Goal: Task Accomplishment & Management: Manage account settings

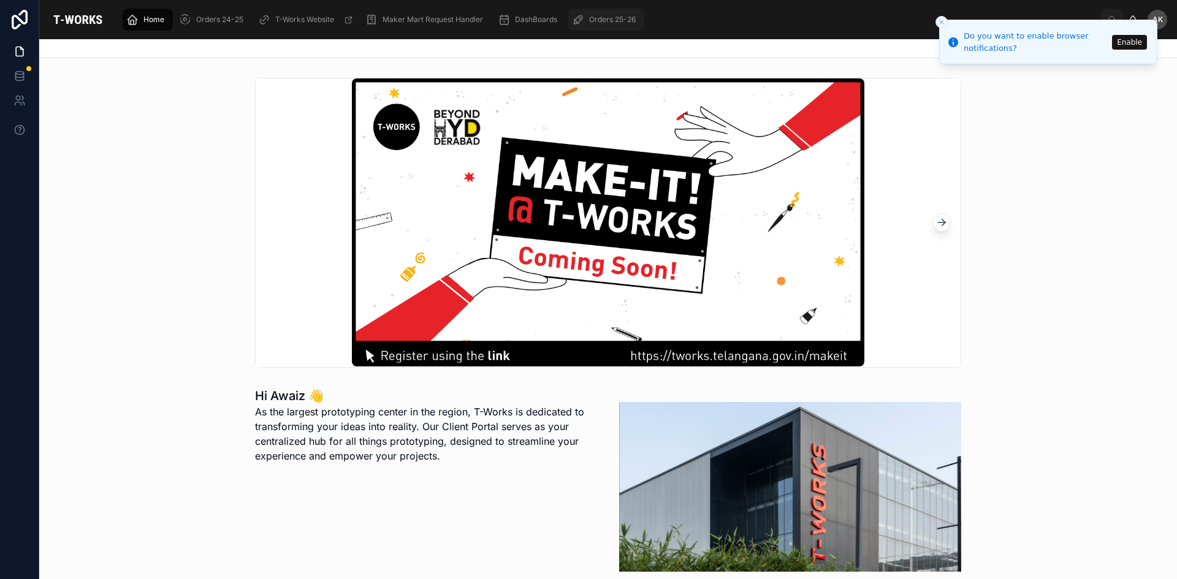
click at [609, 12] on div "Orders 25-26" at bounding box center [606, 20] width 69 height 20
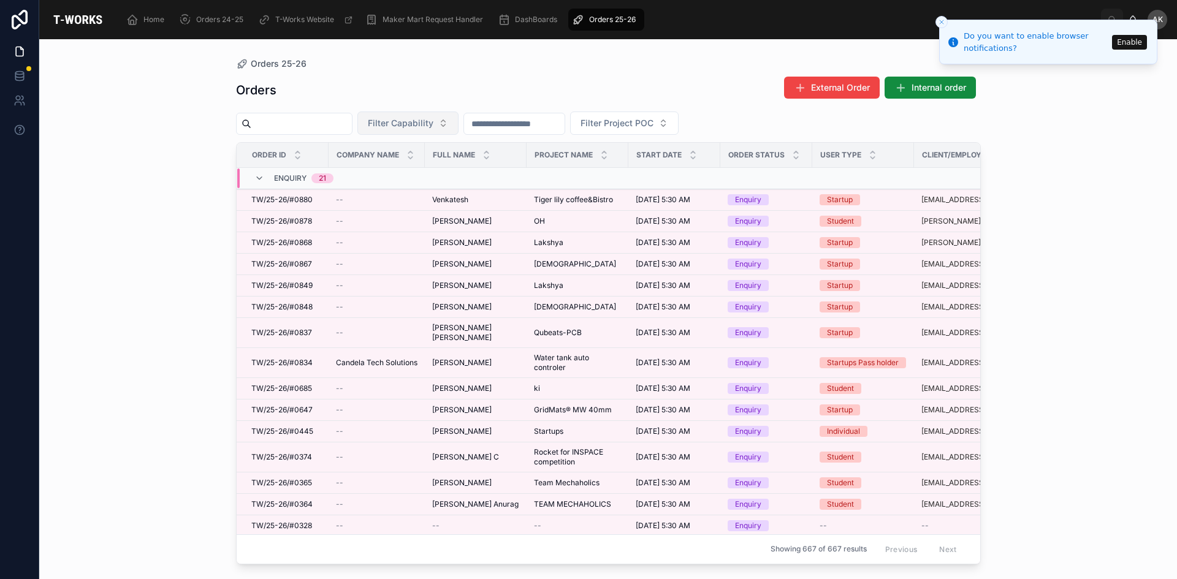
click at [424, 125] on span "Filter Capability" at bounding box center [401, 123] width 66 height 12
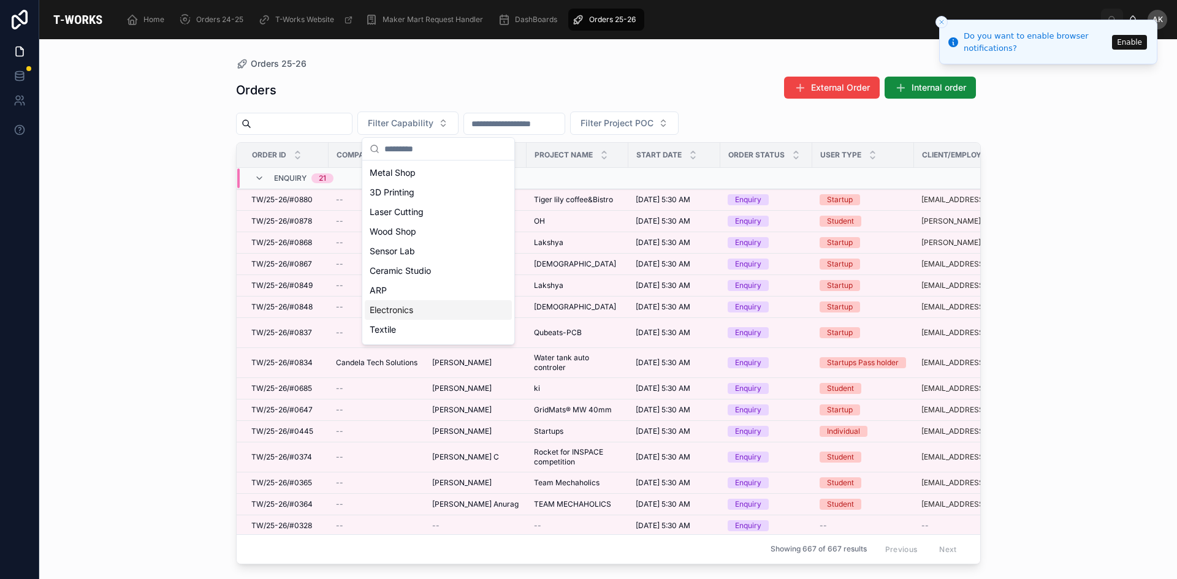
click at [424, 313] on div "Electronics" at bounding box center [438, 310] width 147 height 20
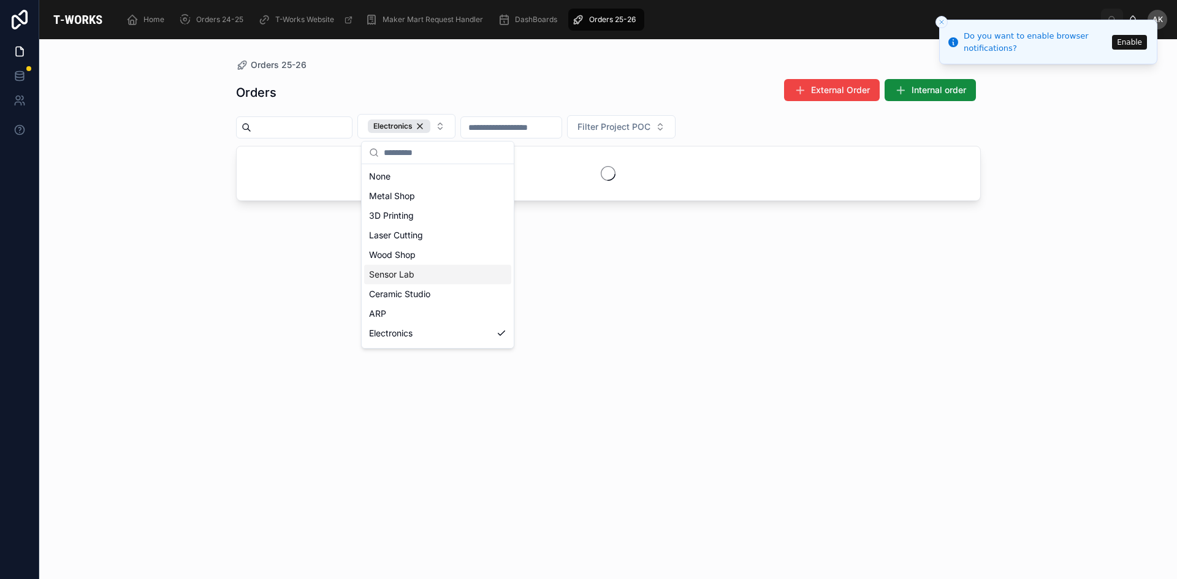
click at [658, 365] on div "Orders External Order Internal order Electronics Filter Project POC" at bounding box center [608, 317] width 745 height 493
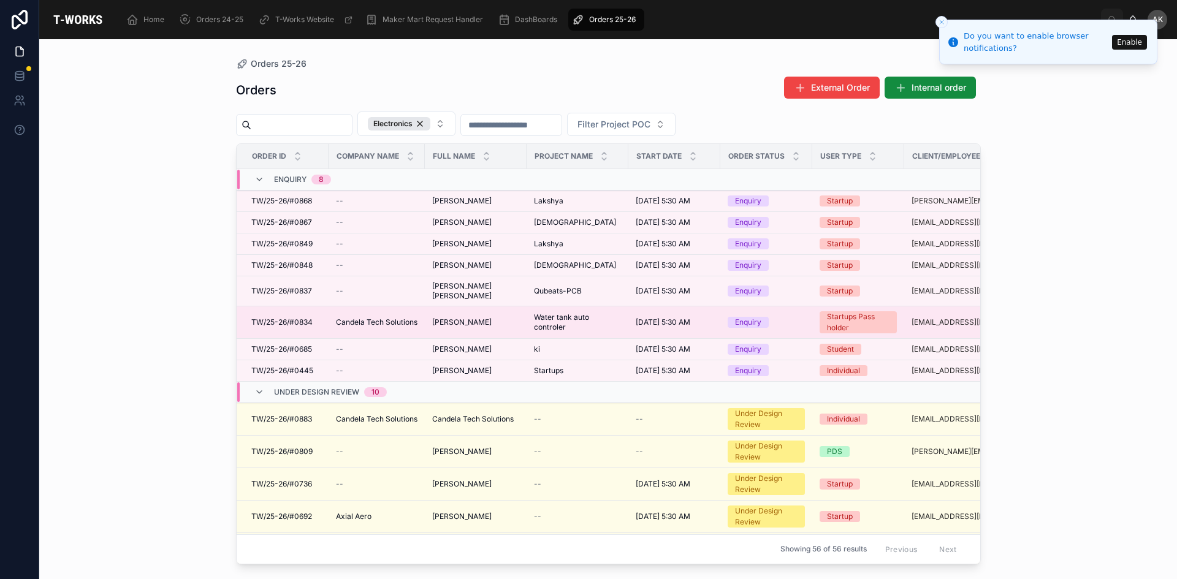
click at [483, 325] on span "[PERSON_NAME]" at bounding box center [461, 323] width 59 height 10
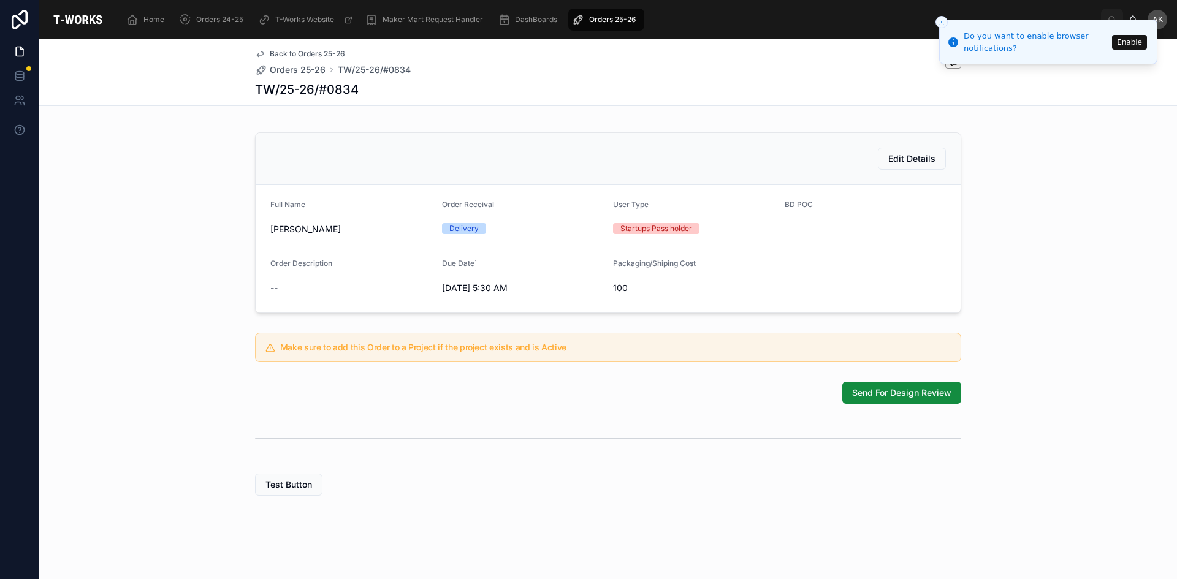
scroll to position [255, 0]
click at [875, 395] on span "Send For Design Review" at bounding box center [901, 393] width 99 height 12
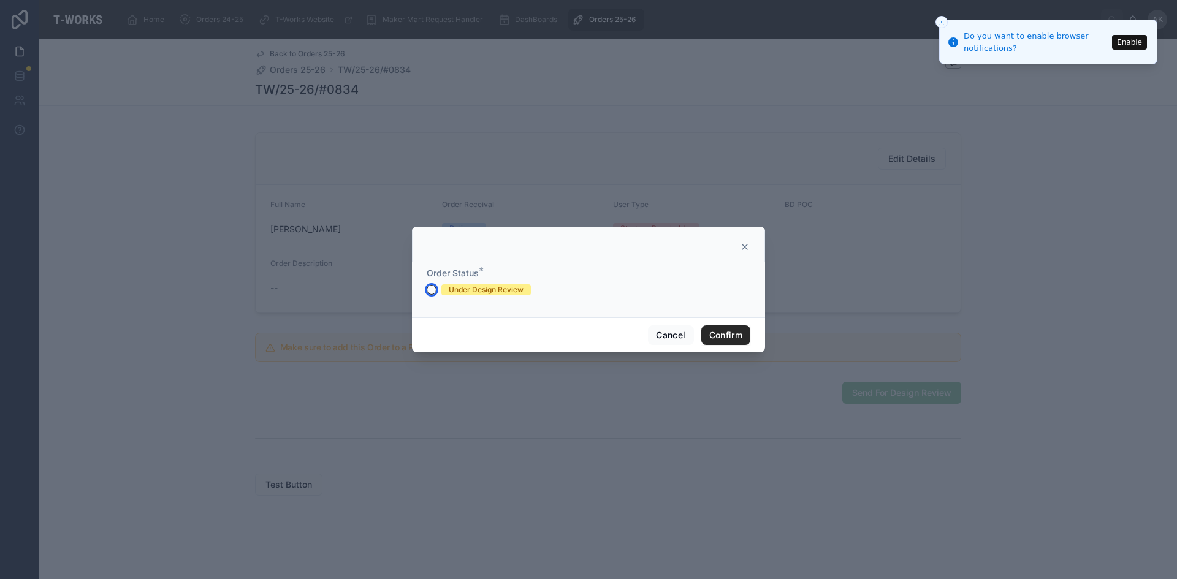
click at [433, 289] on button "Under Design Review" at bounding box center [432, 290] width 10 height 10
click at [734, 335] on button "Confirm" at bounding box center [725, 335] width 49 height 20
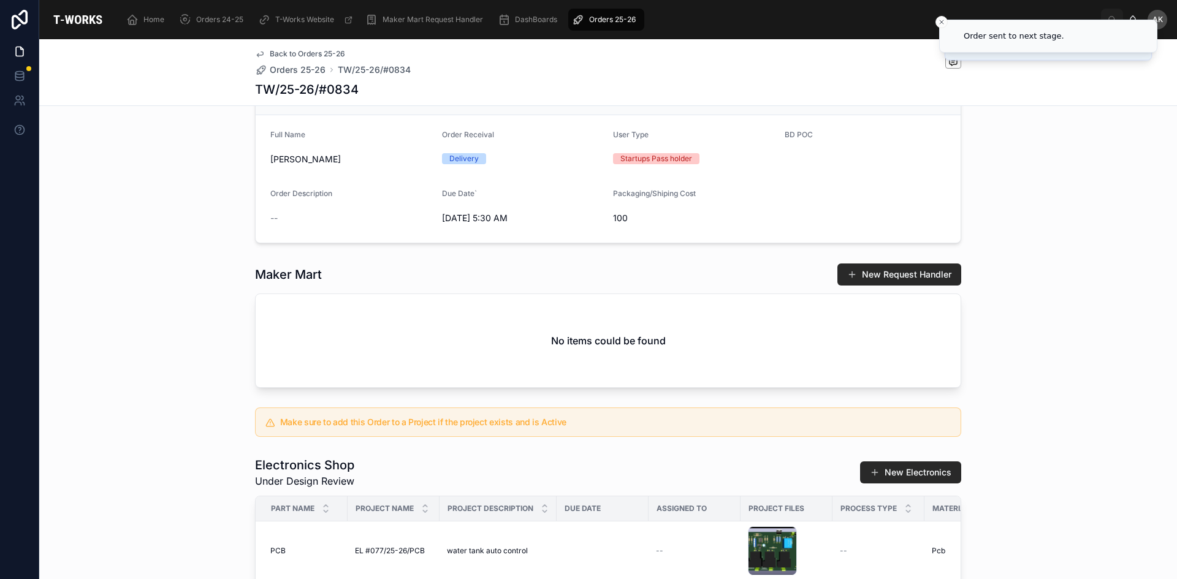
scroll to position [500, 0]
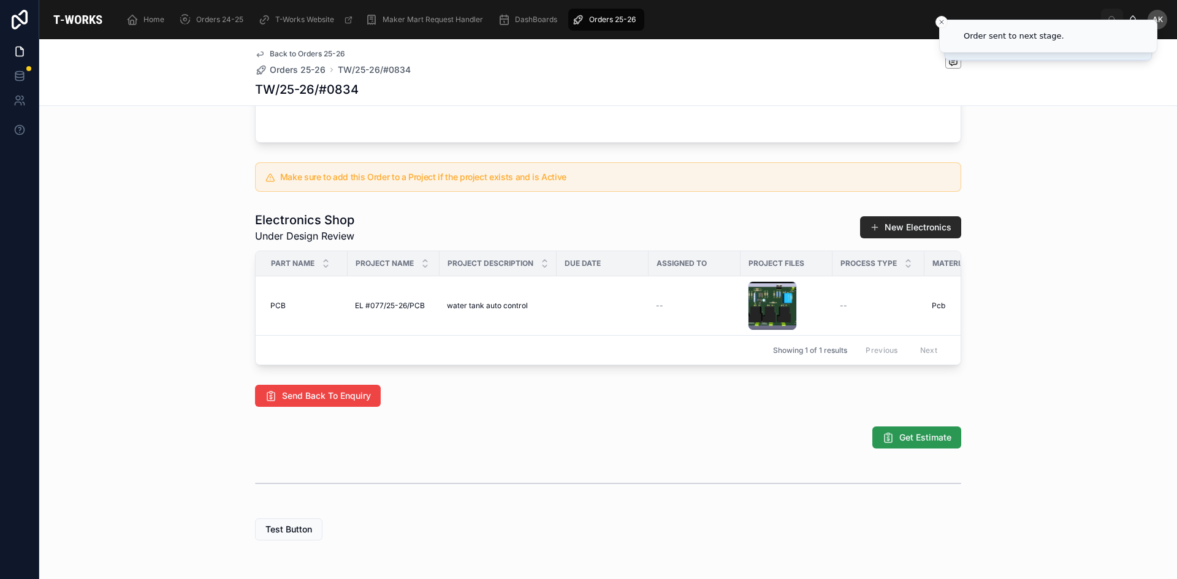
click at [920, 444] on span "Get Estimate" at bounding box center [925, 438] width 52 height 12
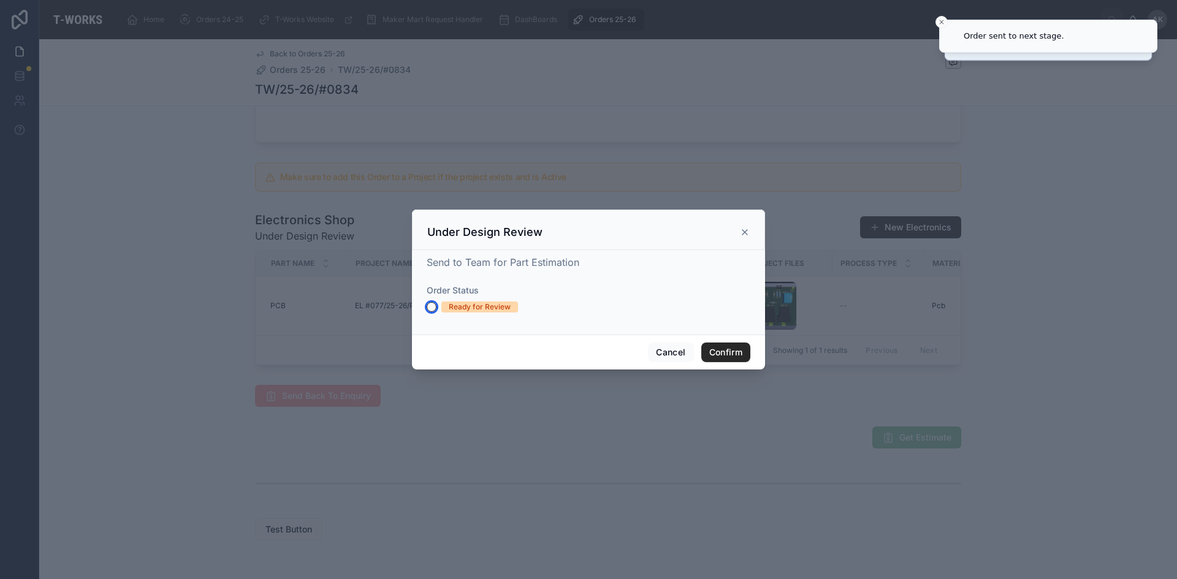
drag, startPoint x: 428, startPoint y: 304, endPoint x: 436, endPoint y: 306, distance: 7.8
click at [428, 305] on button "Ready for Review" at bounding box center [432, 307] width 10 height 10
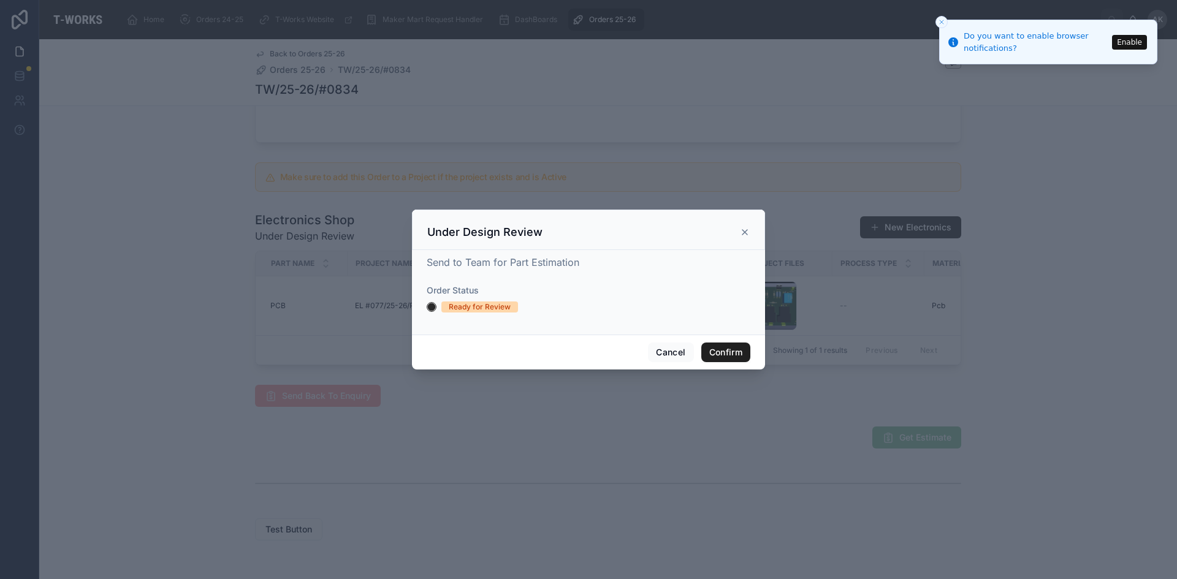
click at [738, 351] on button "Confirm" at bounding box center [725, 353] width 49 height 20
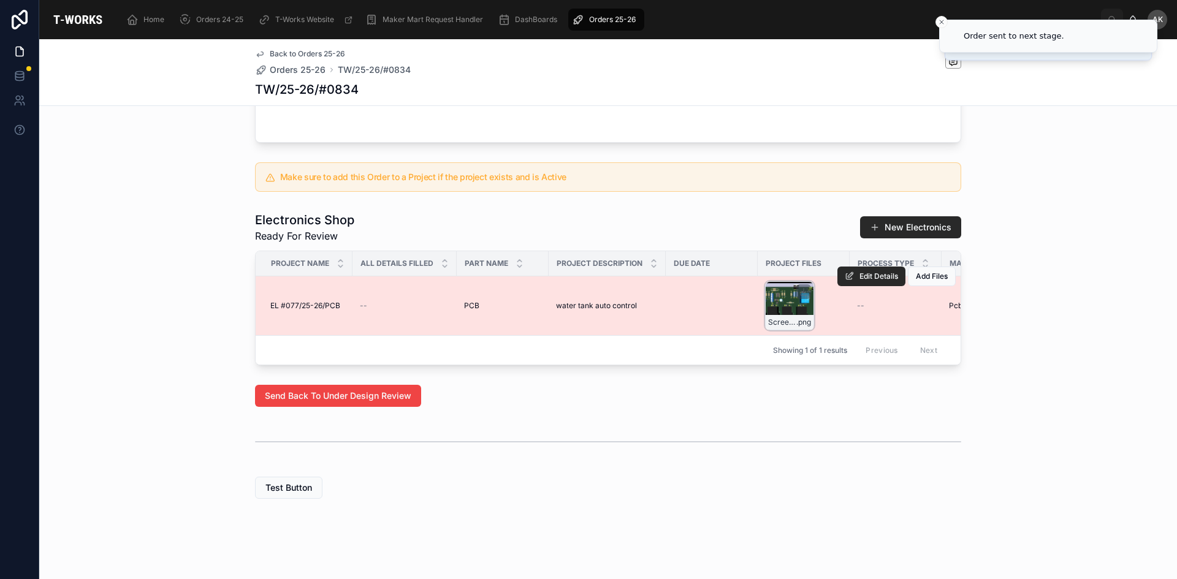
click at [798, 330] on div "Screenshot_20250828-113045-381 .png" at bounding box center [789, 305] width 49 height 49
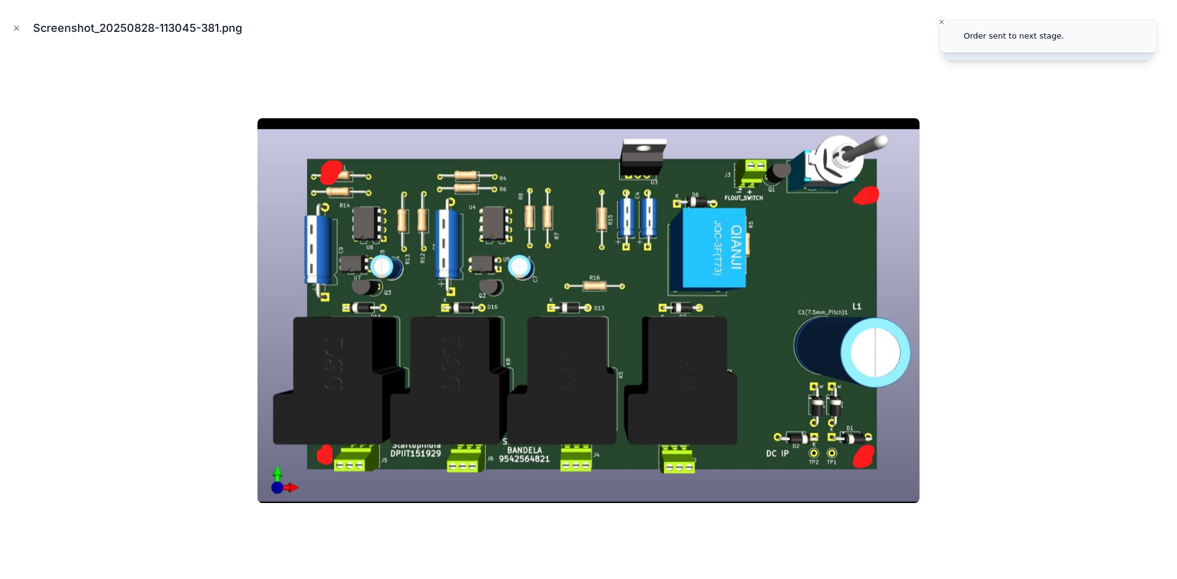
click at [987, 288] on div at bounding box center [588, 310] width 1157 height 518
click at [15, 29] on icon "Close modal" at bounding box center [16, 28] width 9 height 9
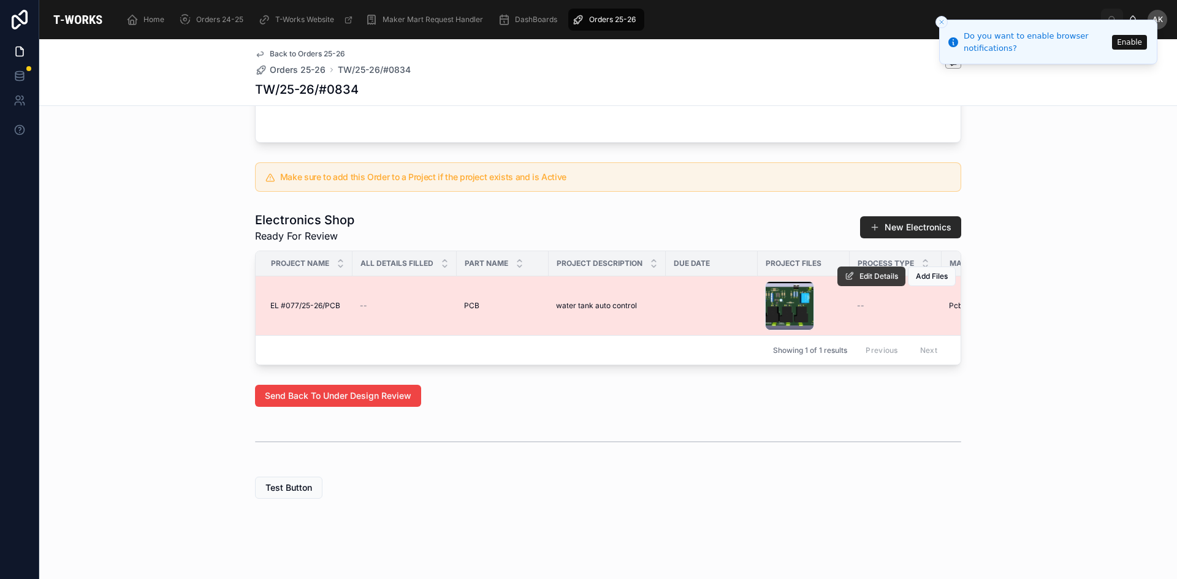
click at [882, 281] on span "Edit Details" at bounding box center [878, 277] width 39 height 10
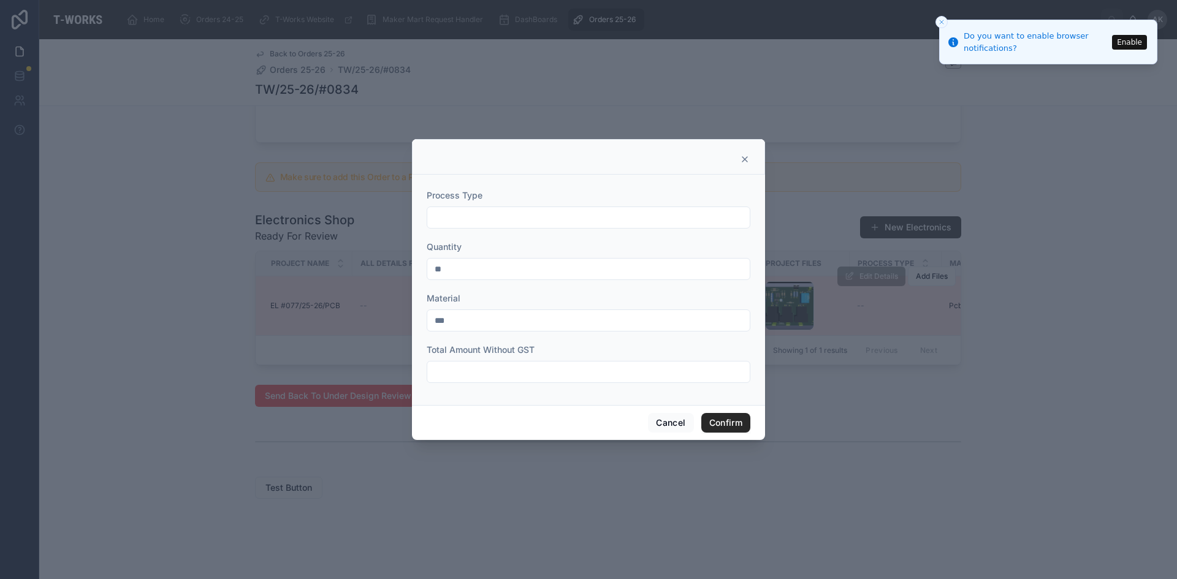
click at [457, 216] on input "text" at bounding box center [588, 217] width 322 height 17
click at [468, 371] on input "text" at bounding box center [588, 371] width 322 height 17
click at [471, 371] on input "***" at bounding box center [588, 371] width 322 height 17
type input "*****"
click at [535, 219] on input "text" at bounding box center [588, 217] width 322 height 17
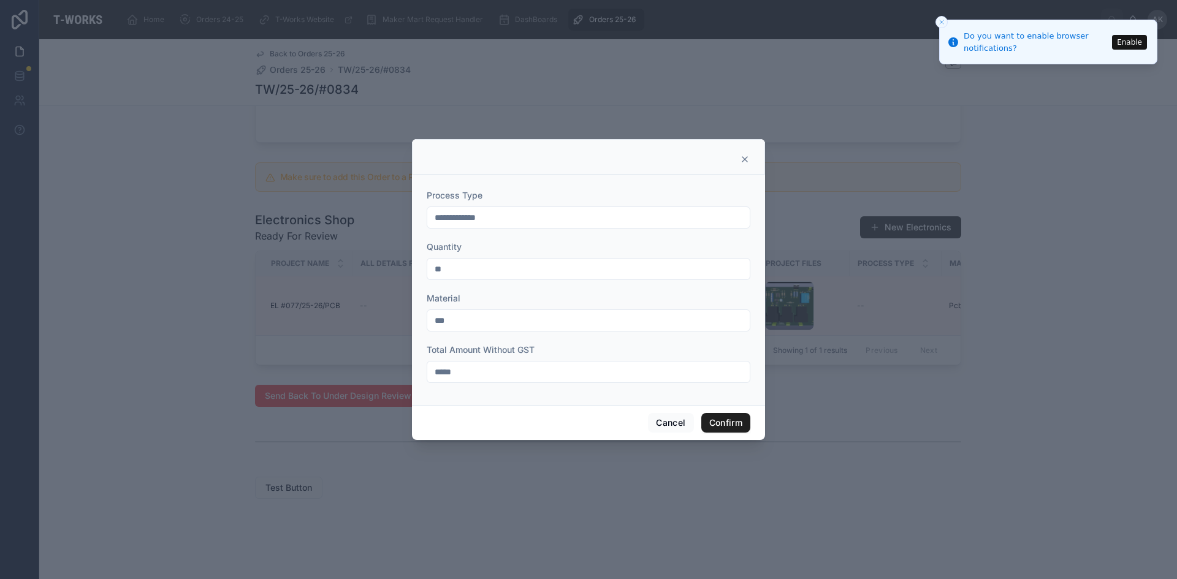
type input "**********"
click at [722, 416] on button "Confirm" at bounding box center [725, 423] width 49 height 20
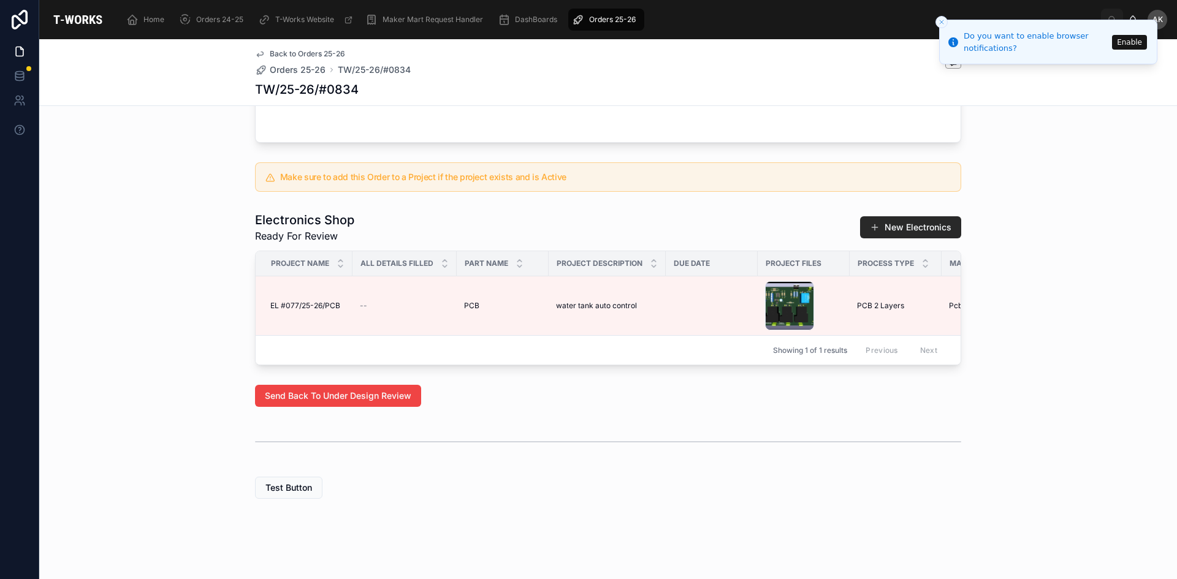
click at [606, 14] on div "Orders 25-26" at bounding box center [606, 20] width 69 height 20
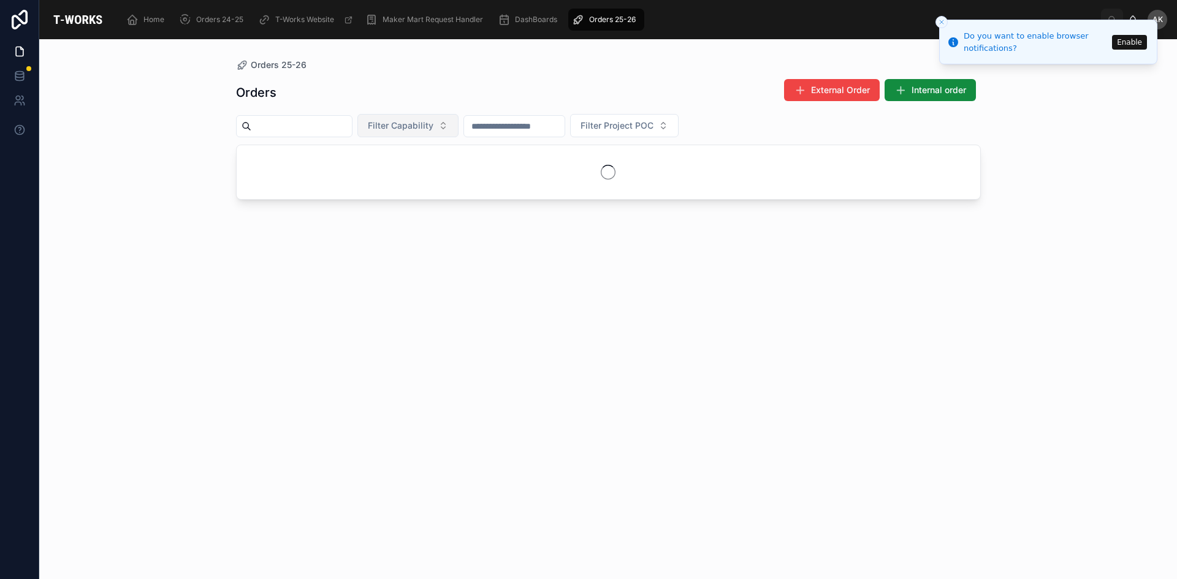
click at [433, 128] on span "Filter Capability" at bounding box center [401, 126] width 66 height 12
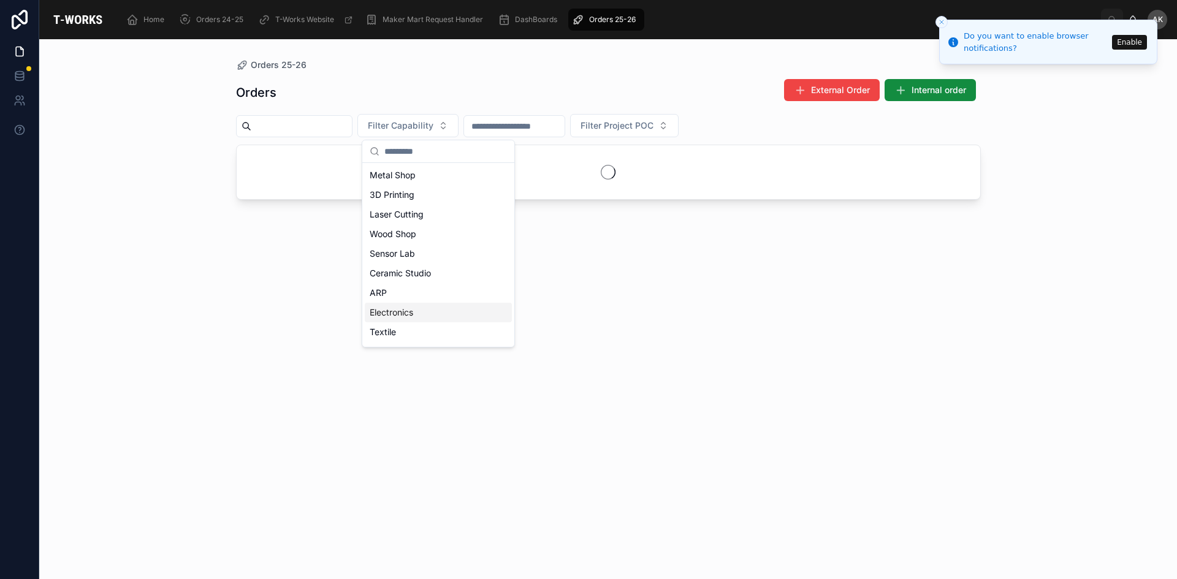
click at [412, 313] on div "Electronics" at bounding box center [438, 313] width 147 height 20
click at [154, 120] on div "Orders 25-26 Orders External Order Internal order Electronics Filter Project POC" at bounding box center [608, 309] width 1138 height 540
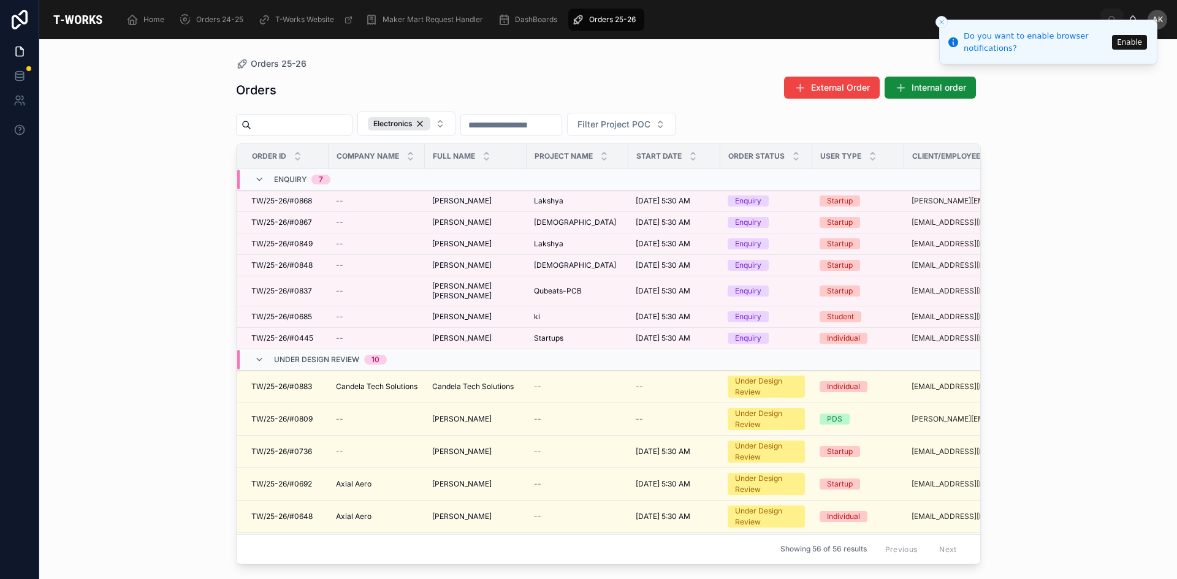
drag, startPoint x: 142, startPoint y: 142, endPoint x: 153, endPoint y: 139, distance: 11.6
click at [151, 139] on div "Orders 25-26 Orders External Order Internal order Electronics Filter Project PO…" at bounding box center [608, 309] width 1138 height 540
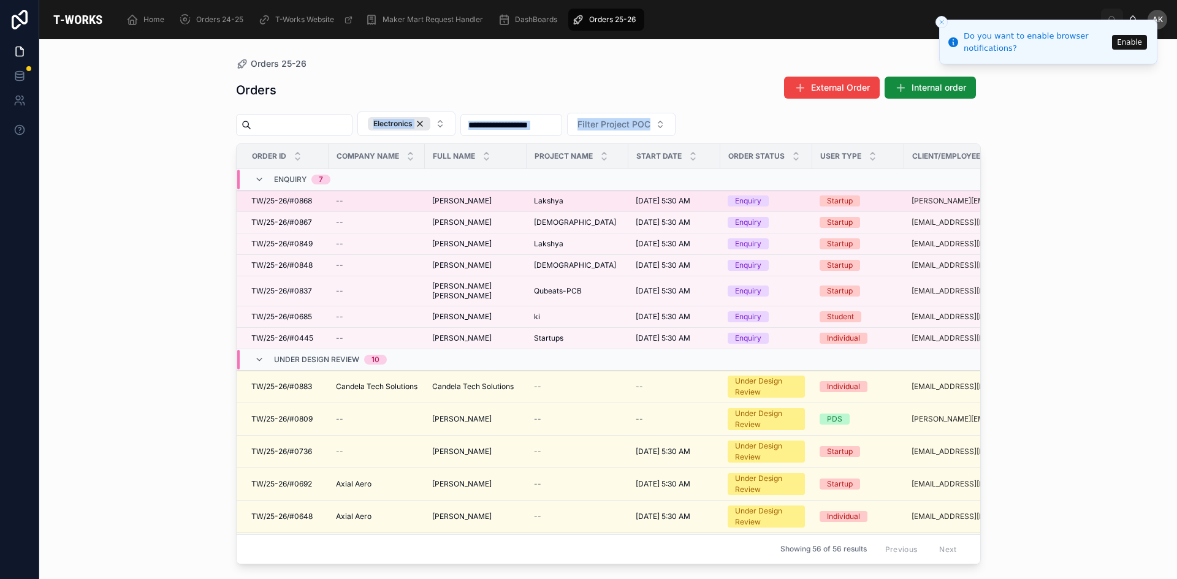
click at [490, 207] on td "[PERSON_NAME] [PERSON_NAME]" at bounding box center [476, 201] width 102 height 21
click at [490, 204] on span "[PERSON_NAME]" at bounding box center [461, 201] width 59 height 10
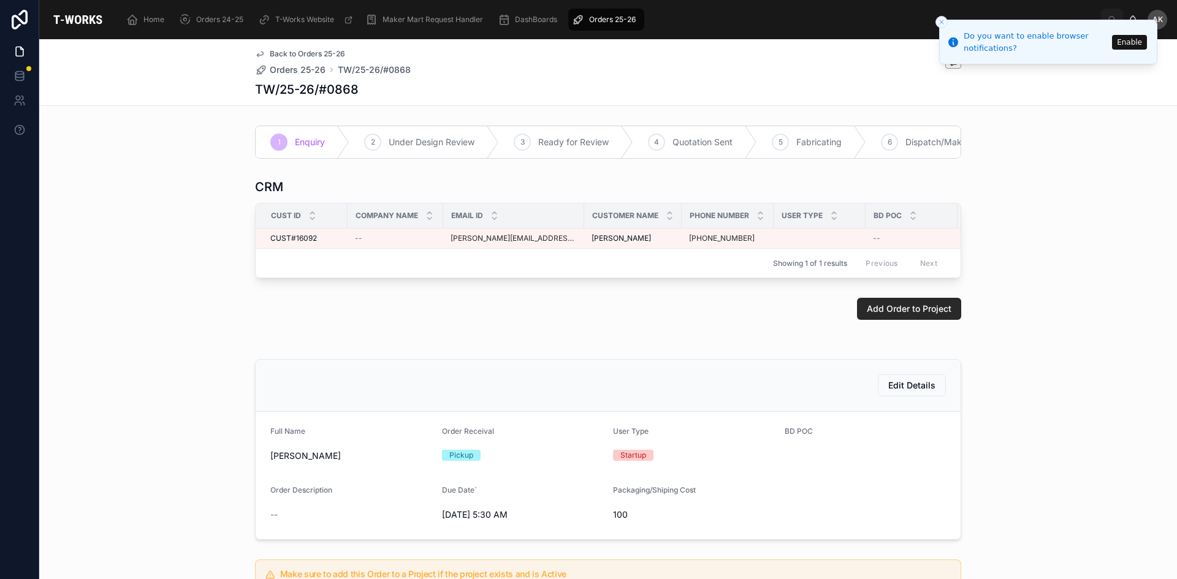
click at [608, 23] on span "Orders 25-26" at bounding box center [612, 20] width 47 height 10
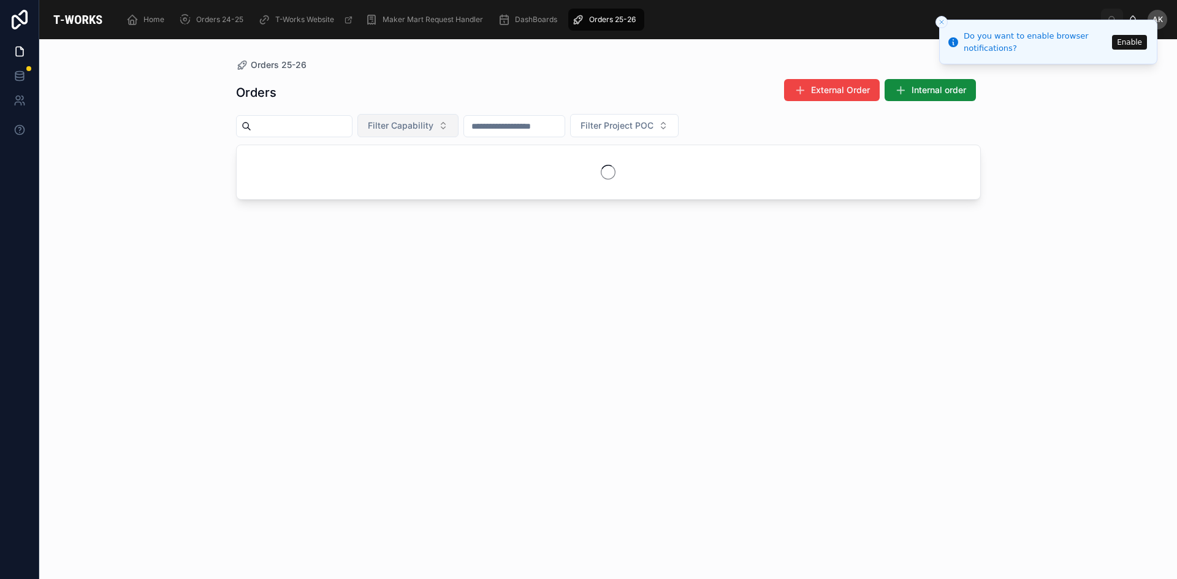
click at [433, 124] on span "Filter Capability" at bounding box center [401, 126] width 66 height 12
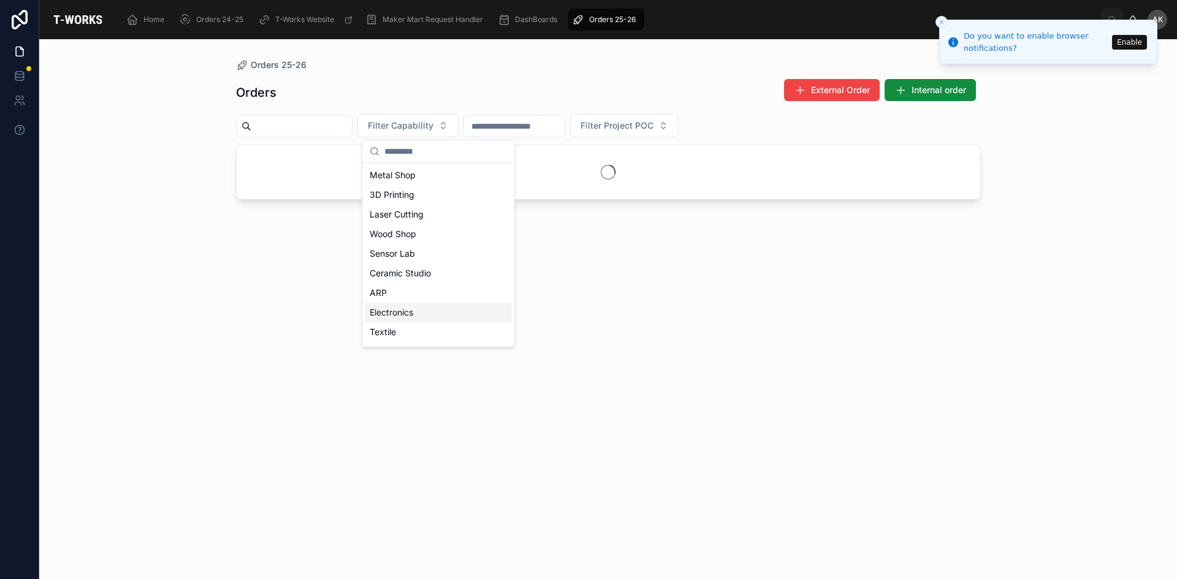
click at [436, 311] on div "Electronics" at bounding box center [438, 313] width 147 height 20
click at [1122, 317] on div "Orders 25-26 Orders External Order Internal order Electronics Filter Project POC" at bounding box center [608, 309] width 1138 height 540
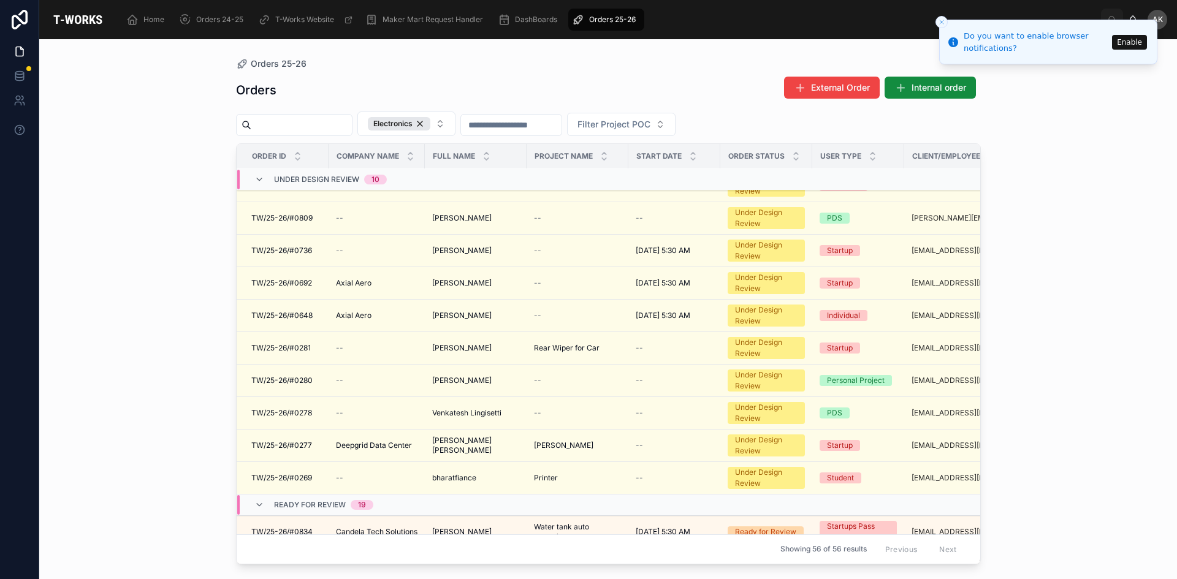
scroll to position [199, 0]
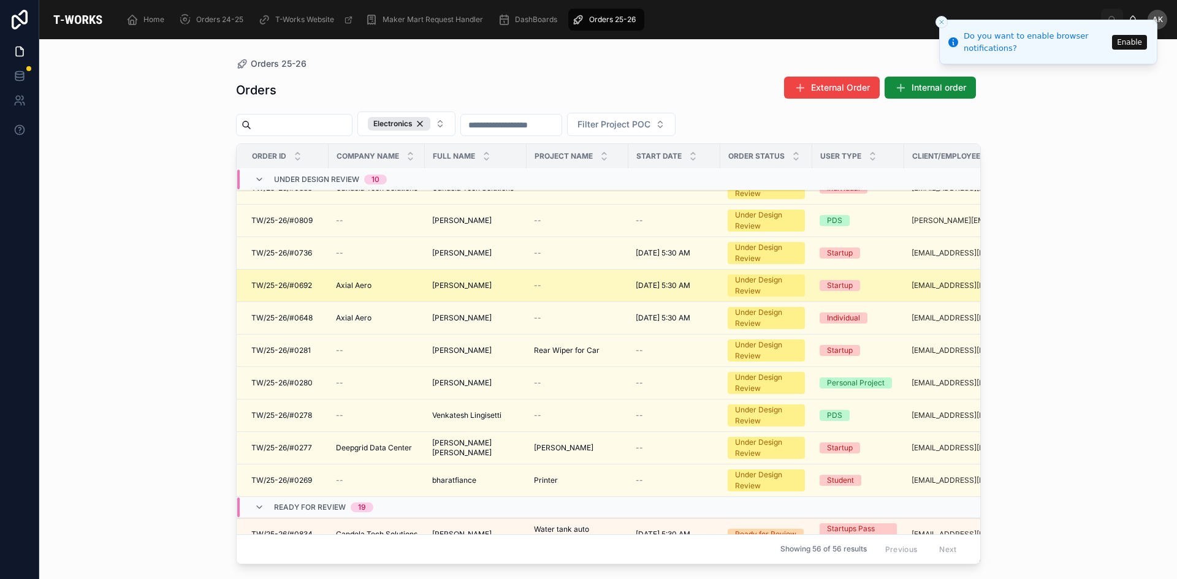
click at [619, 284] on div "--" at bounding box center [577, 286] width 87 height 10
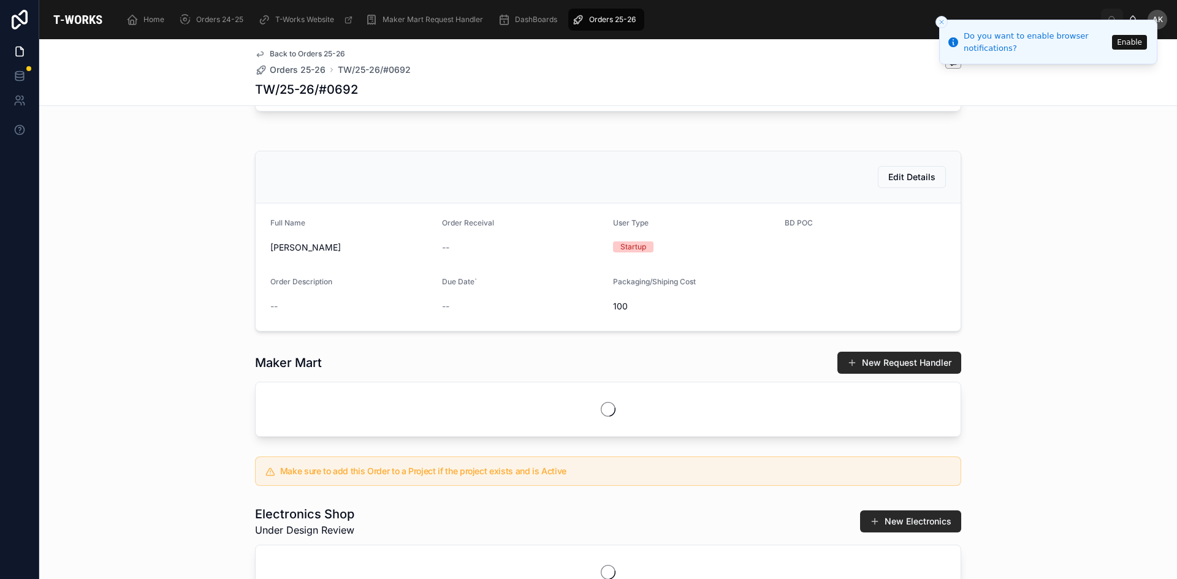
scroll to position [368, 0]
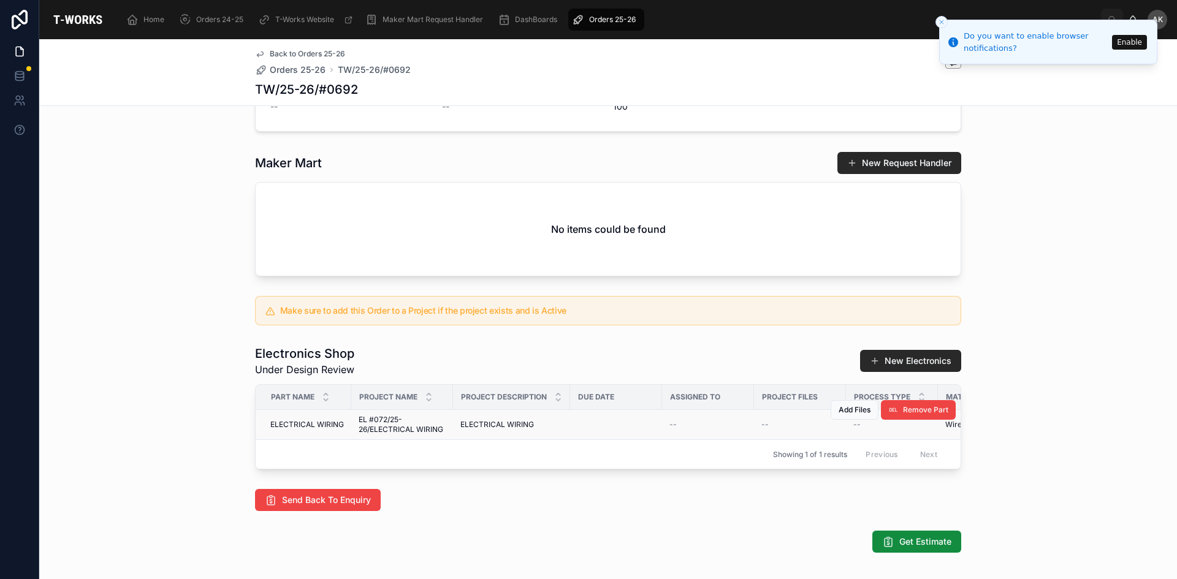
click at [846, 440] on td "--" at bounding box center [892, 425] width 92 height 30
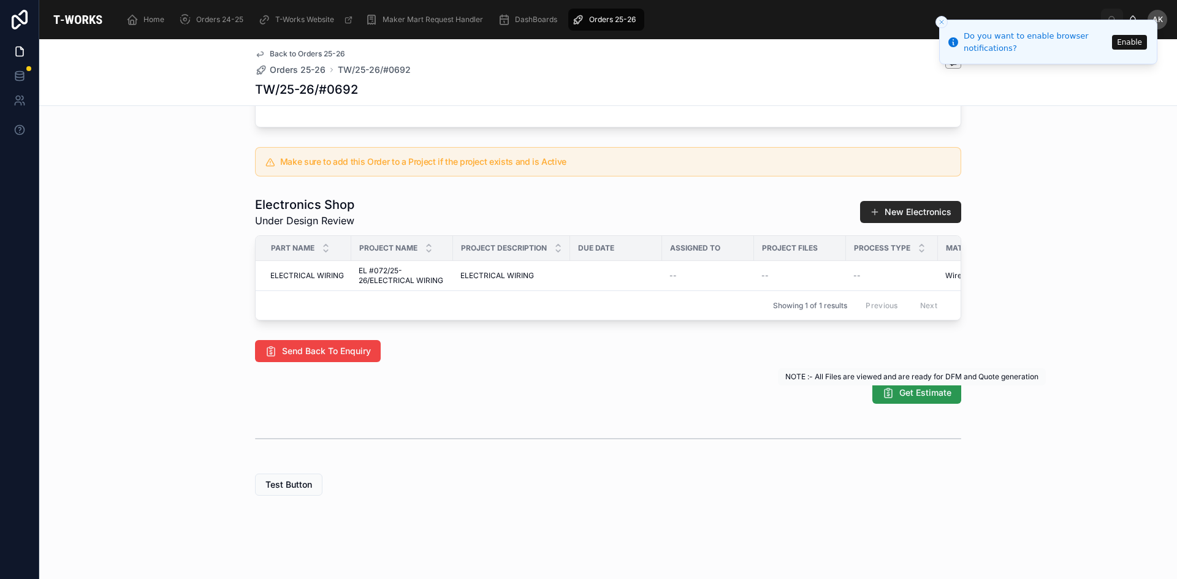
click at [916, 396] on span "Get Estimate" at bounding box center [925, 393] width 52 height 12
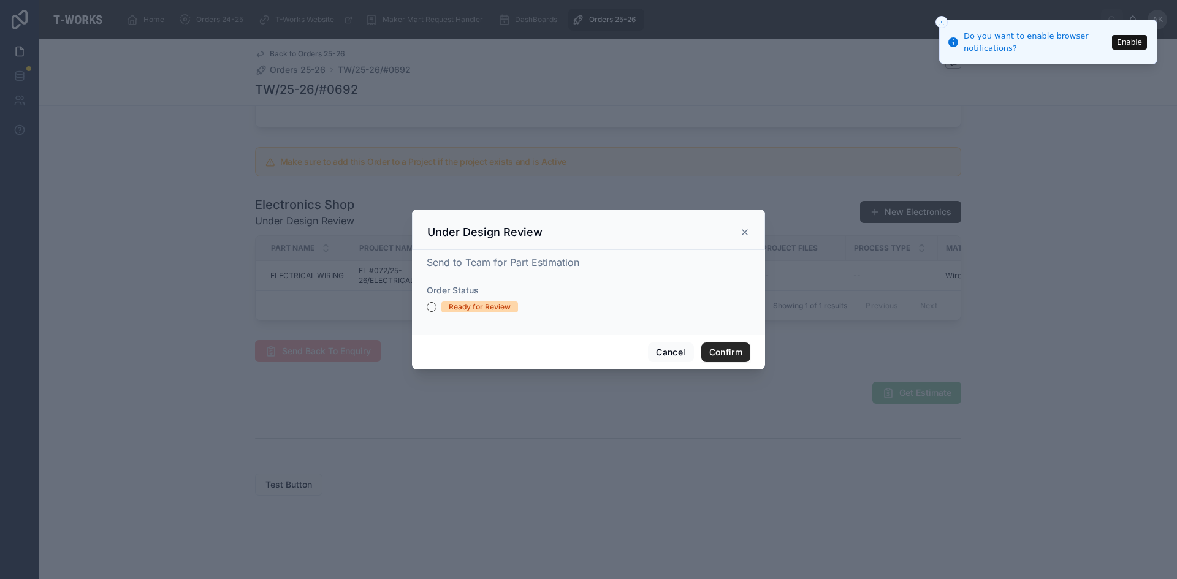
click at [745, 234] on icon at bounding box center [745, 232] width 10 height 10
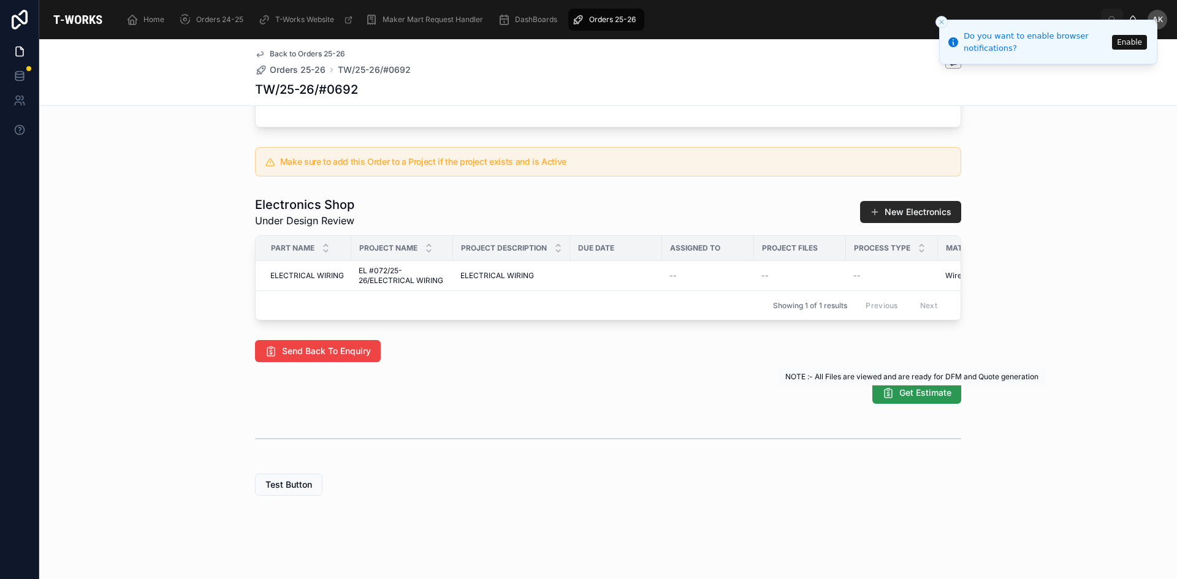
click at [911, 392] on span "Get Estimate" at bounding box center [925, 393] width 52 height 12
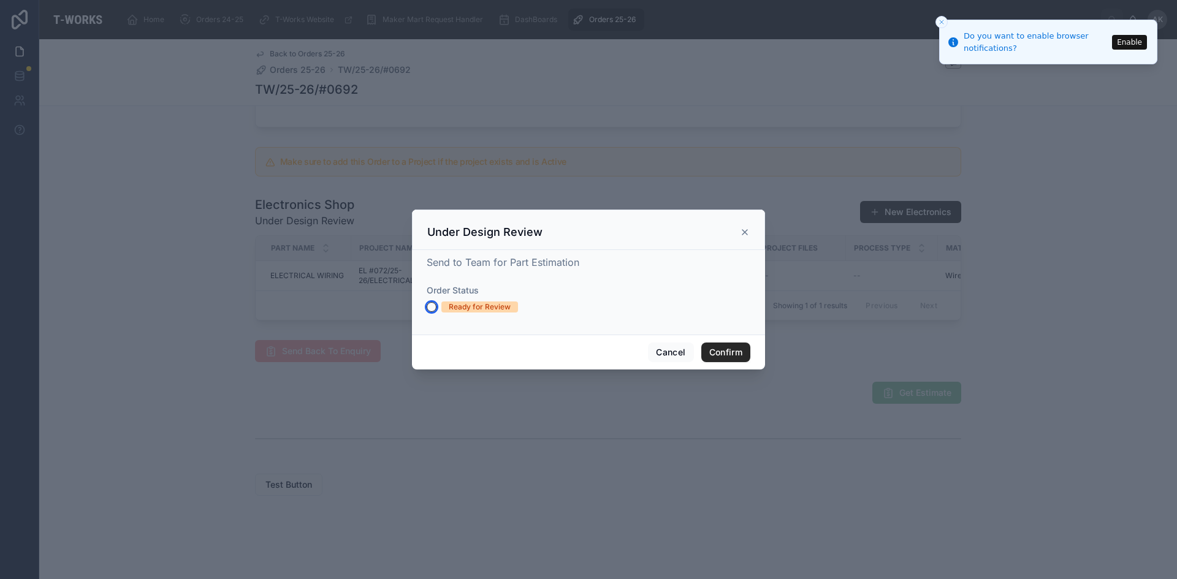
click at [430, 307] on button "Ready for Review" at bounding box center [432, 307] width 10 height 10
click at [724, 349] on button "Confirm" at bounding box center [725, 353] width 49 height 20
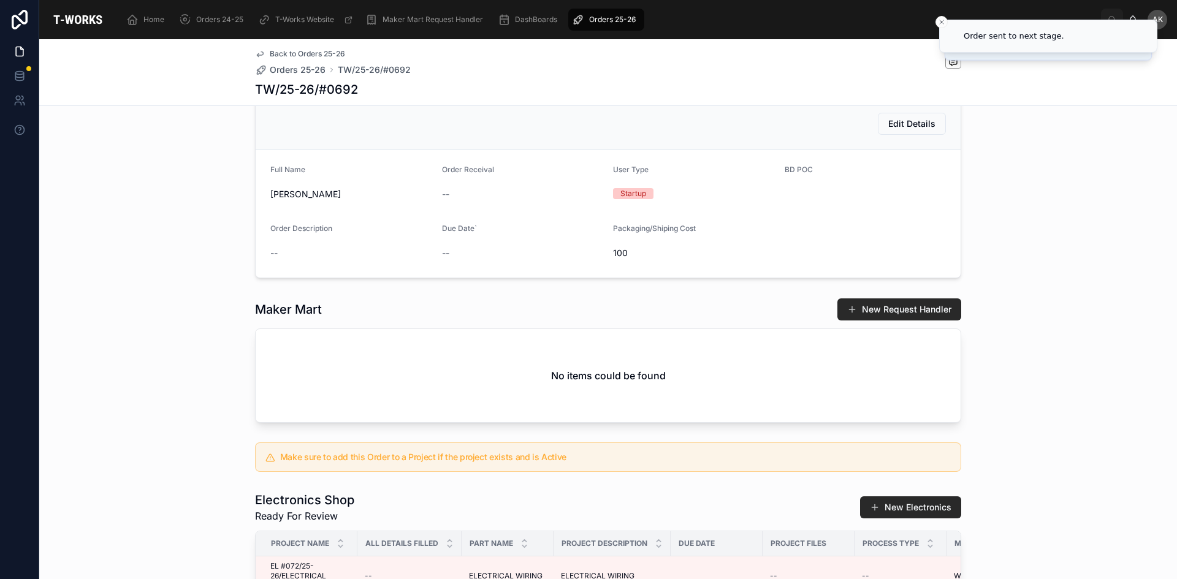
scroll to position [402, 0]
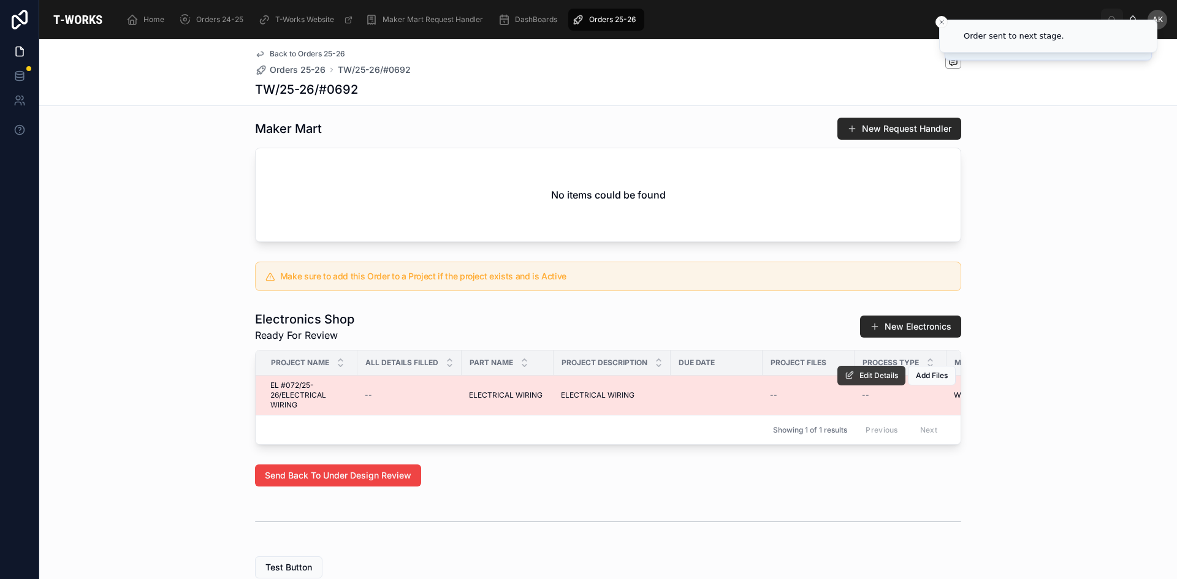
click at [866, 381] on span "Edit Details" at bounding box center [878, 376] width 39 height 10
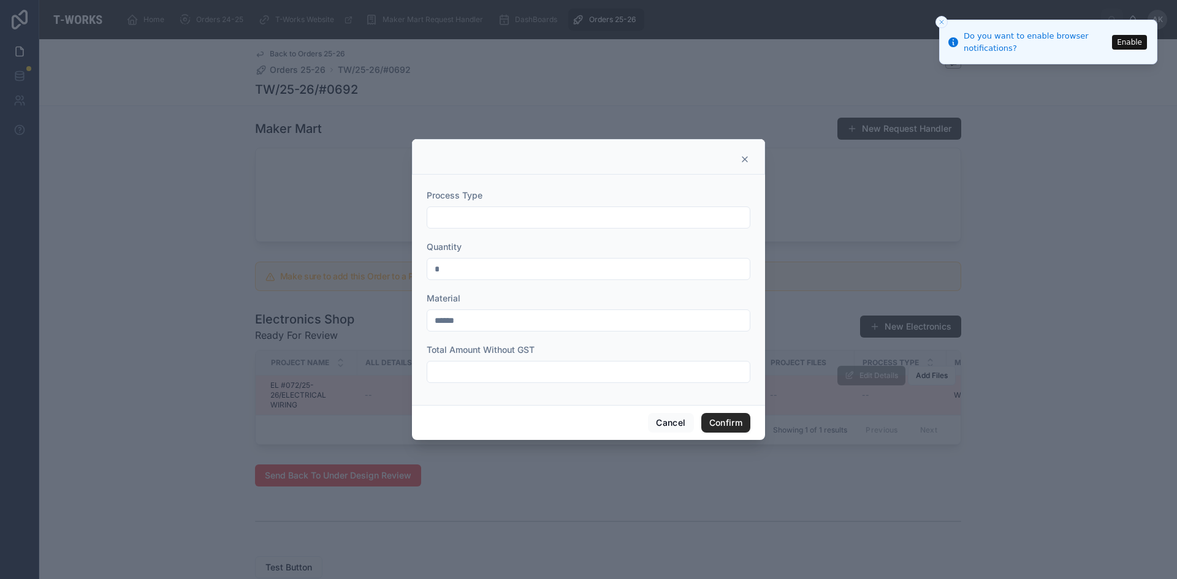
click at [525, 218] on input "text" at bounding box center [588, 217] width 322 height 17
type input "*********"
click at [548, 373] on input "text" at bounding box center [588, 371] width 322 height 17
type input "***"
click at [736, 420] on button "Confirm" at bounding box center [725, 423] width 49 height 20
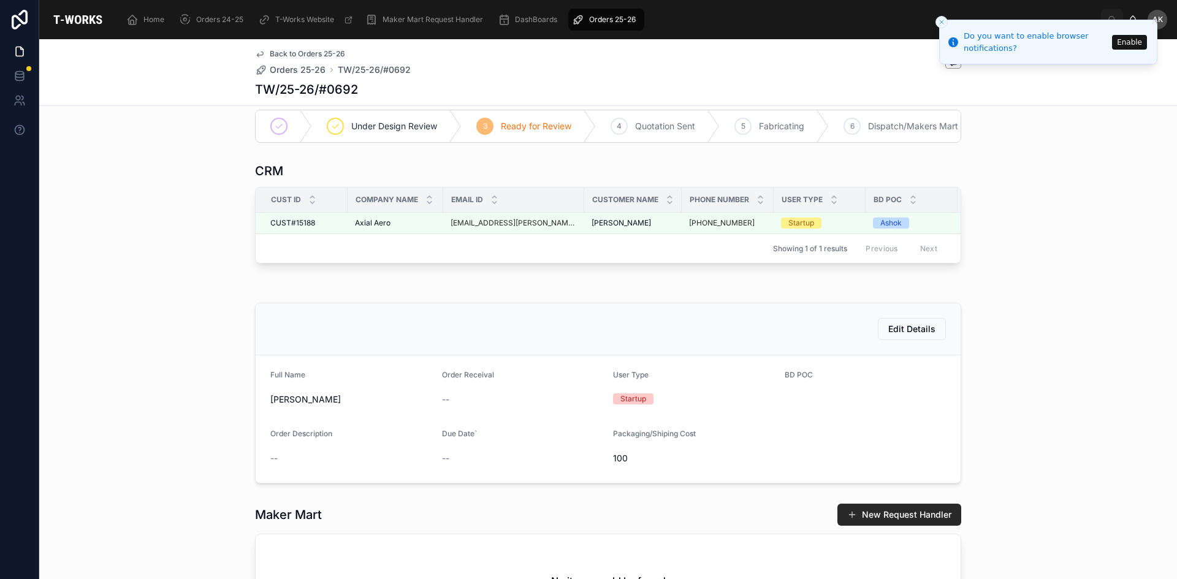
scroll to position [0, 0]
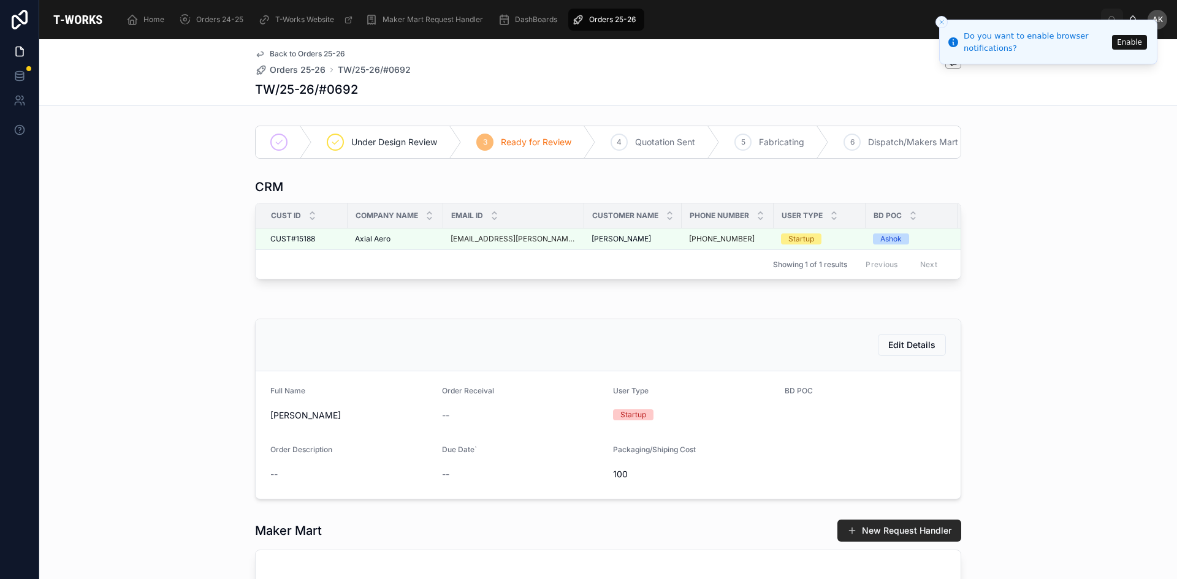
click at [583, 16] on icon "scrollable content" at bounding box center [578, 19] width 12 height 12
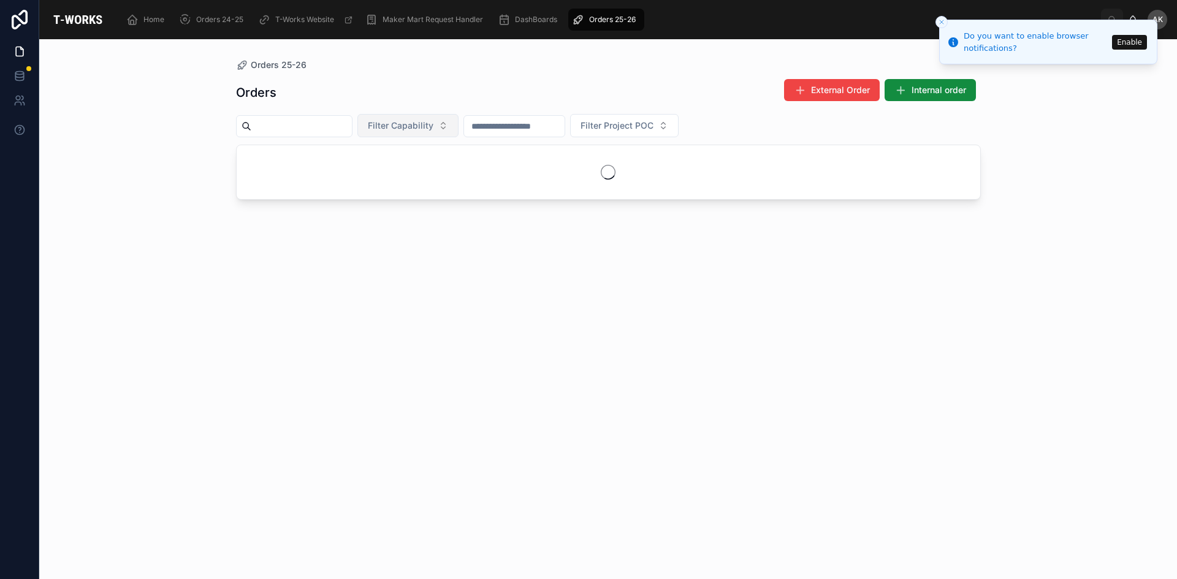
click at [433, 127] on span "Filter Capability" at bounding box center [401, 126] width 66 height 12
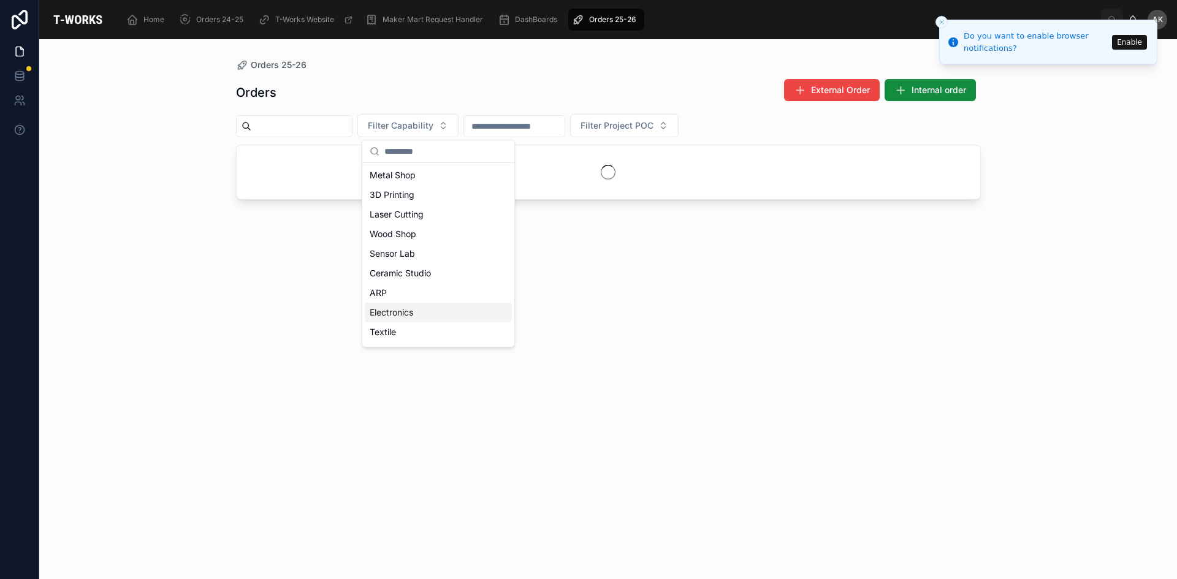
click at [418, 306] on div "Electronics" at bounding box center [438, 313] width 147 height 20
click at [1105, 250] on div "Orders 25-26 Orders External Order Internal order Electronics Filter Project POC" at bounding box center [608, 309] width 1138 height 540
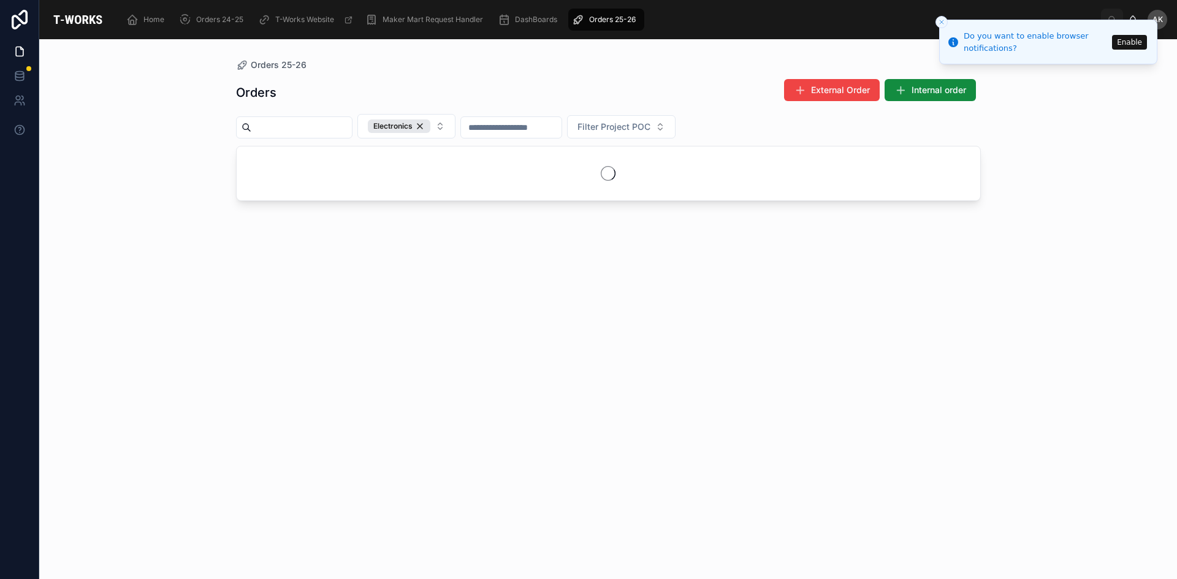
click at [941, 18] on icon "Close toast" at bounding box center [941, 21] width 7 height 7
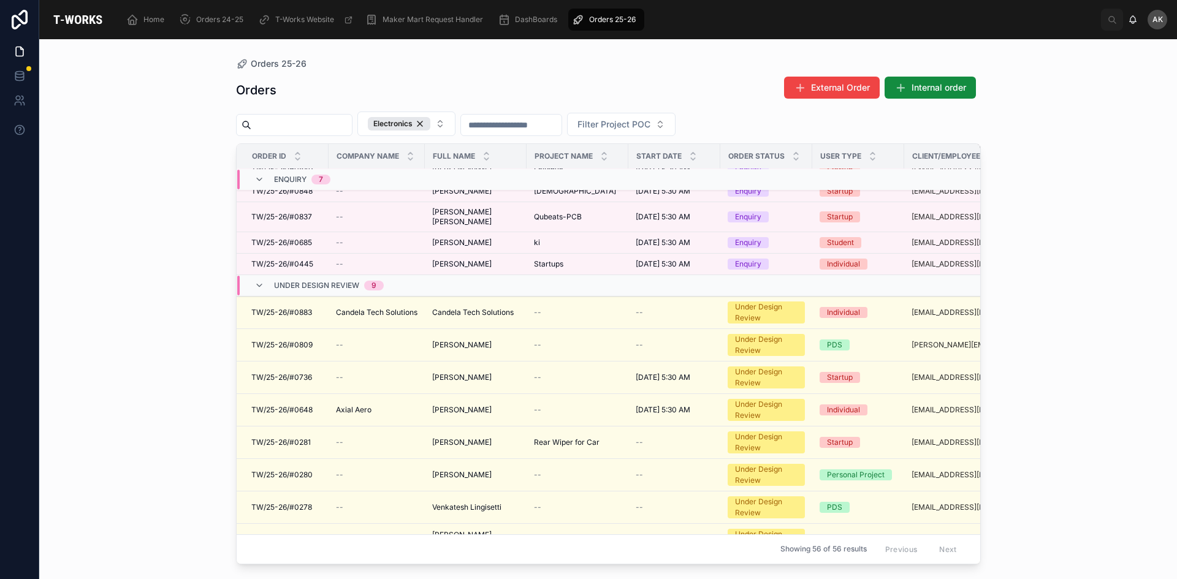
scroll to position [77, 0]
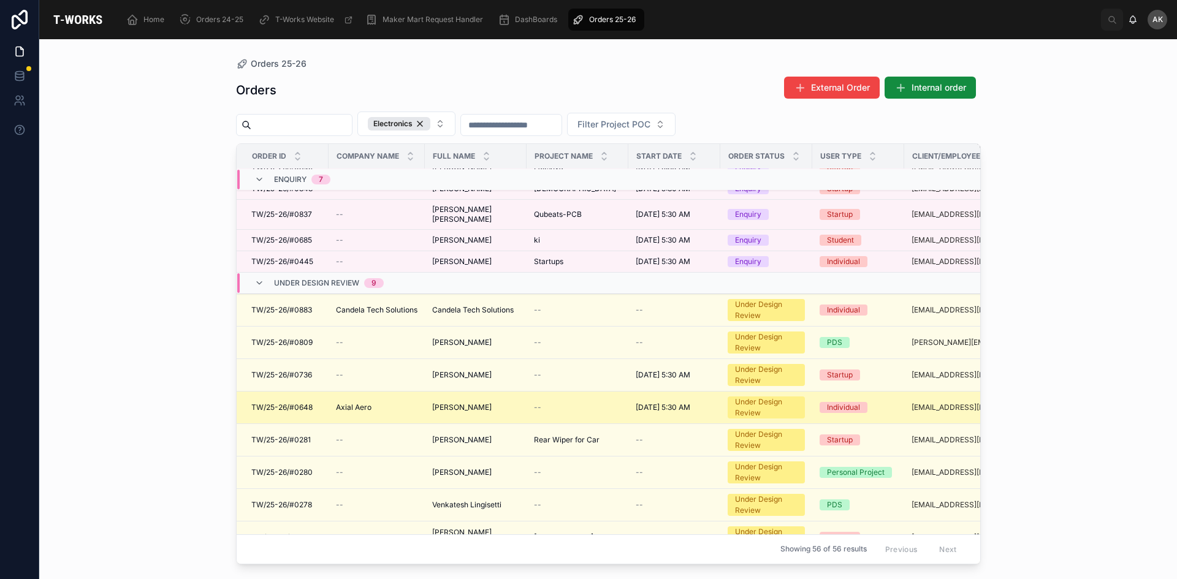
click at [476, 404] on span "[PERSON_NAME]" at bounding box center [461, 408] width 59 height 10
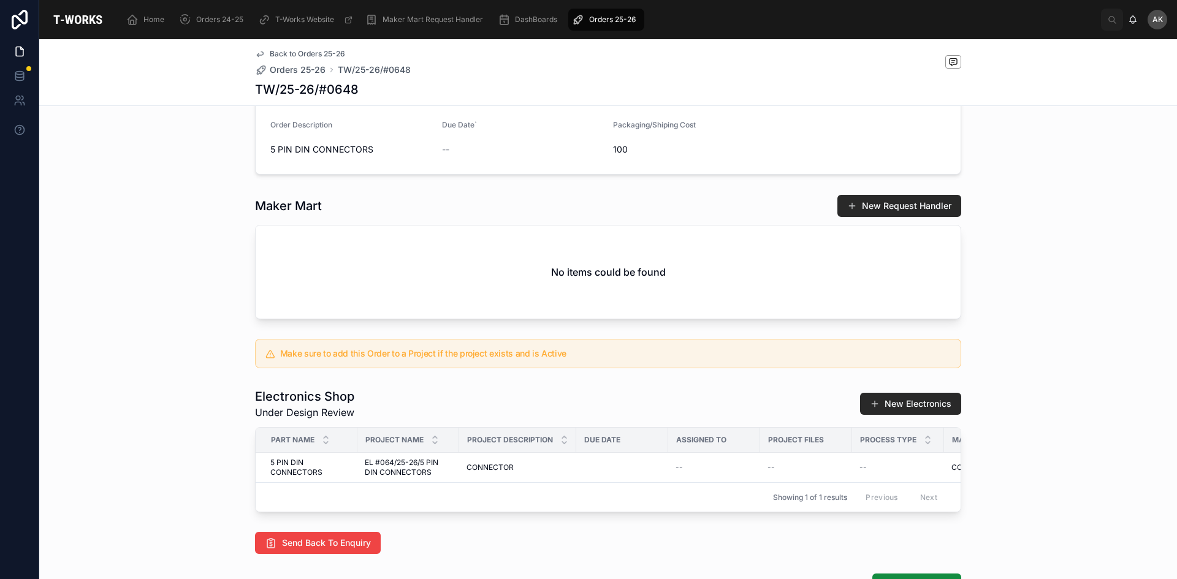
scroll to position [429, 0]
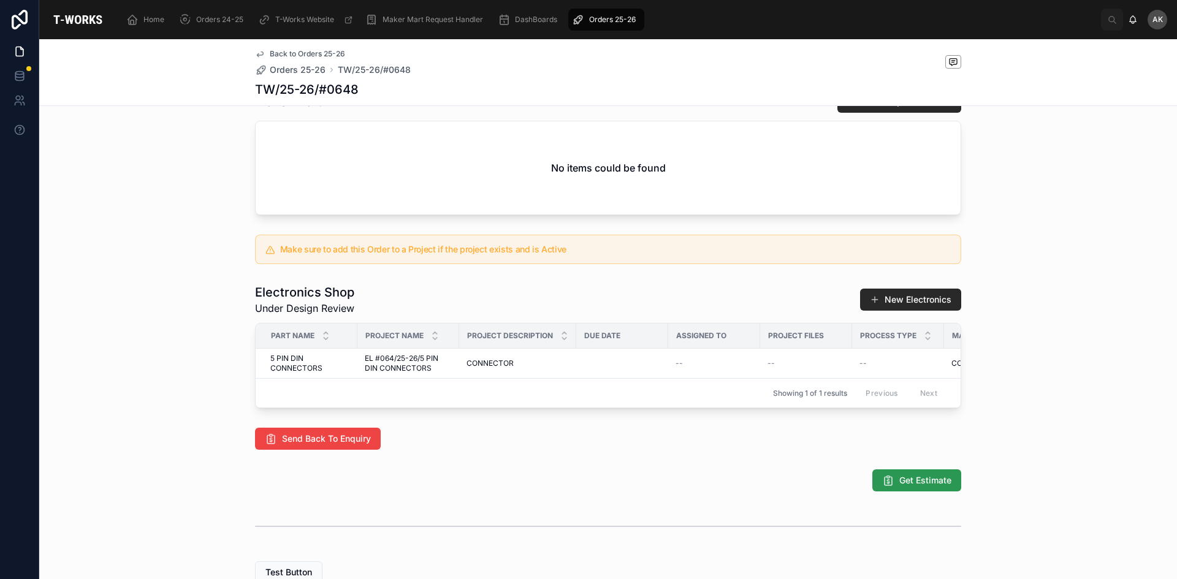
click at [904, 487] on span "Get Estimate" at bounding box center [925, 480] width 52 height 12
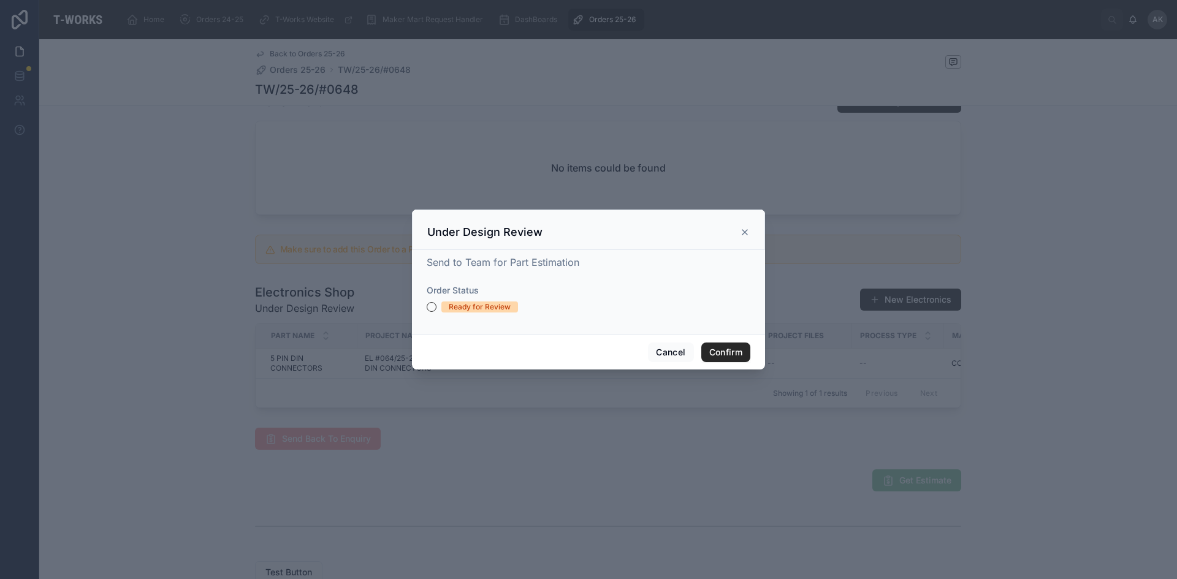
click at [426, 308] on div "Send to Team for Part Estimation Order Status Ready for Review" at bounding box center [588, 292] width 353 height 85
click at [430, 310] on button "Ready for Review" at bounding box center [432, 307] width 10 height 10
click at [733, 351] on button "Confirm" at bounding box center [725, 353] width 49 height 20
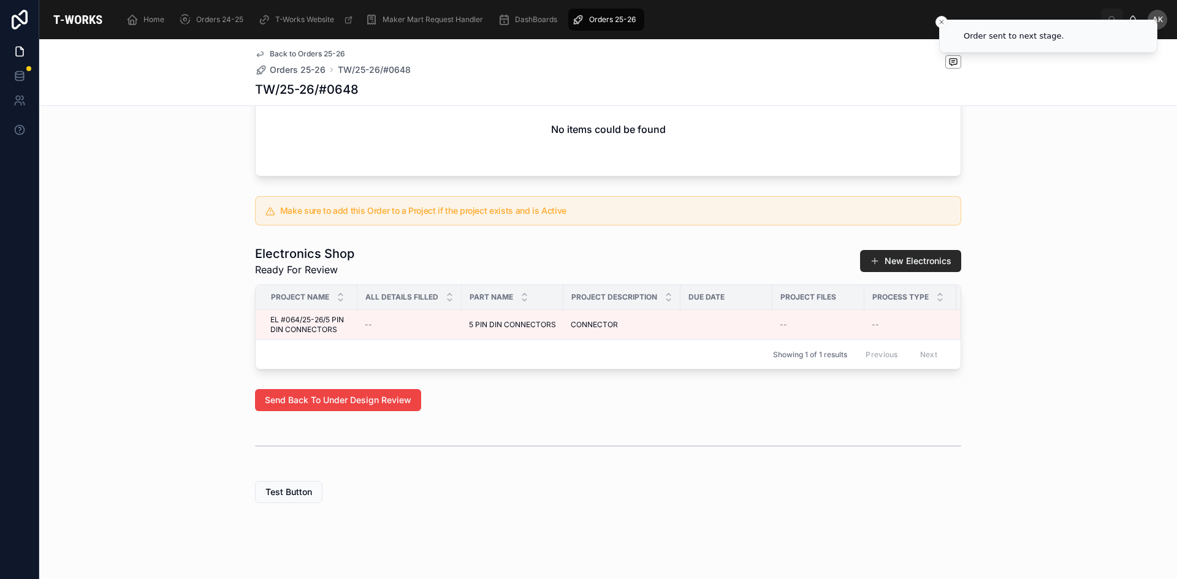
scroll to position [503, 0]
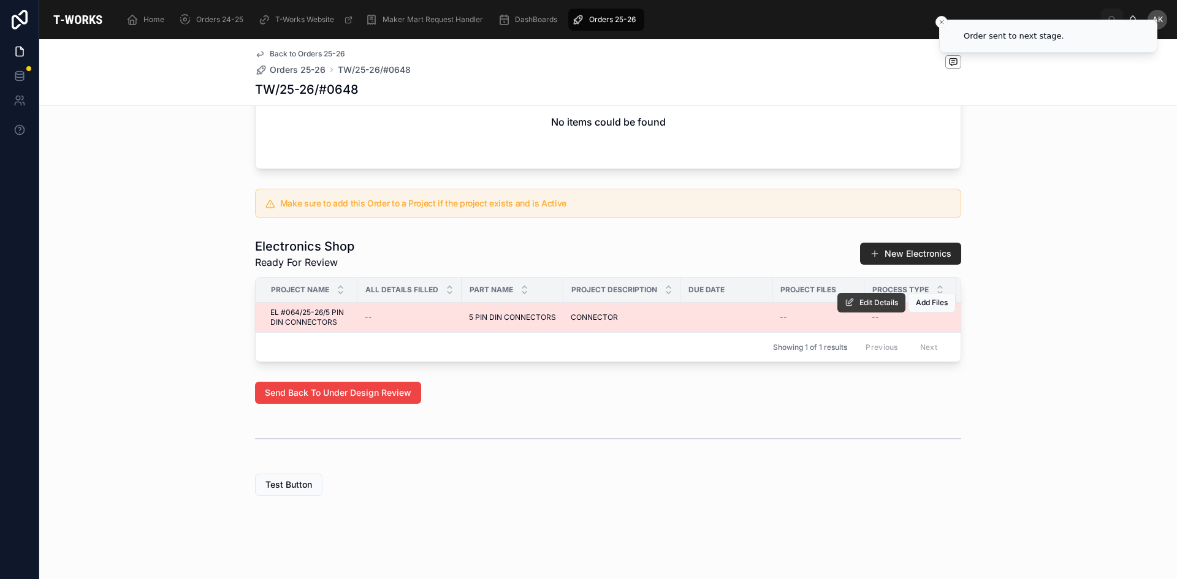
click at [867, 298] on span "Edit Details" at bounding box center [878, 303] width 39 height 10
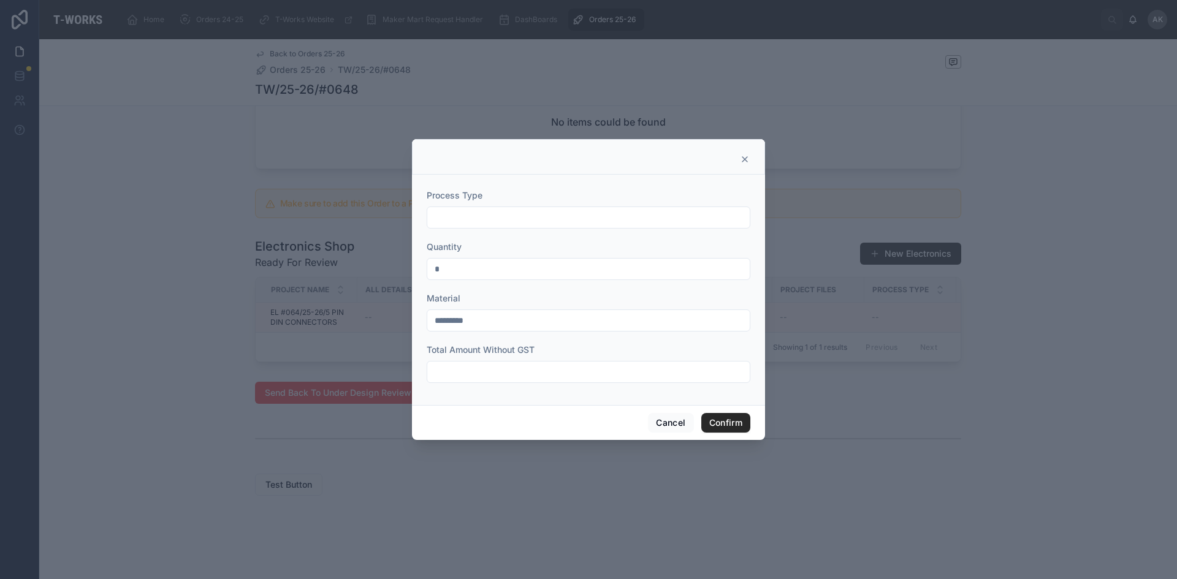
click at [539, 218] on input "text" at bounding box center [588, 217] width 322 height 17
click at [498, 222] on input "*********" at bounding box center [588, 217] width 322 height 17
type input "*"
click at [433, 216] on input "**********" at bounding box center [588, 217] width 322 height 17
click at [529, 218] on input "**********" at bounding box center [588, 217] width 322 height 17
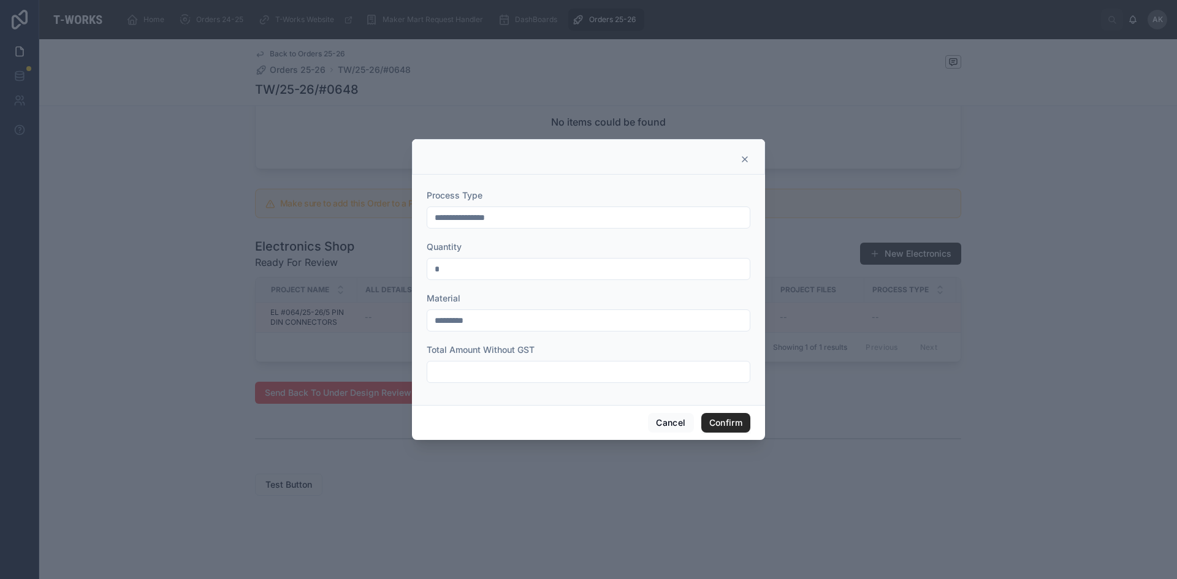
type input "**********"
click at [531, 273] on input "*" at bounding box center [588, 268] width 322 height 17
click at [519, 368] on input "text" at bounding box center [588, 371] width 322 height 17
click at [471, 378] on input "*****" at bounding box center [588, 371] width 322 height 17
type input "***"
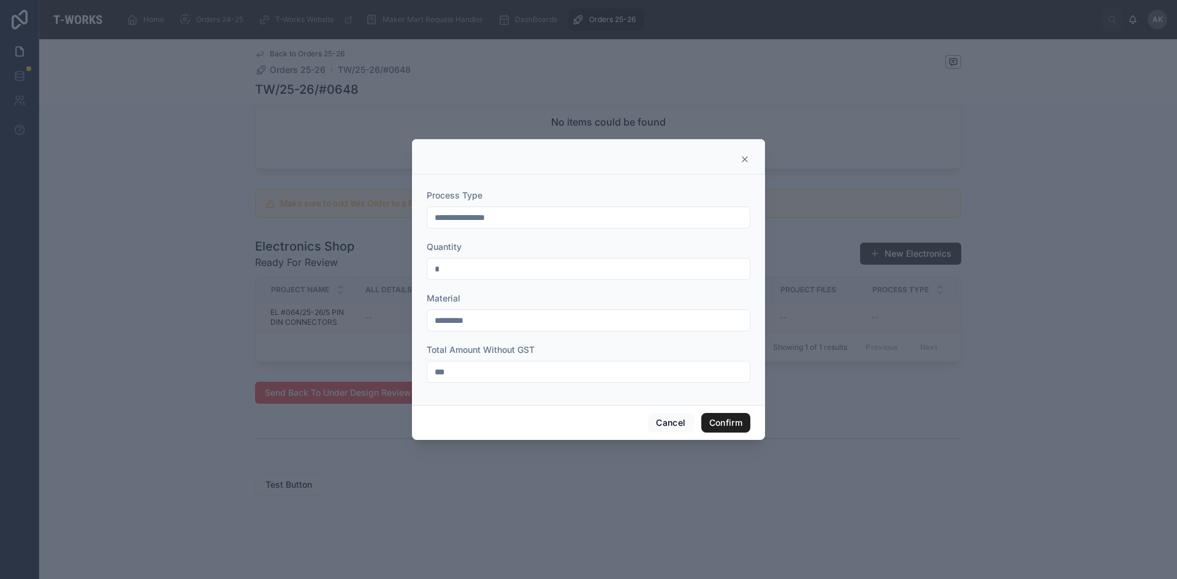
click at [725, 426] on button "Confirm" at bounding box center [725, 423] width 49 height 20
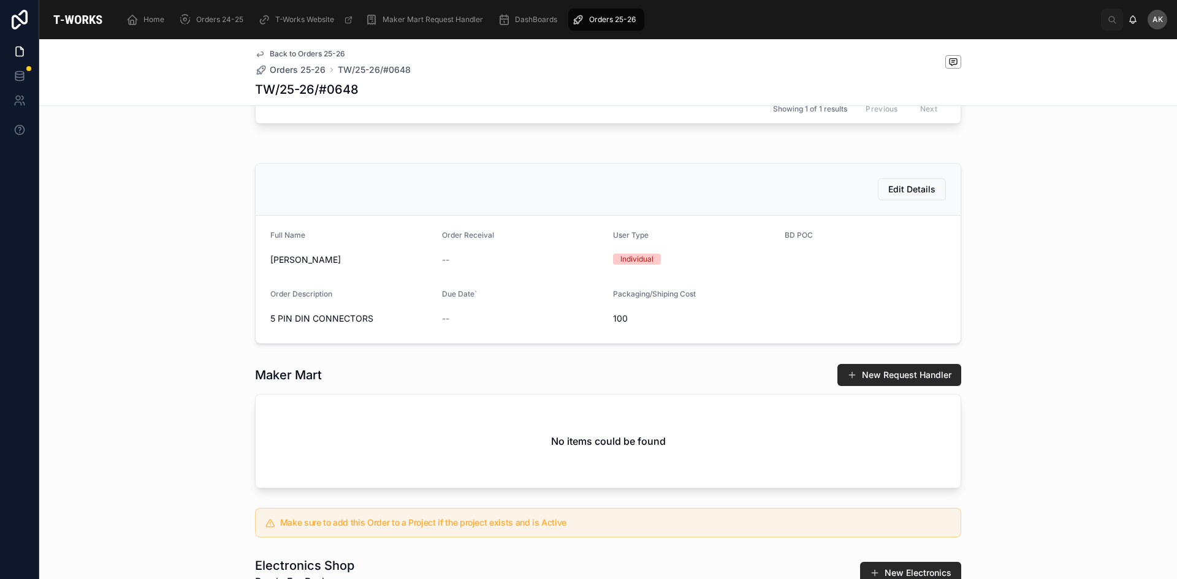
scroll to position [12, 0]
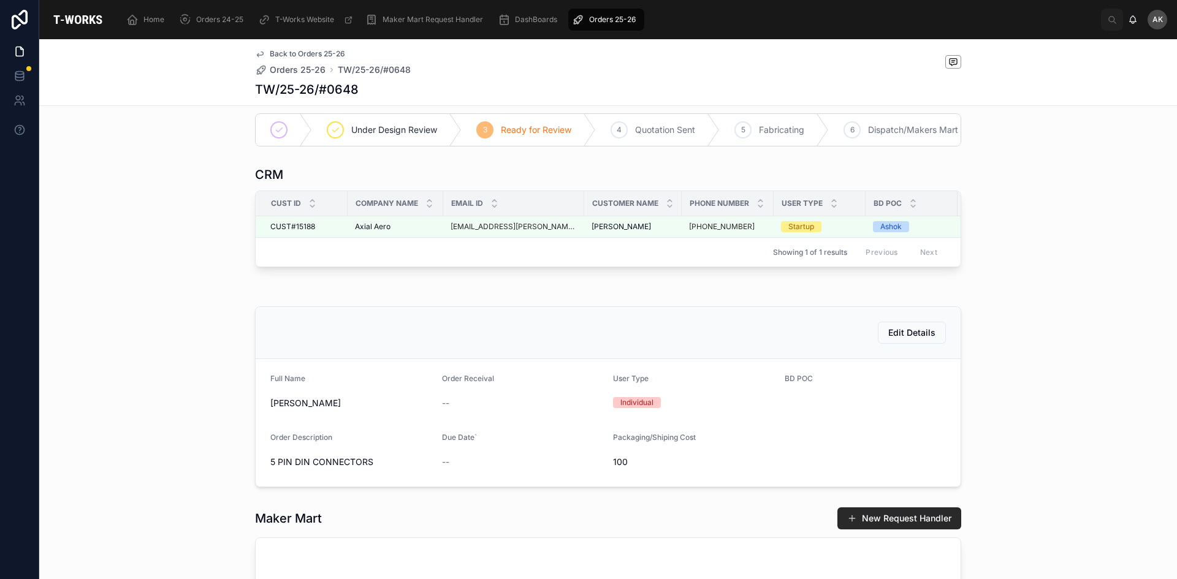
click at [603, 19] on span "Orders 25-26" at bounding box center [612, 20] width 47 height 10
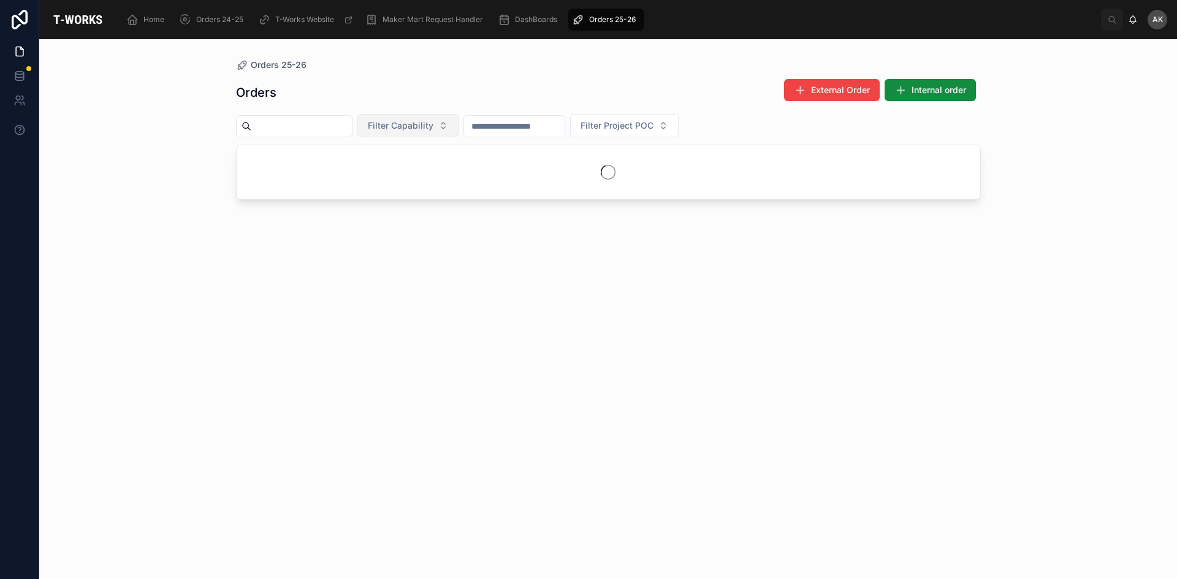
click at [433, 120] on span "Filter Capability" at bounding box center [401, 126] width 66 height 12
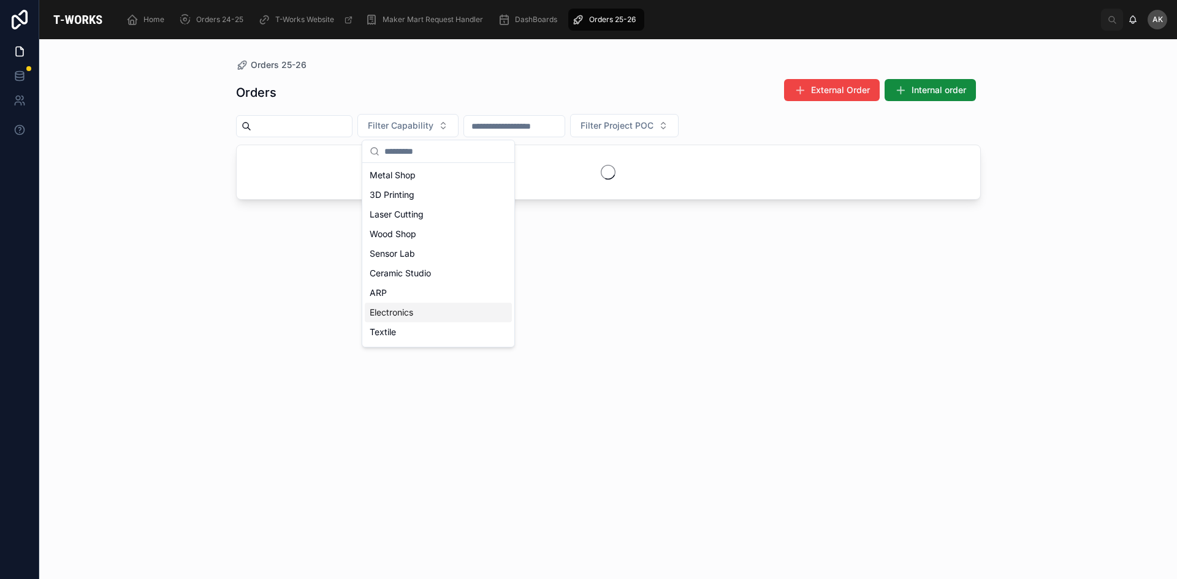
click at [435, 313] on div "Electronics" at bounding box center [438, 313] width 147 height 20
click at [1144, 318] on div "Orders 25-26 Orders External Order Internal order Electronics Filter Project POC" at bounding box center [608, 309] width 1138 height 540
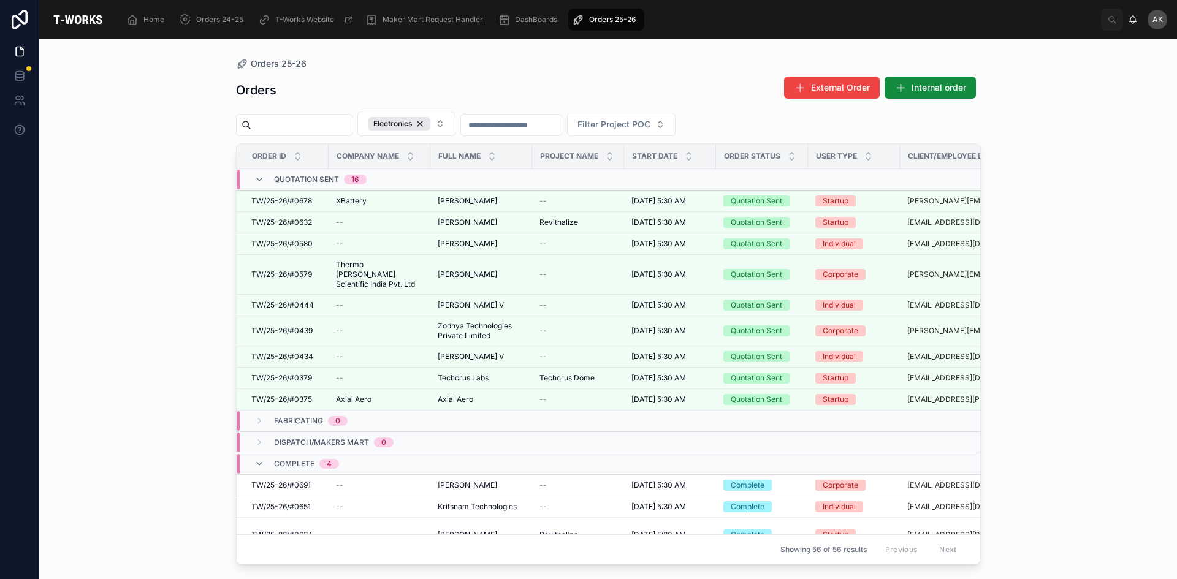
click at [365, 411] on div "Fabricating 0" at bounding box center [384, 421] width 294 height 20
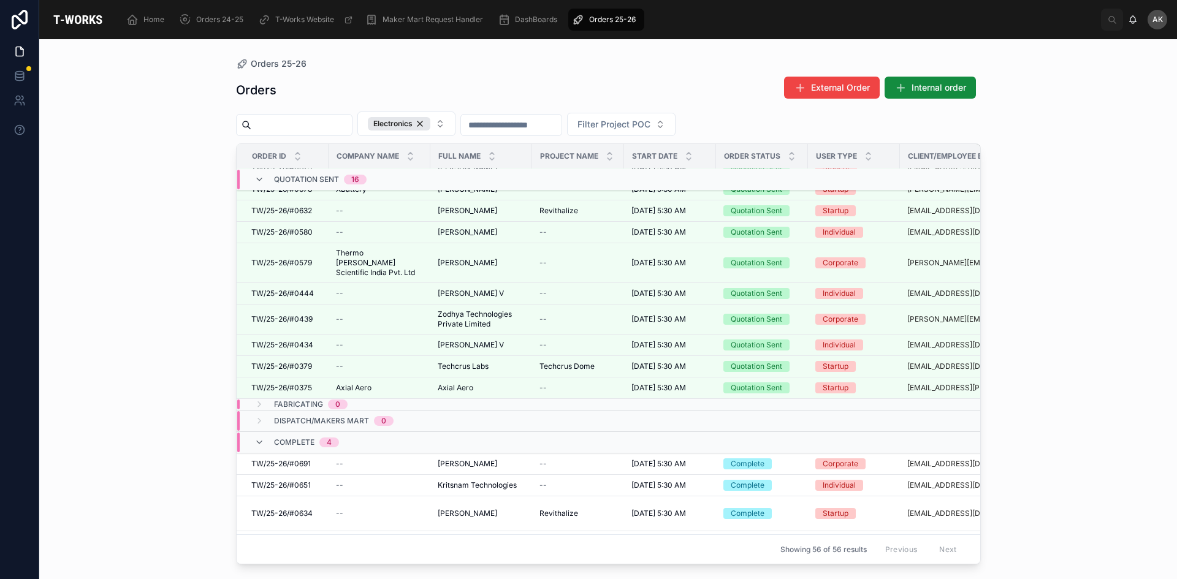
click at [352, 416] on span "Dispatch/Makers Mart" at bounding box center [321, 421] width 95 height 10
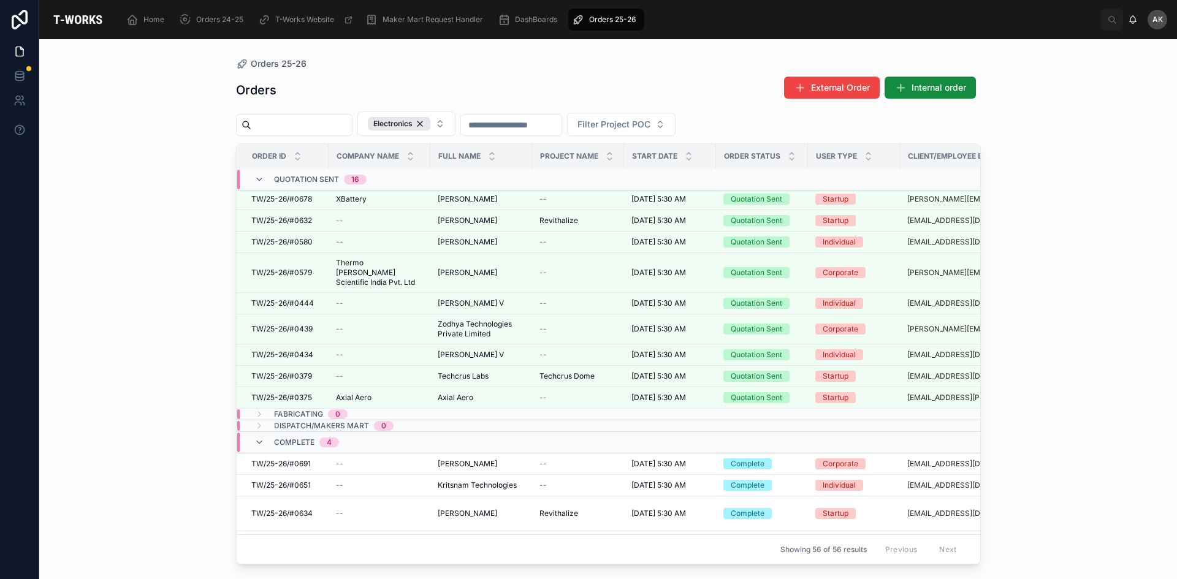
click at [352, 421] on span "Dispatch/Makers Mart" at bounding box center [321, 426] width 95 height 10
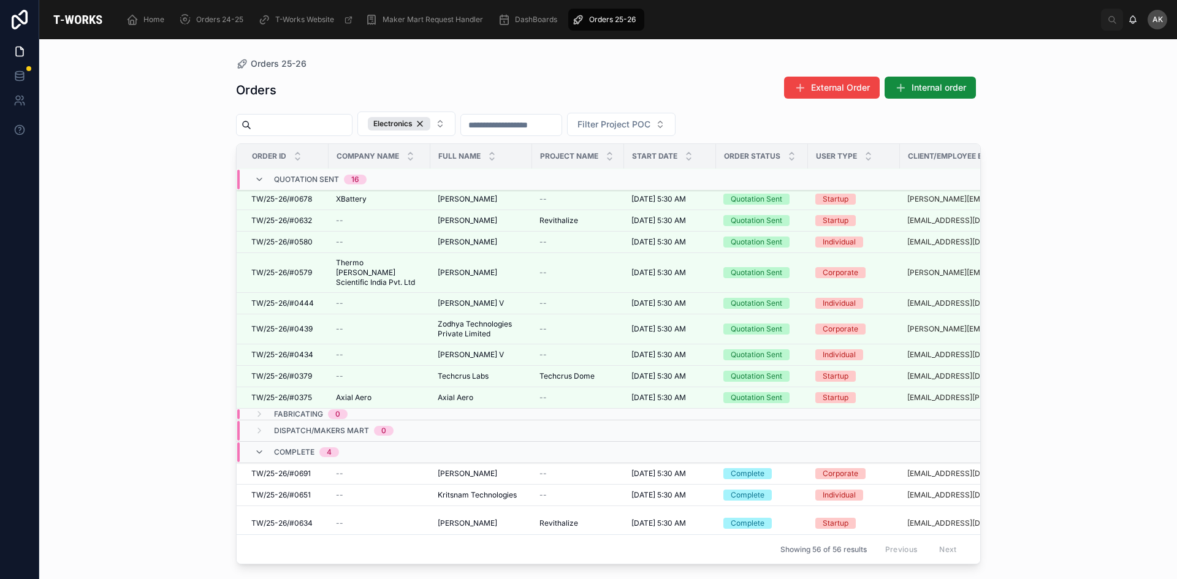
scroll to position [1202, 0]
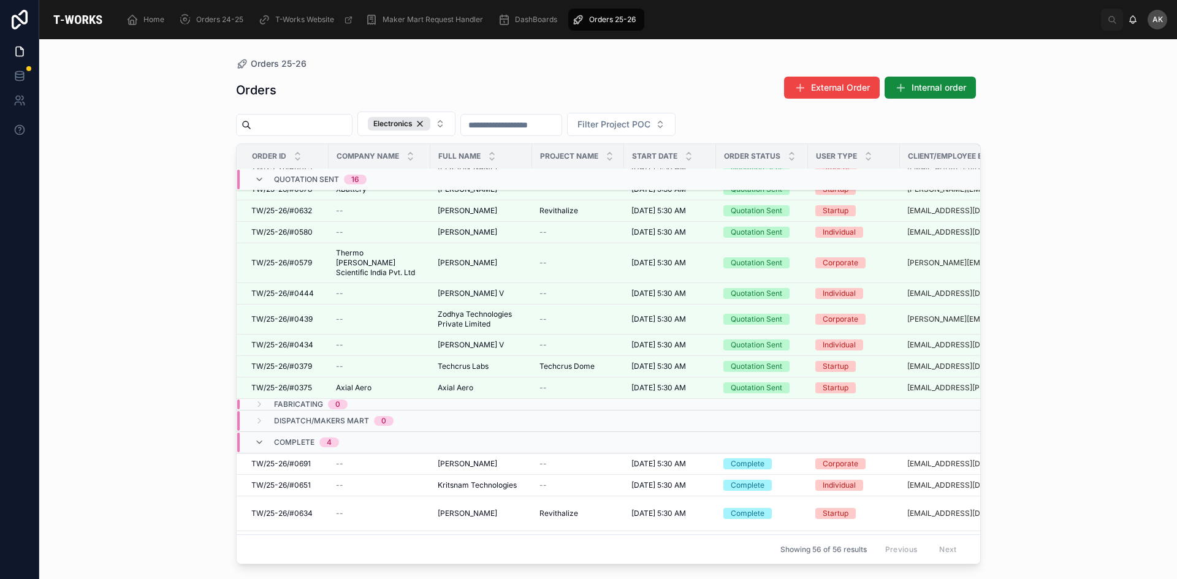
click at [354, 433] on div "Complete 4" at bounding box center [384, 443] width 294 height 20
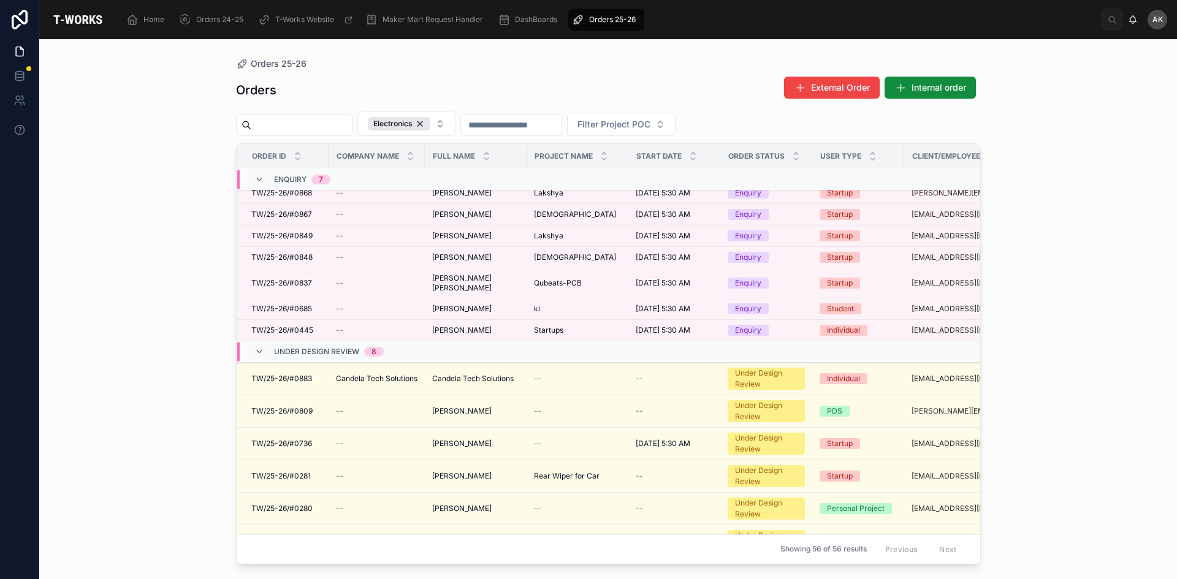
scroll to position [0, 0]
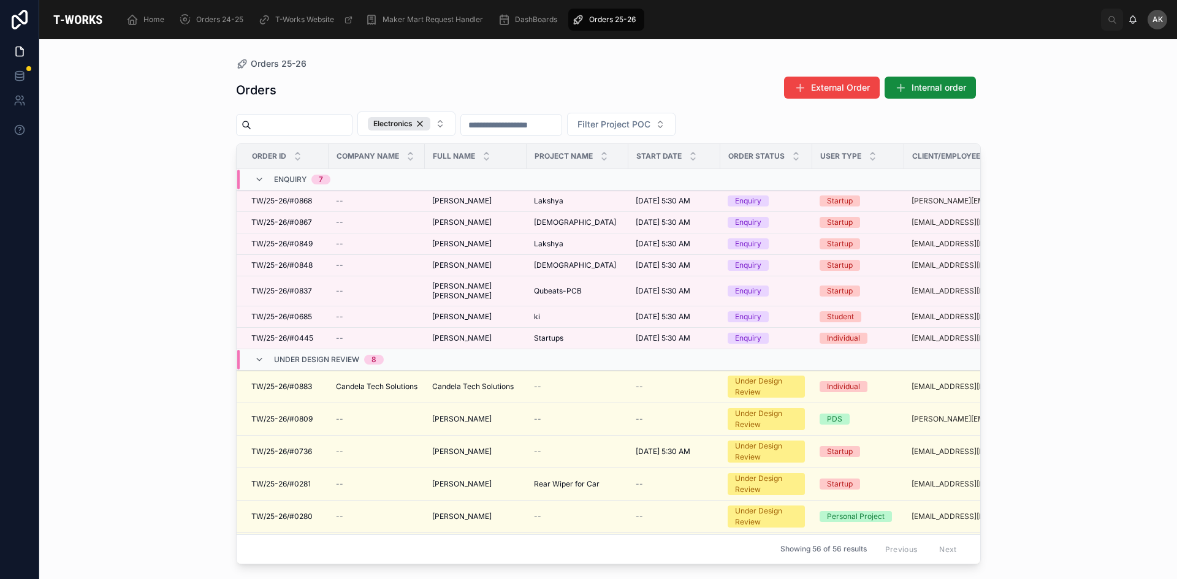
click at [340, 359] on span "Under Design Review" at bounding box center [316, 360] width 85 height 10
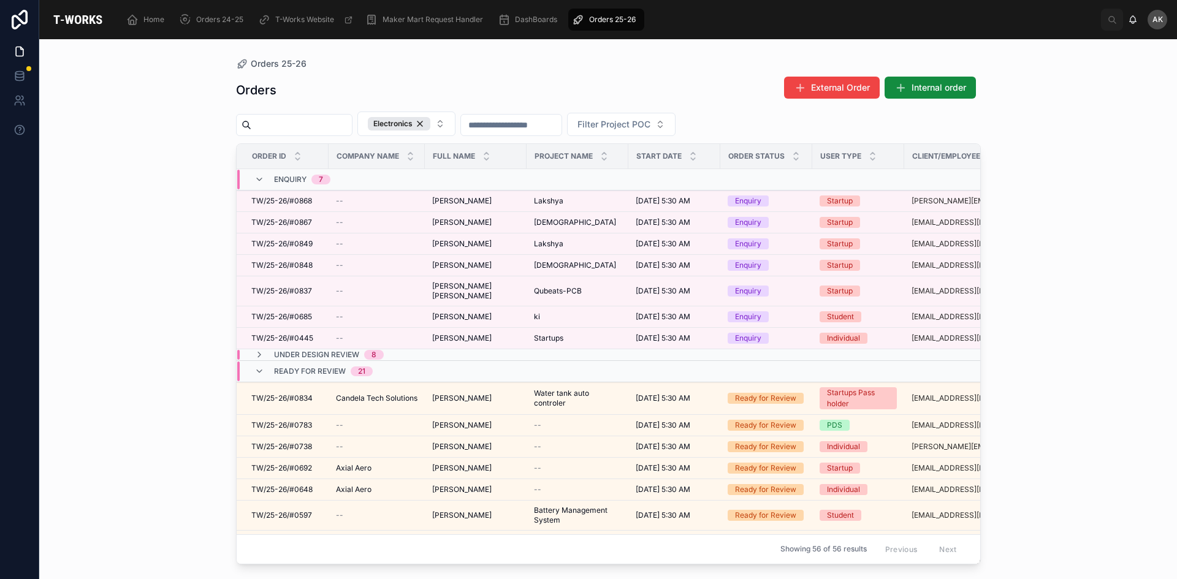
click at [343, 368] on span "Ready for Review" at bounding box center [310, 372] width 72 height 10
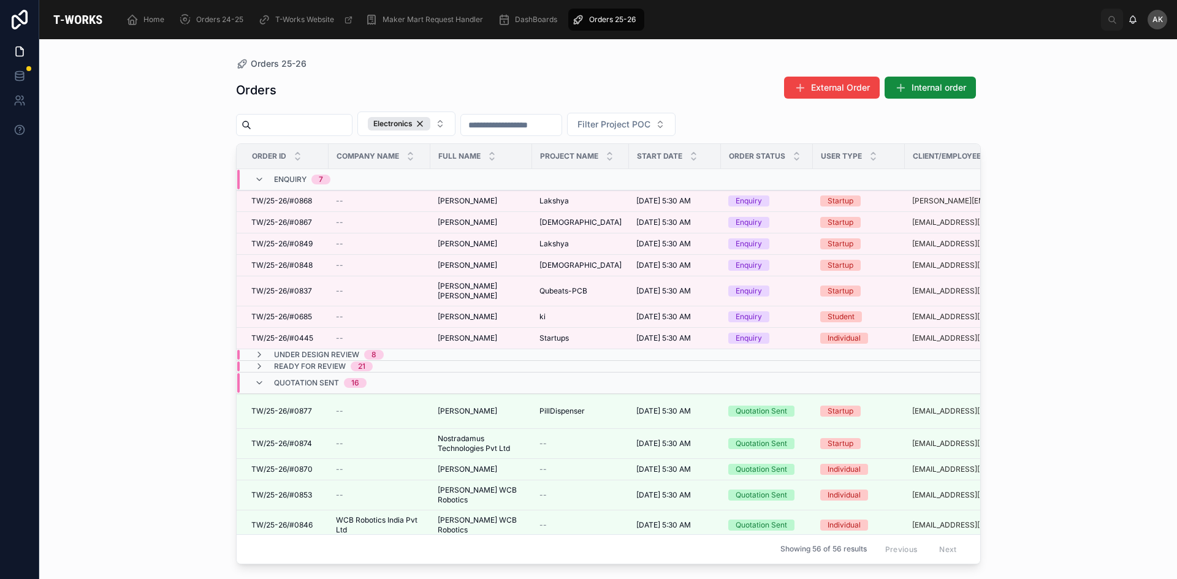
click at [318, 376] on div "Quotation Sent 16" at bounding box center [320, 383] width 93 height 20
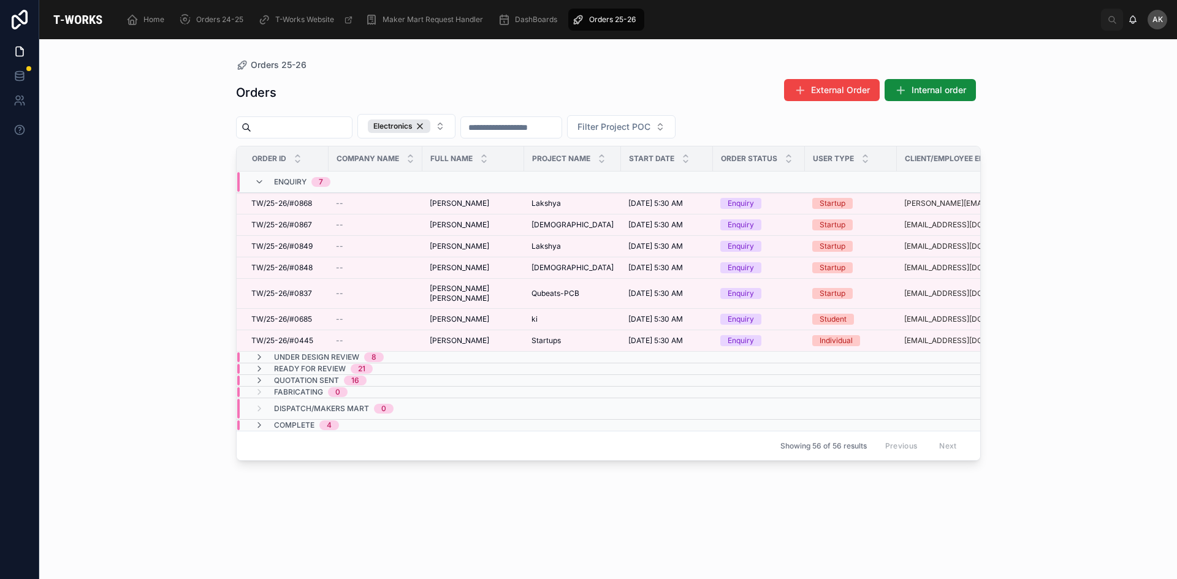
click at [326, 356] on span "Under Design Review" at bounding box center [316, 357] width 85 height 10
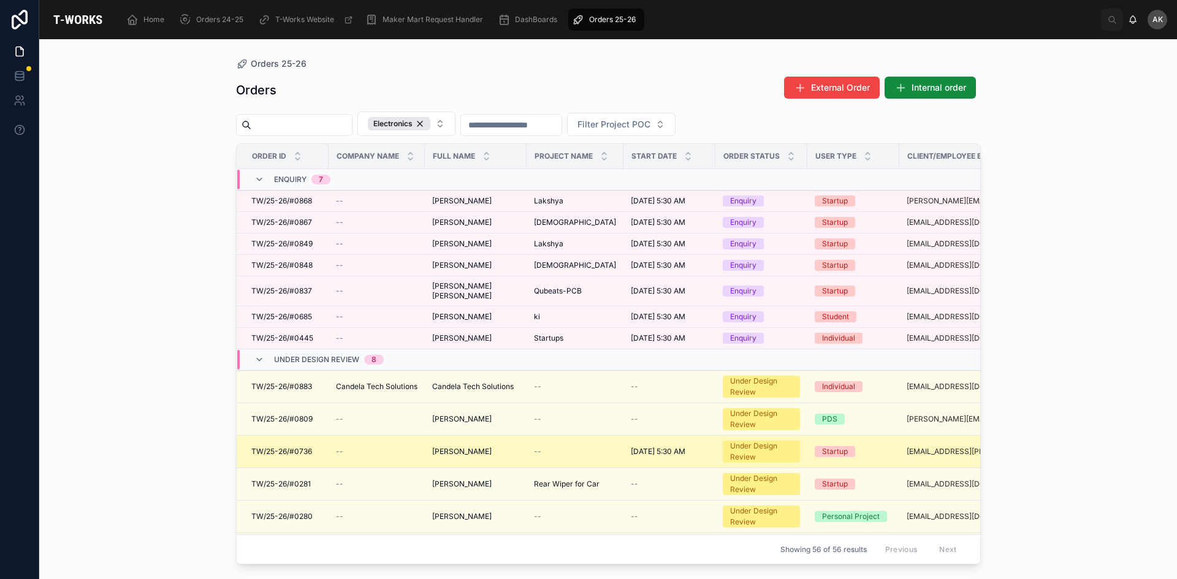
click at [297, 448] on span "TW/25-26/#0736" at bounding box center [281, 452] width 61 height 10
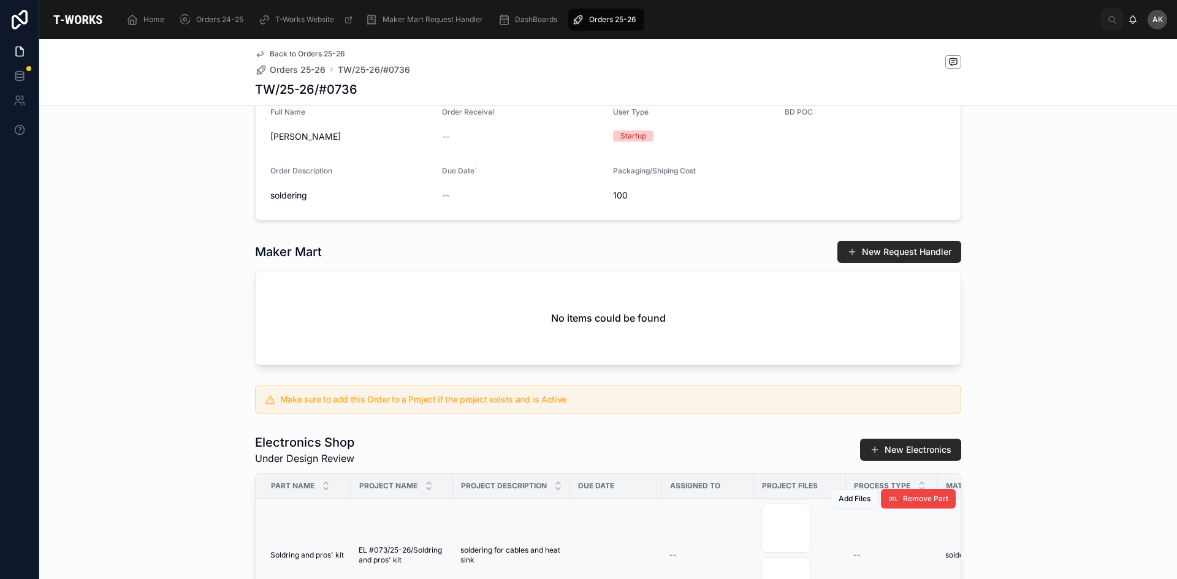
scroll to position [429, 0]
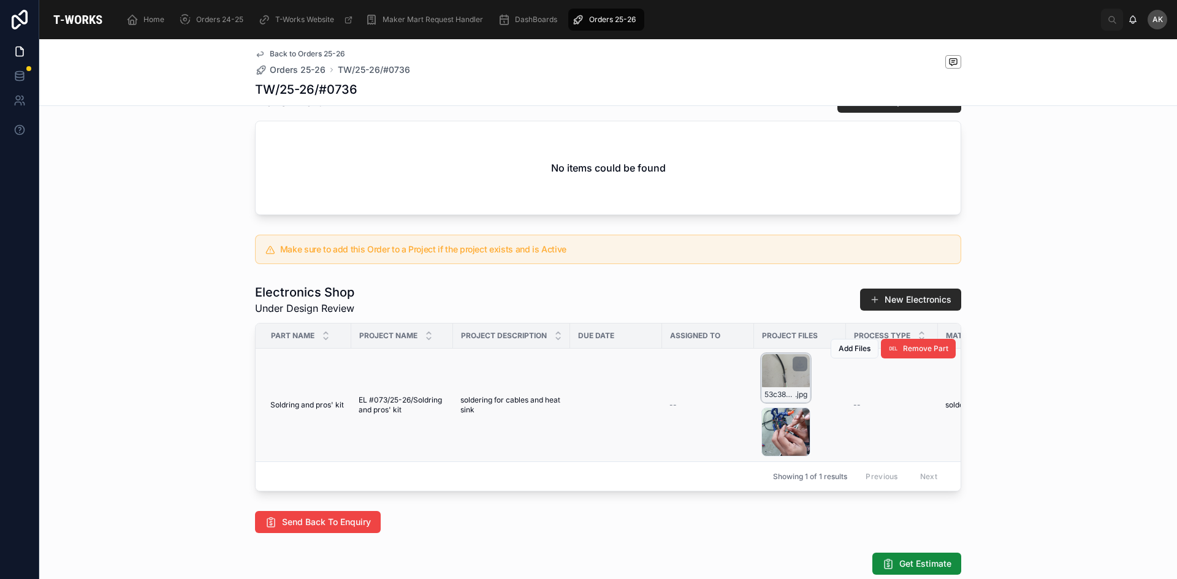
click at [770, 385] on div "53c38301-0e52-4f4f-8151-57d792392780-WhatsApp-Image-2025-08-11-at-13.37.02 .jpg" at bounding box center [785, 378] width 49 height 49
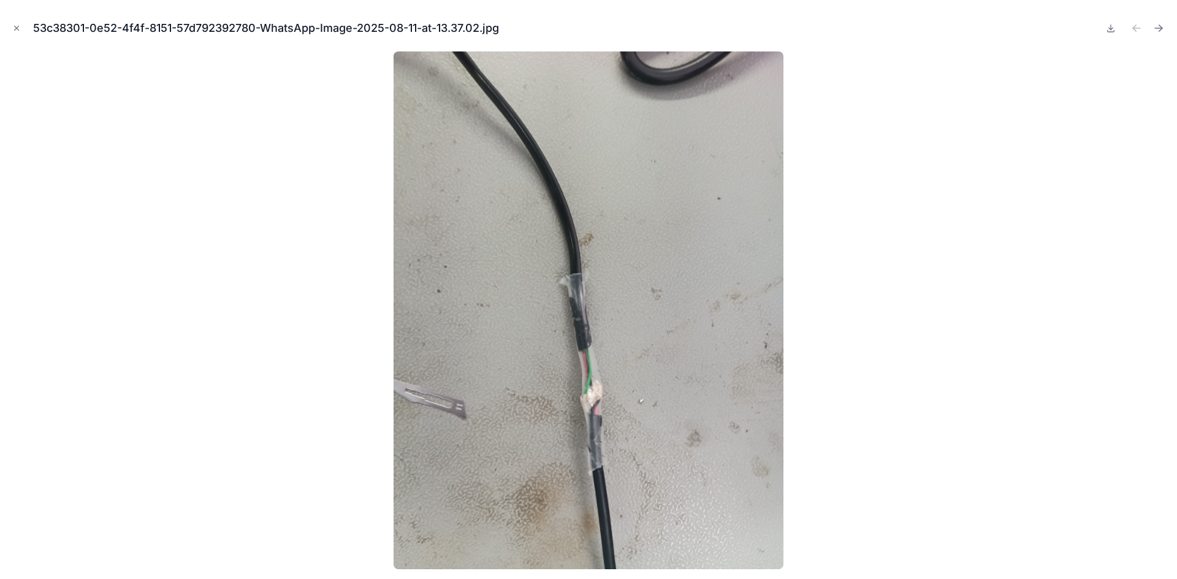
click at [1056, 340] on div at bounding box center [588, 310] width 1157 height 518
click at [16, 21] on button "Close modal" at bounding box center [16, 27] width 13 height 13
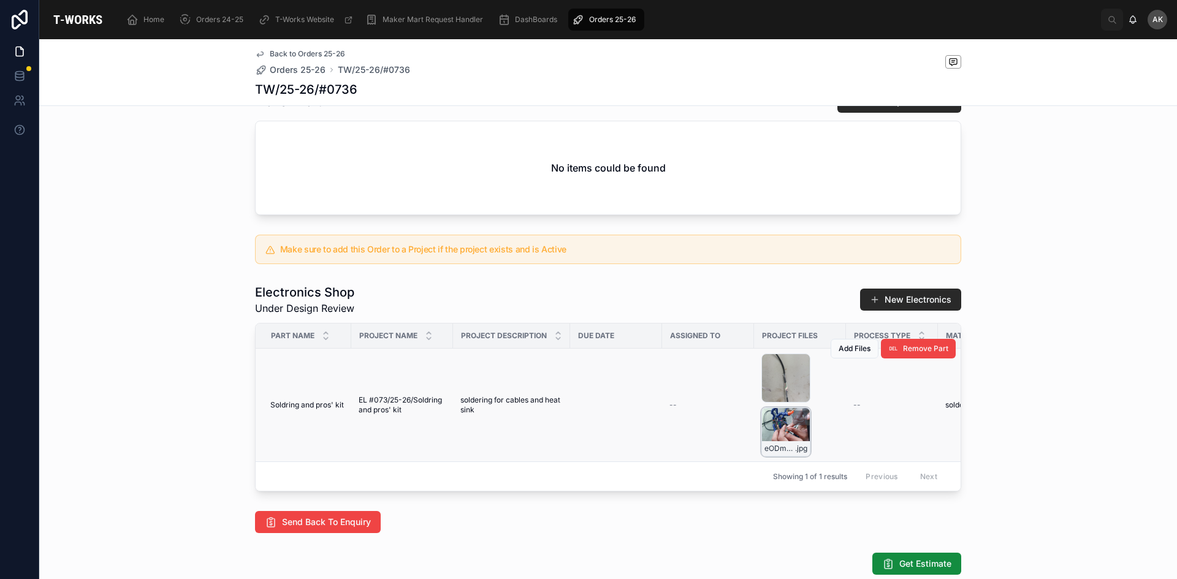
click at [783, 442] on div "eODmH3RQk6RRPLybJdAT-897f6834-c511-4e44-a0b3-8da7c4159604-WhatsApp-Image-2025-0…" at bounding box center [785, 432] width 49 height 49
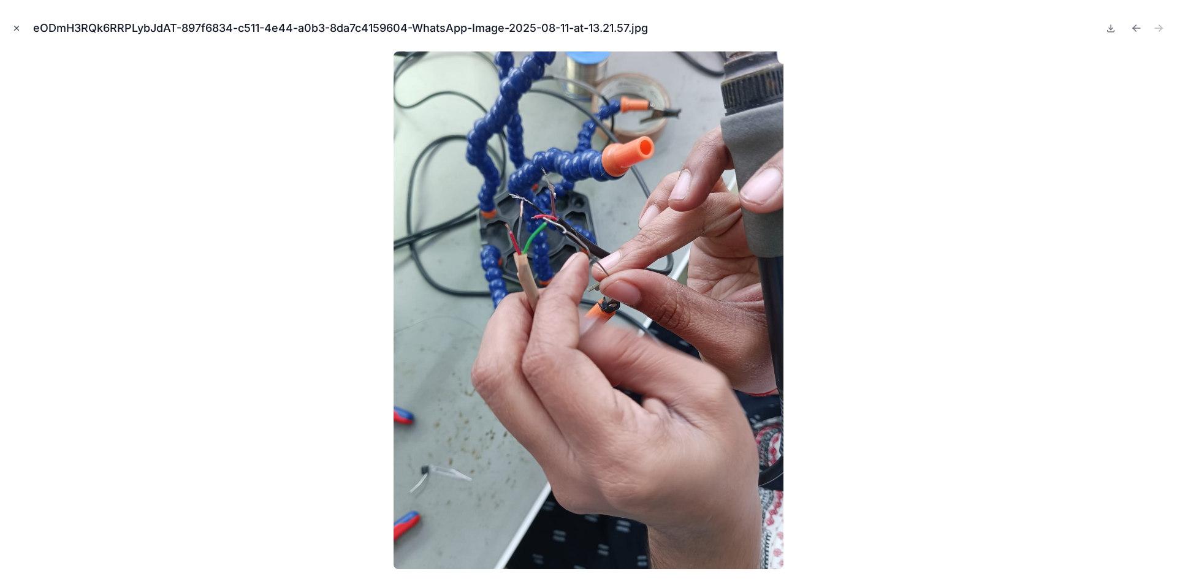
click at [15, 26] on icon "Close modal" at bounding box center [16, 28] width 9 height 9
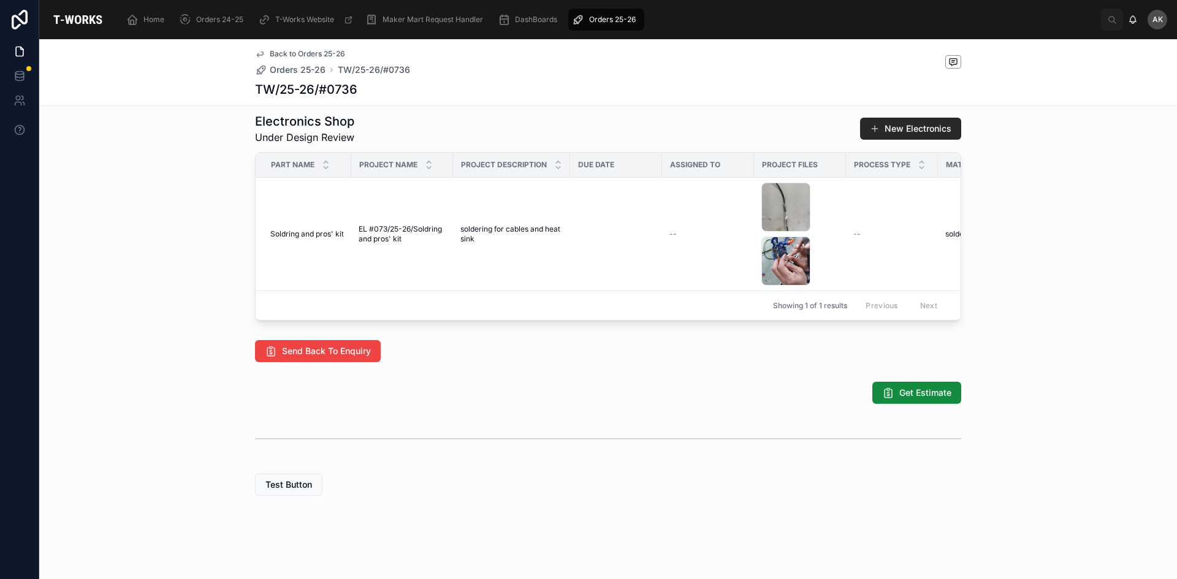
scroll to position [628, 0]
click at [919, 392] on span "Get Estimate" at bounding box center [925, 393] width 52 height 12
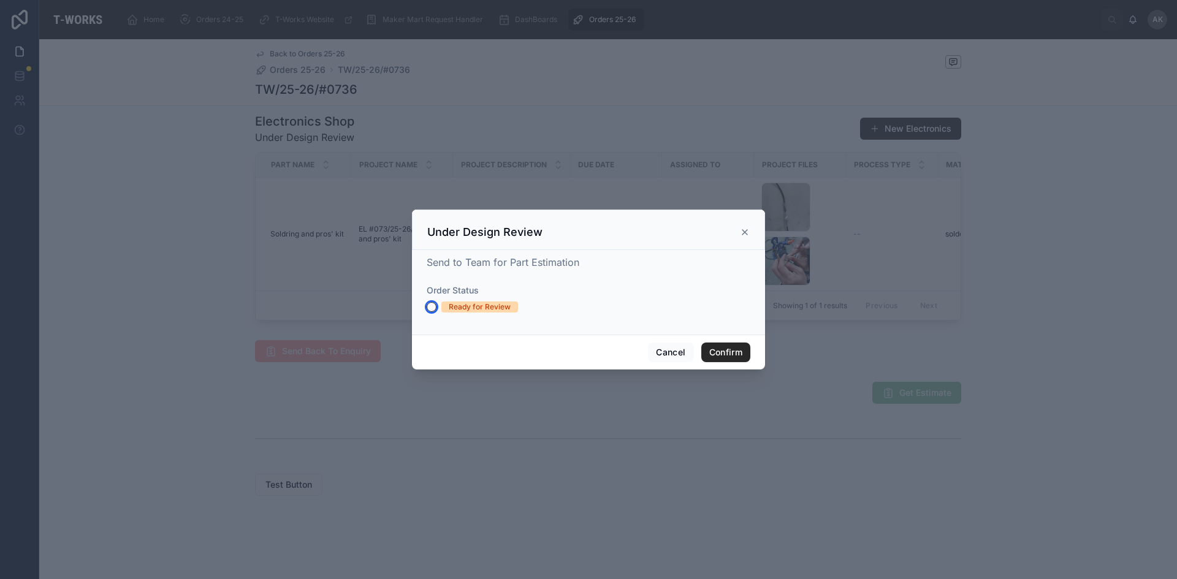
click at [429, 308] on button "Ready for Review" at bounding box center [432, 307] width 10 height 10
click at [738, 357] on button "Confirm" at bounding box center [725, 353] width 49 height 20
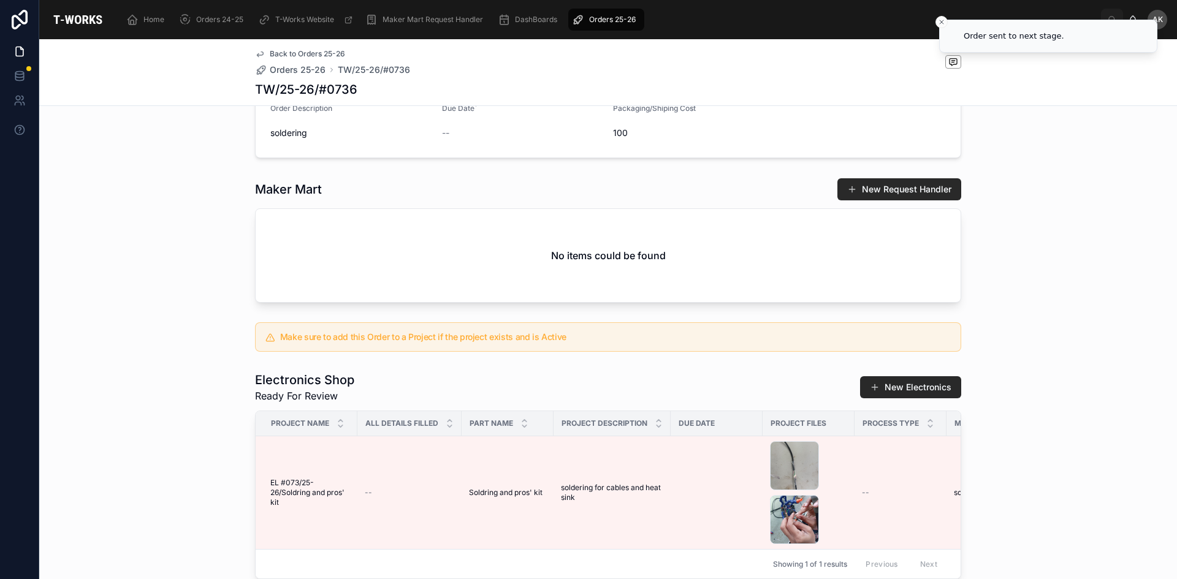
scroll to position [341, 0]
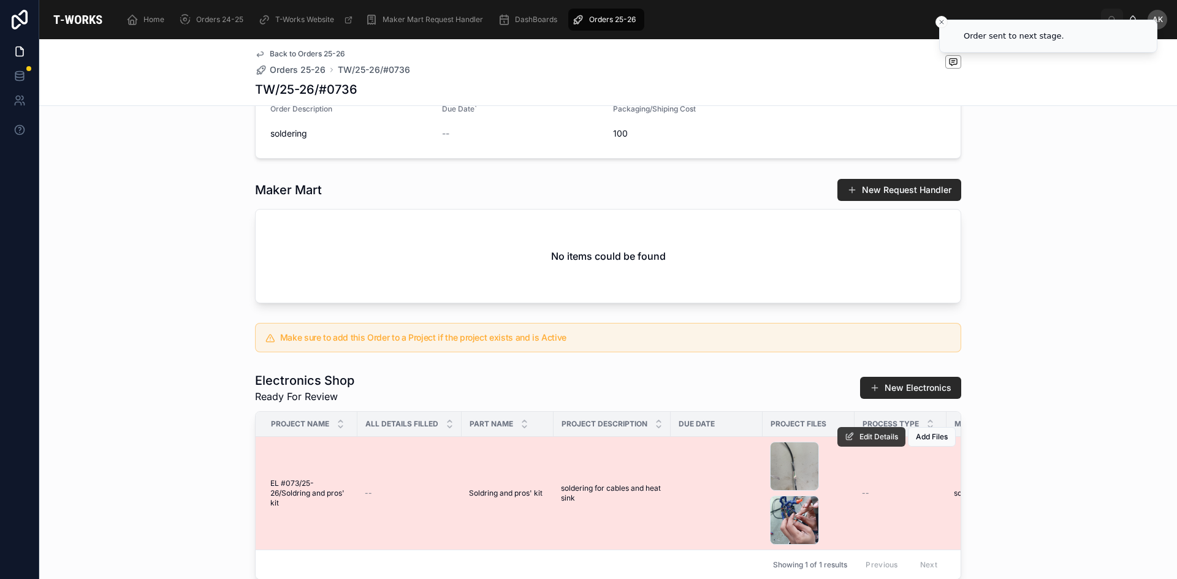
click at [859, 442] on span "Edit Details" at bounding box center [878, 437] width 39 height 10
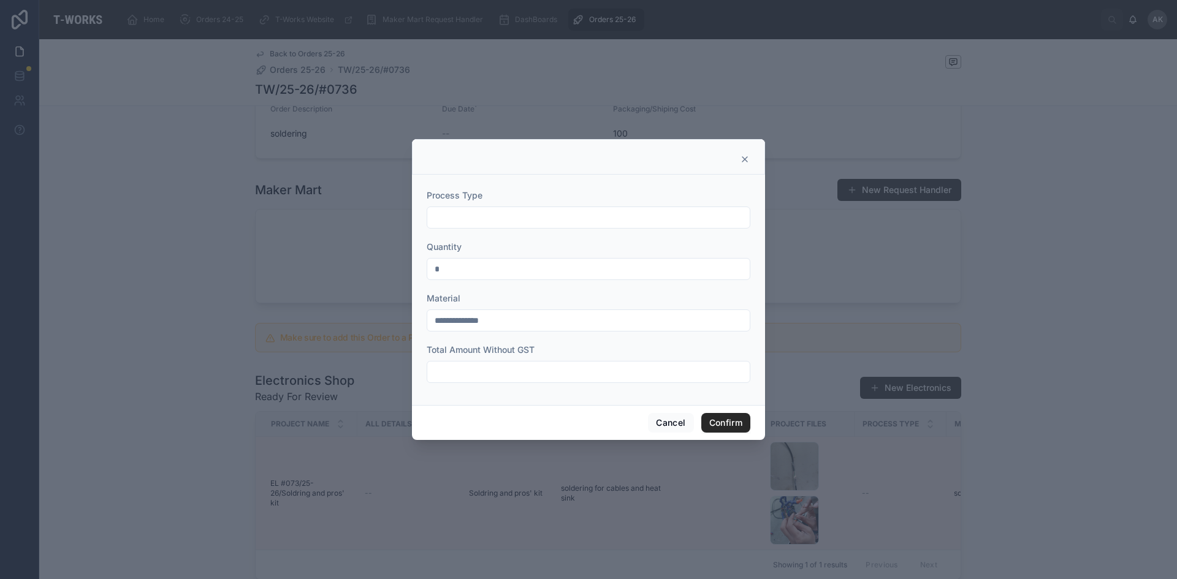
click at [534, 213] on input "text" at bounding box center [588, 217] width 322 height 17
click at [495, 371] on input "text" at bounding box center [588, 371] width 322 height 17
click at [474, 221] on input "***" at bounding box center [588, 217] width 322 height 17
type input "*"
type input "*********"
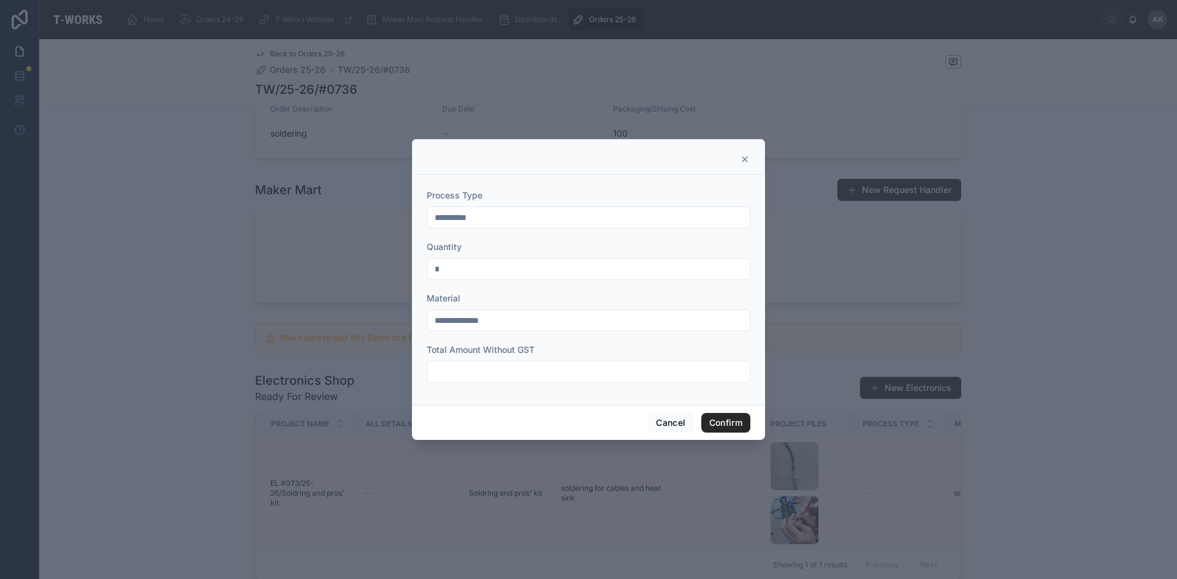
click at [488, 373] on input "text" at bounding box center [588, 371] width 322 height 17
type input "***"
click at [724, 427] on button "Confirm" at bounding box center [725, 423] width 49 height 20
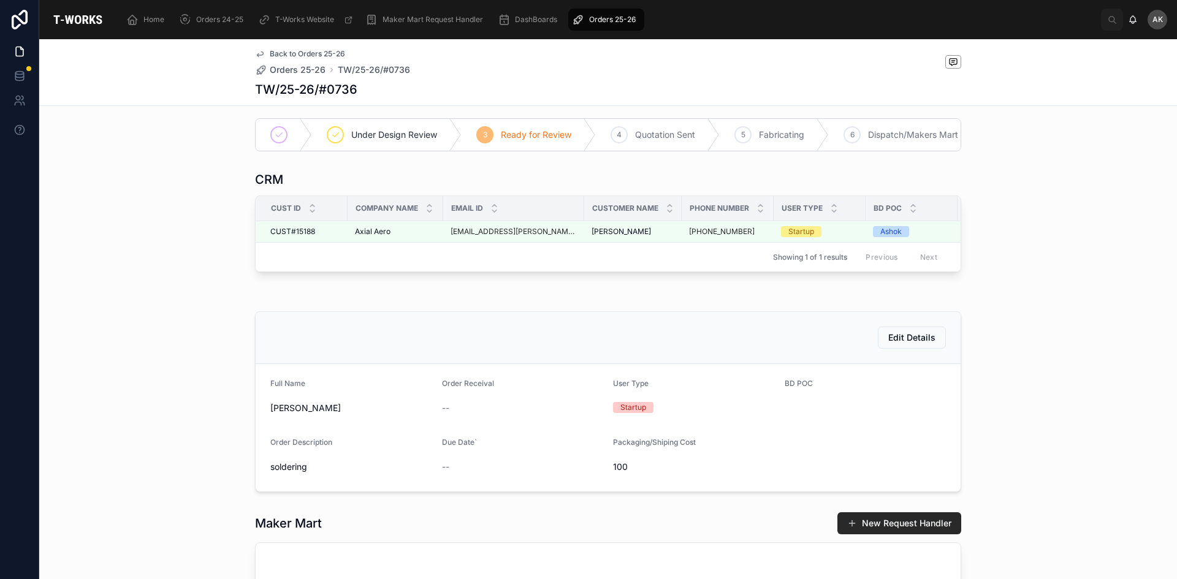
scroll to position [0, 0]
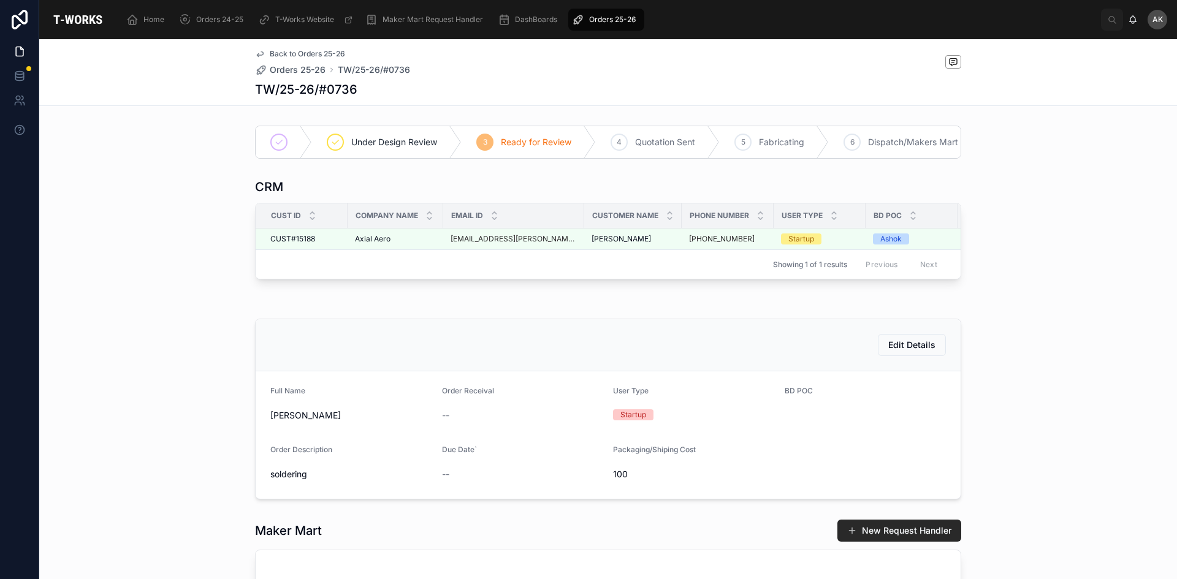
click at [614, 20] on span "Orders 25-26" at bounding box center [612, 20] width 47 height 10
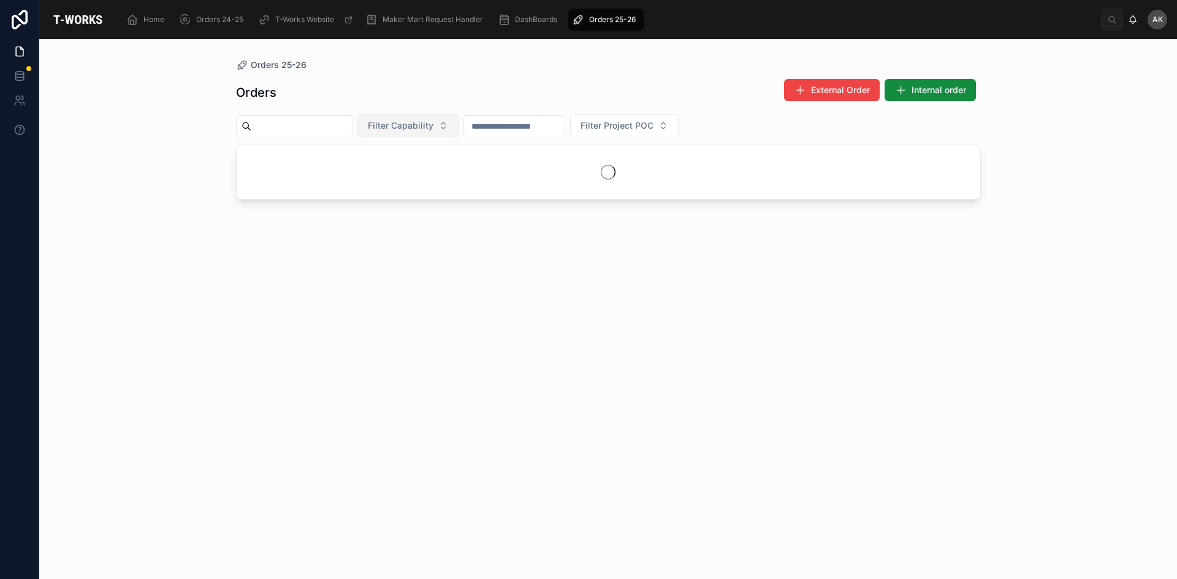
click at [432, 124] on span "Filter Capability" at bounding box center [401, 126] width 66 height 12
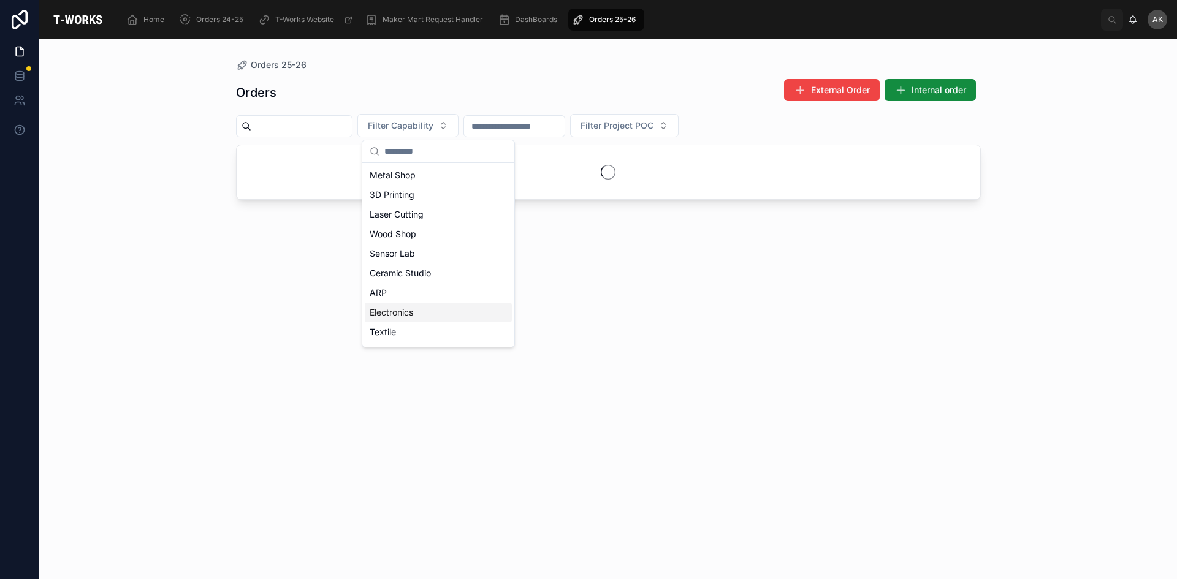
click at [424, 310] on div "Electronics" at bounding box center [438, 313] width 147 height 20
click at [1101, 308] on div "Orders 25-26 Orders External Order Internal order Electronics Filter Project POC" at bounding box center [608, 309] width 1138 height 540
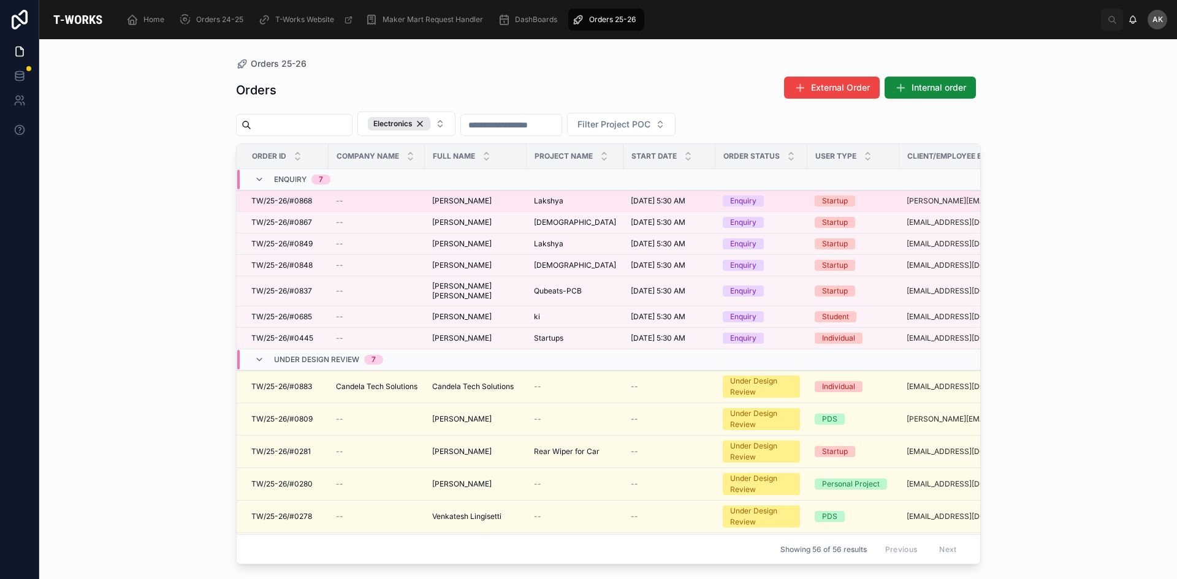
click at [470, 202] on span "[PERSON_NAME]" at bounding box center [461, 201] width 59 height 10
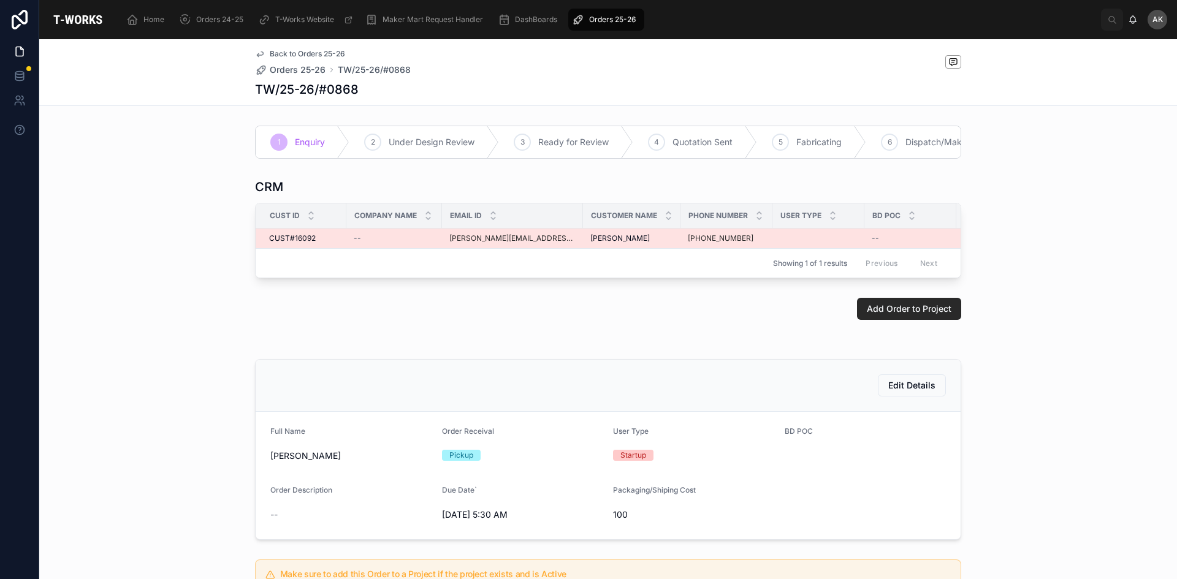
click at [635, 243] on span "[PERSON_NAME]" at bounding box center [619, 239] width 59 height 10
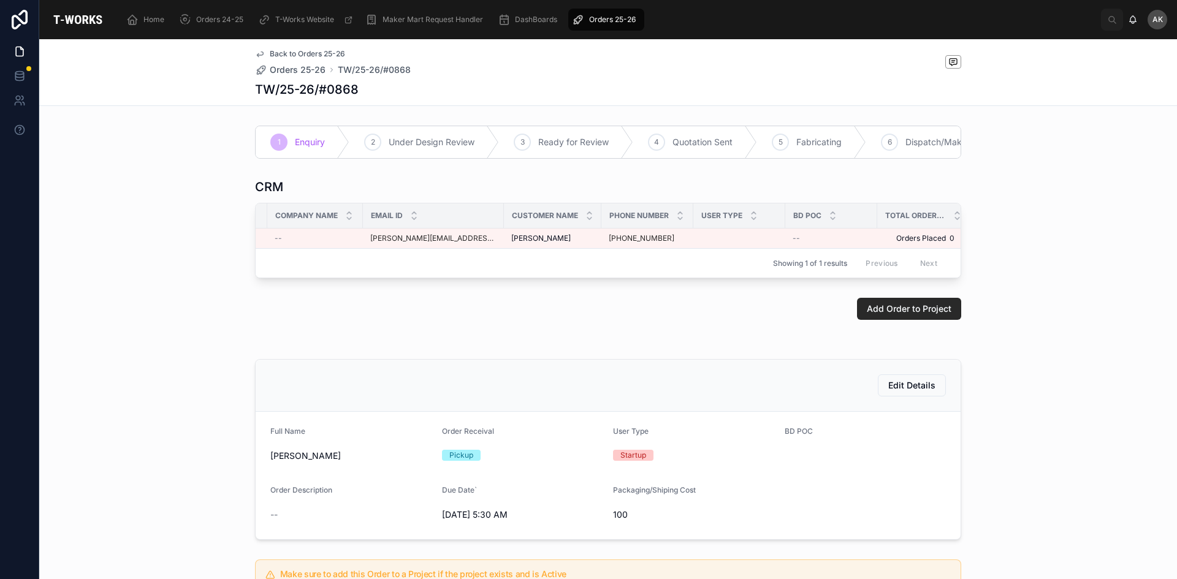
click at [608, 23] on span "Orders 25-26" at bounding box center [612, 20] width 47 height 10
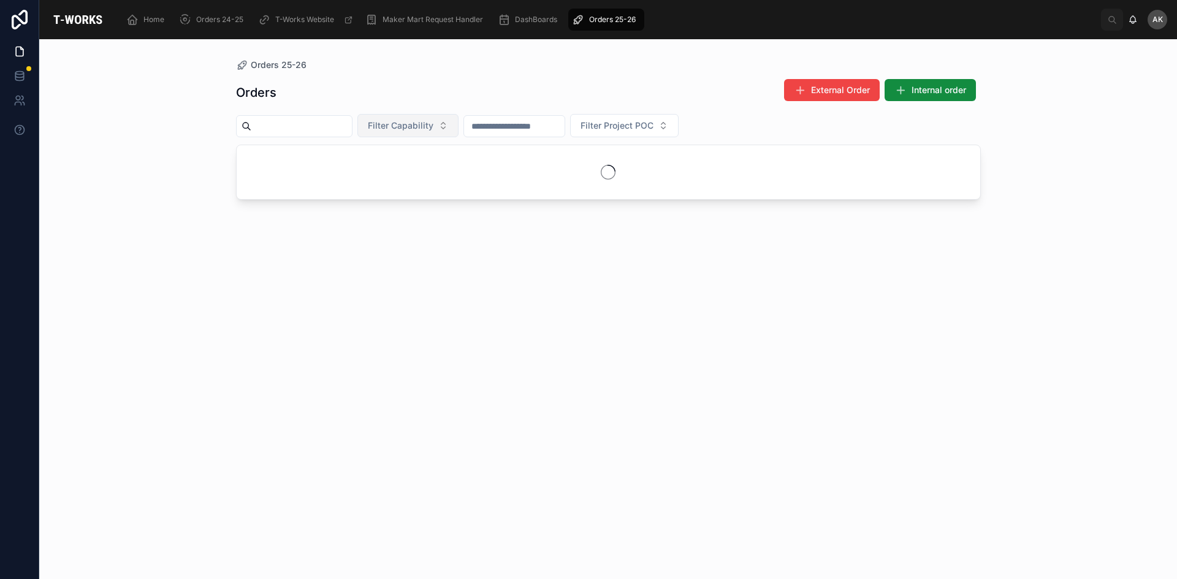
click at [420, 127] on span "Filter Capability" at bounding box center [401, 126] width 66 height 12
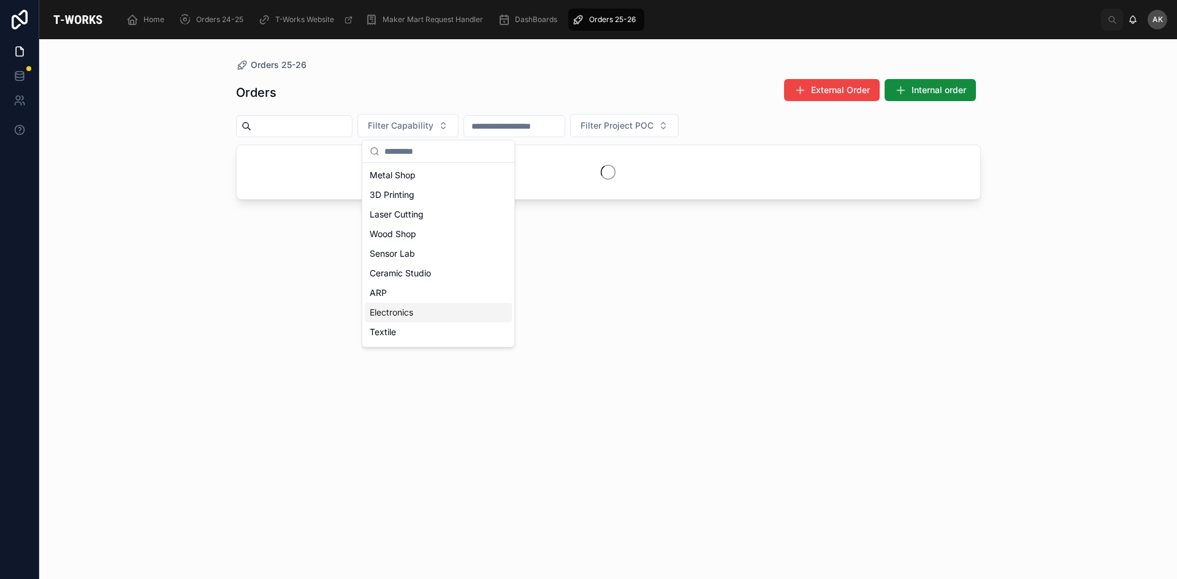
click at [404, 316] on div "Electronics" at bounding box center [438, 313] width 147 height 20
click at [629, 322] on div "Orders External Order Internal order Electronics Filter Project POC" at bounding box center [608, 317] width 745 height 493
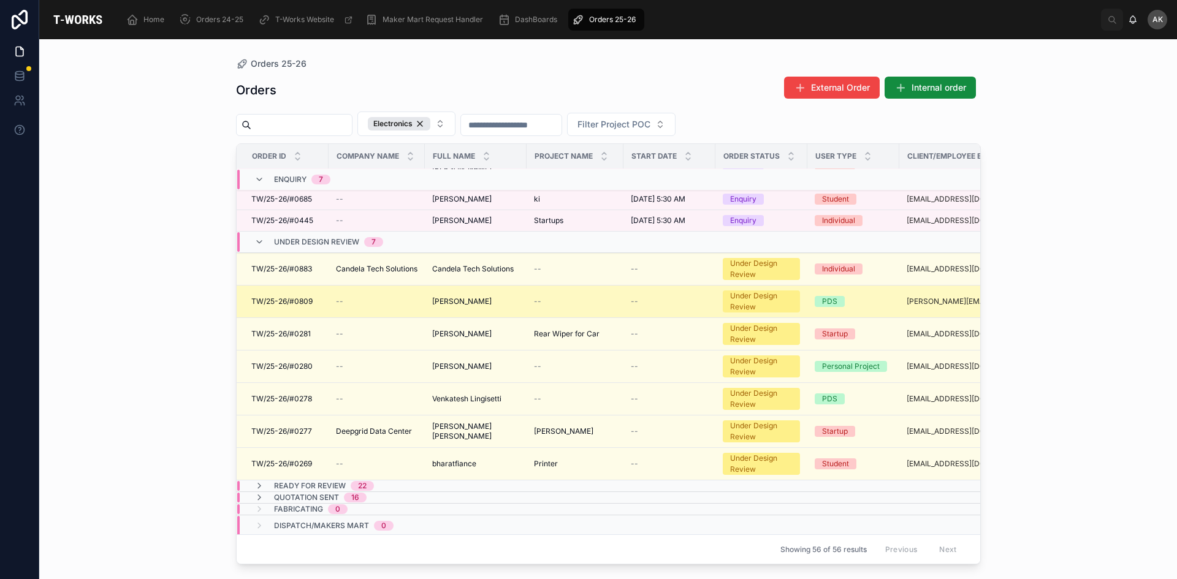
scroll to position [140, 0]
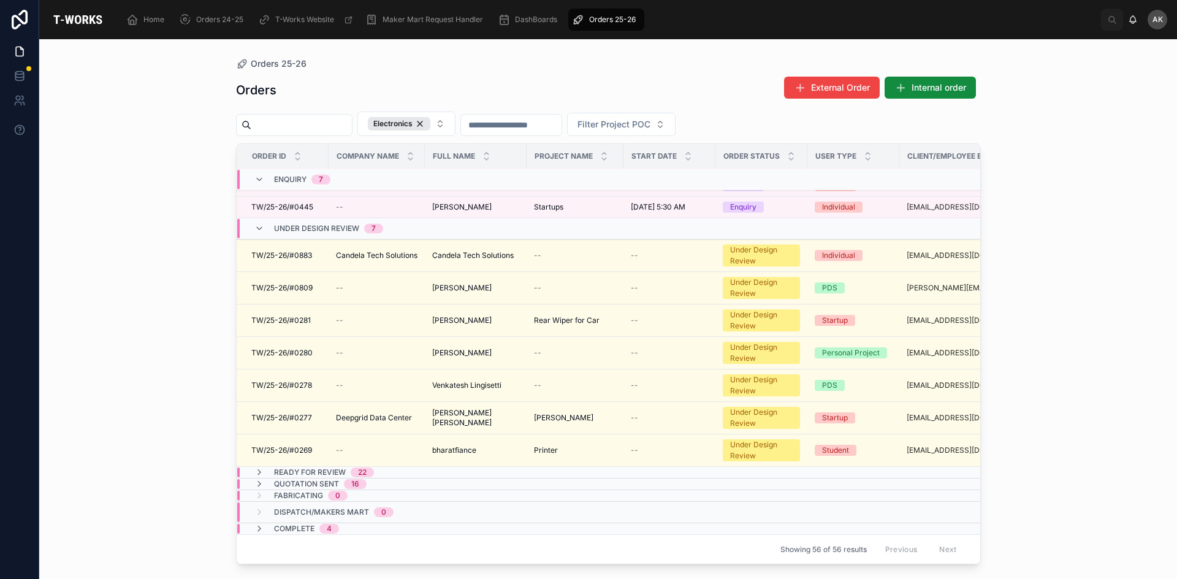
click at [316, 468] on span "Ready for Review" at bounding box center [310, 473] width 72 height 10
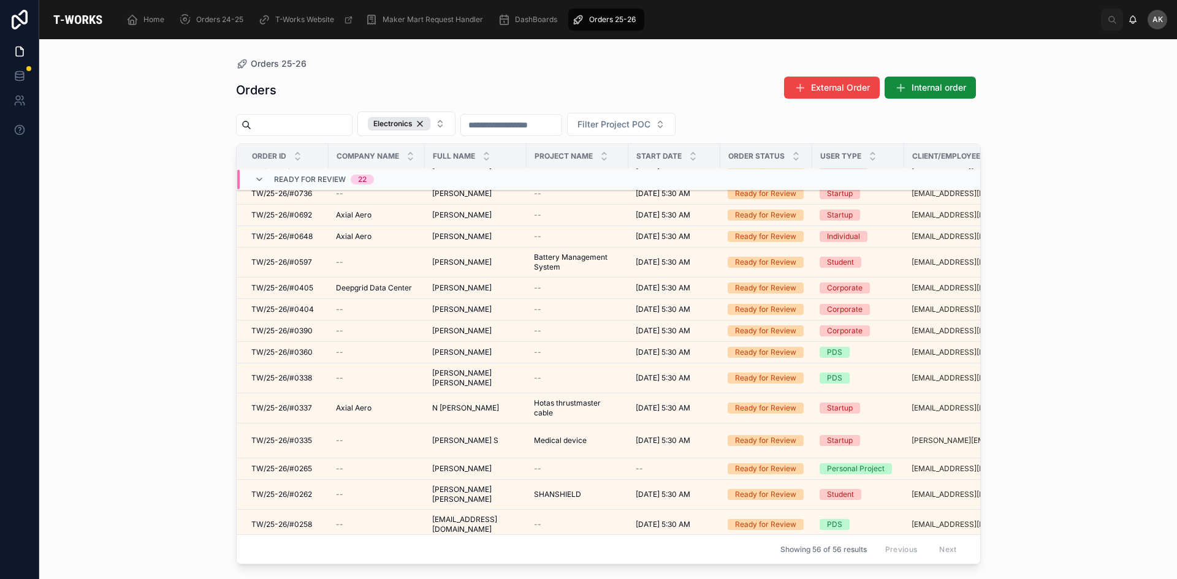
scroll to position [464, 0]
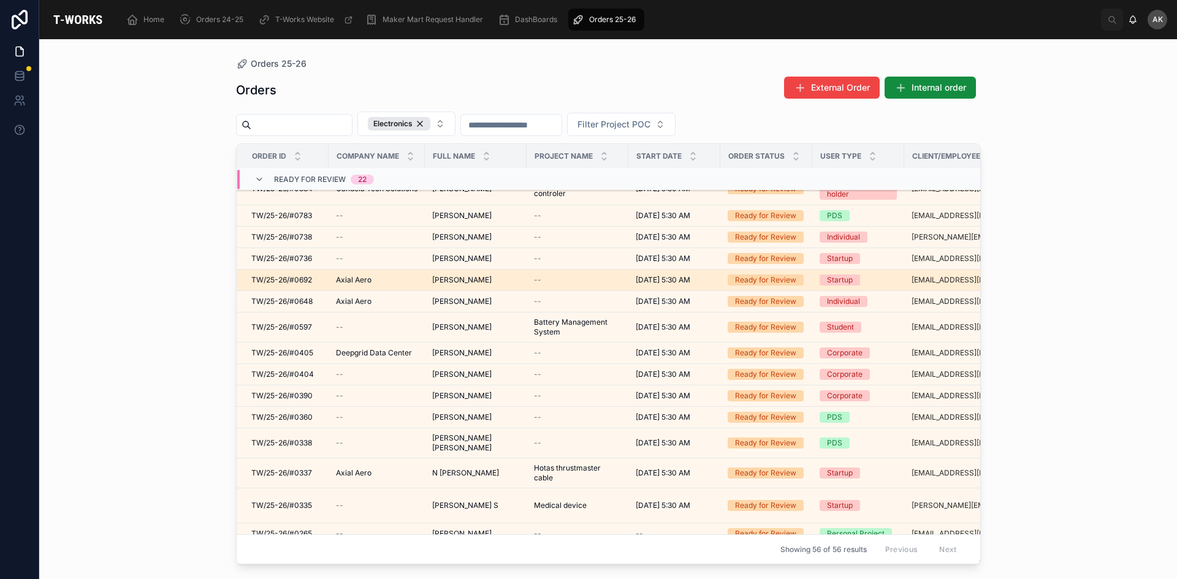
click at [470, 281] on span "[PERSON_NAME]" at bounding box center [461, 280] width 59 height 10
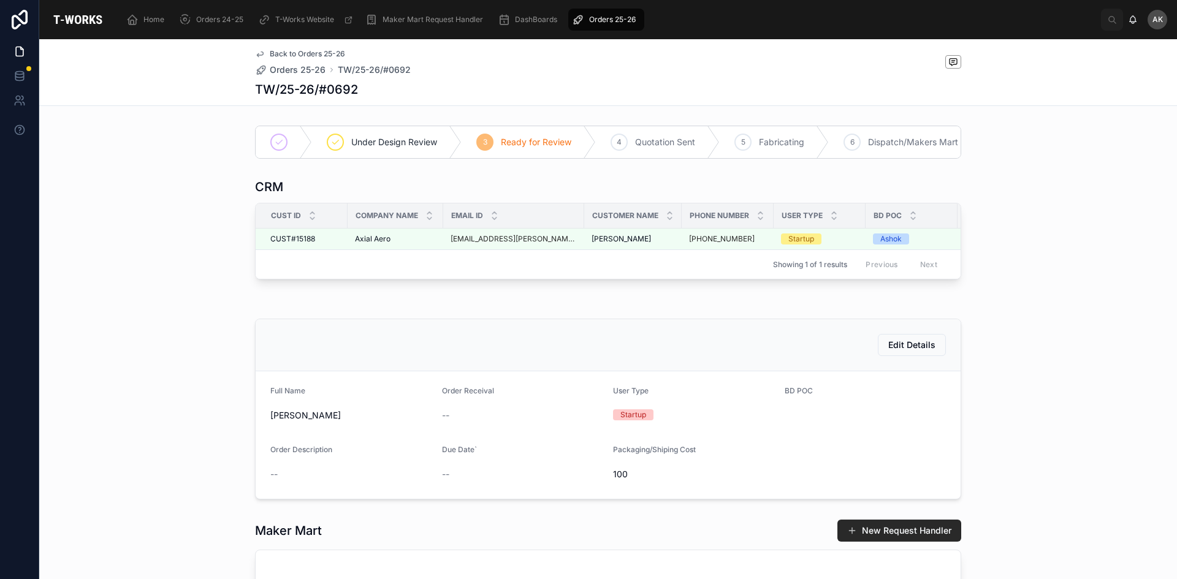
click at [1044, 304] on div at bounding box center [608, 299] width 1138 height 10
drag, startPoint x: 250, startPoint y: 86, endPoint x: 368, endPoint y: 90, distance: 117.7
click at [368, 90] on div "TW/25-26/#0692" at bounding box center [608, 89] width 706 height 17
copy h1 "TW/25-26/#0692"
click at [612, 18] on span "Orders 25-26" at bounding box center [612, 20] width 47 height 10
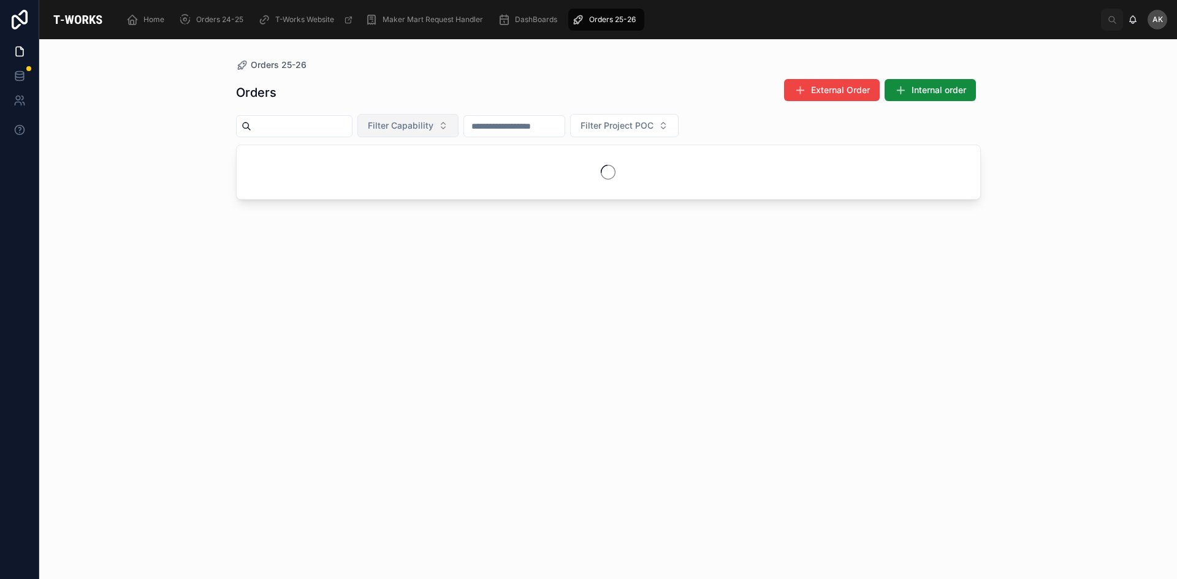
click at [433, 124] on span "Filter Capability" at bounding box center [401, 126] width 66 height 12
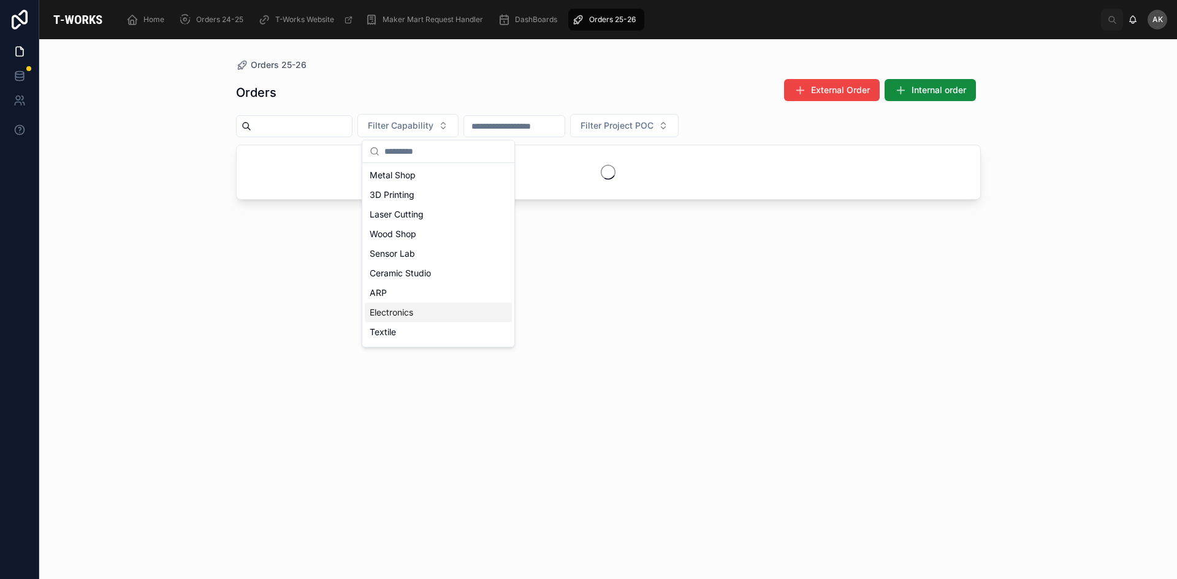
click at [431, 318] on div "Electronics" at bounding box center [438, 313] width 147 height 20
click at [142, 146] on div "Orders 25-26 Orders External Order Internal order Electronics Filter Project POC" at bounding box center [608, 309] width 1138 height 540
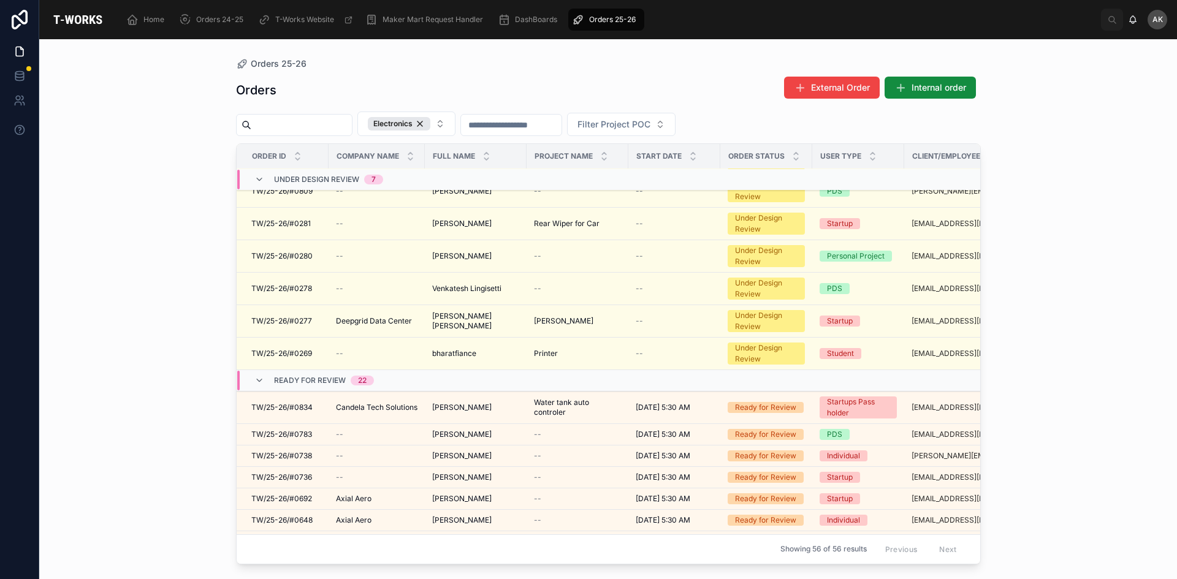
scroll to position [324, 0]
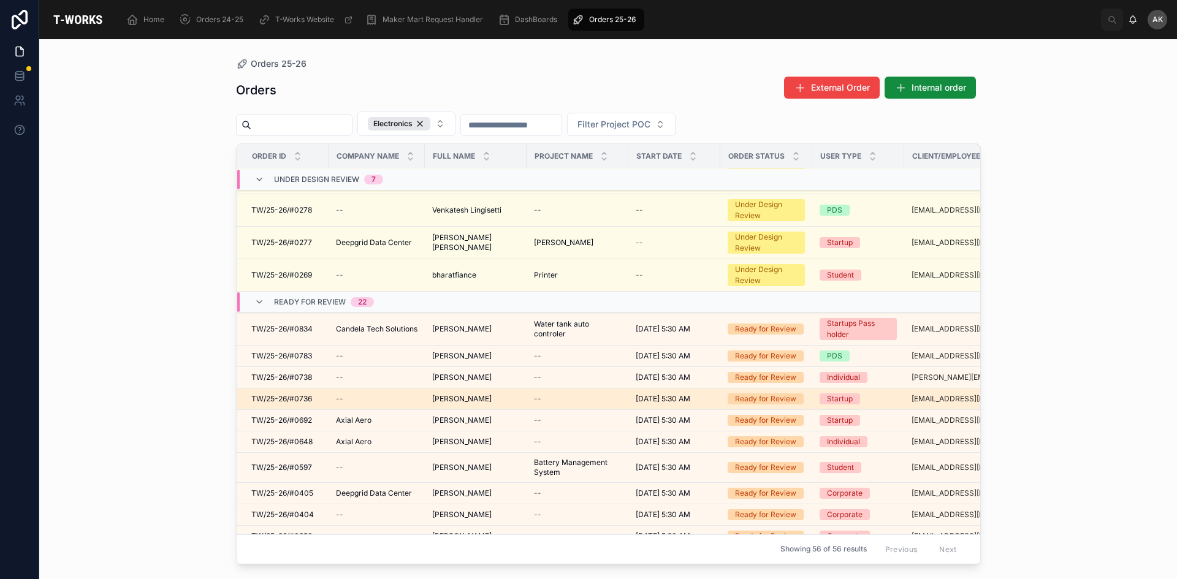
click at [304, 398] on span "TW/25-26/#0736" at bounding box center [281, 399] width 61 height 10
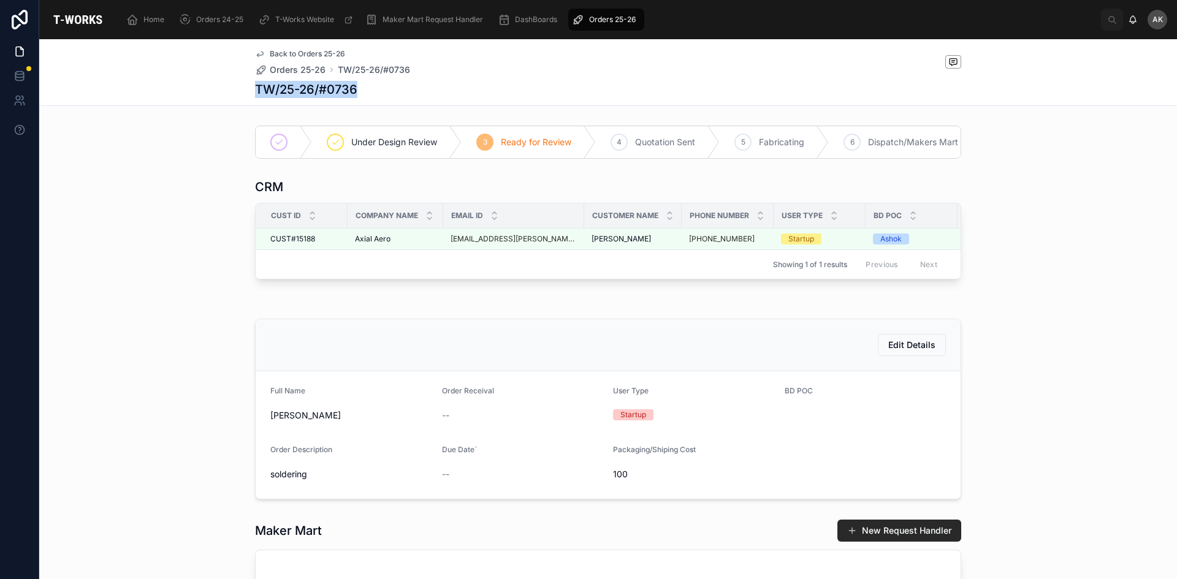
drag, startPoint x: 253, startPoint y: 89, endPoint x: 401, endPoint y: 85, distance: 148.4
click at [401, 85] on div "TW/25-26/#0736" at bounding box center [608, 89] width 706 height 17
copy h1 "TW/25-26/#0736"
click at [610, 11] on div "Orders 25-26" at bounding box center [606, 20] width 69 height 20
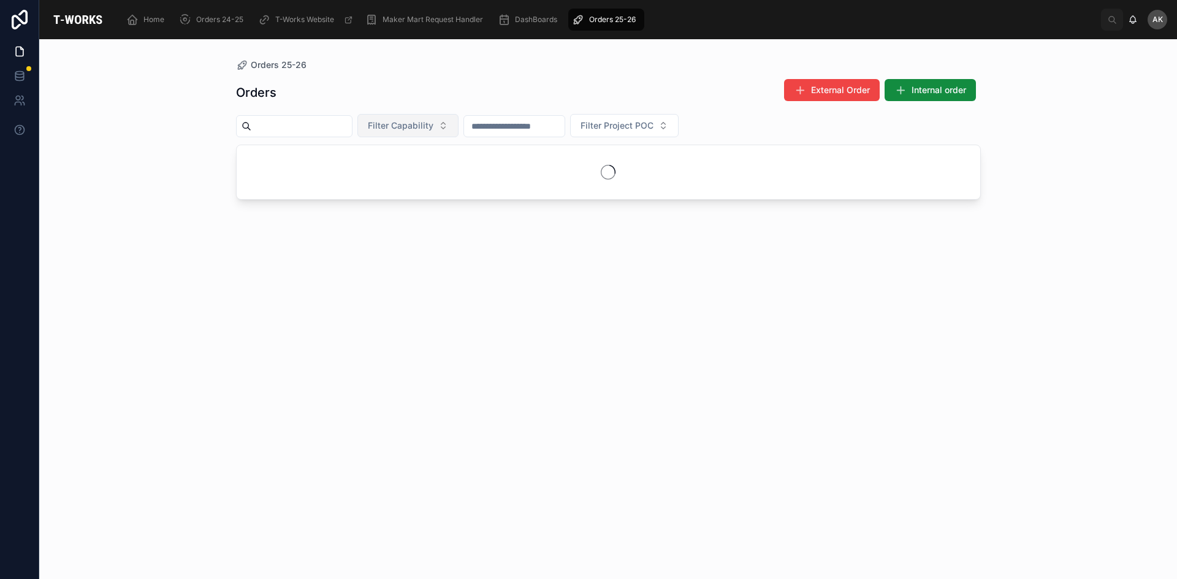
click at [433, 128] on span "Filter Capability" at bounding box center [401, 126] width 66 height 12
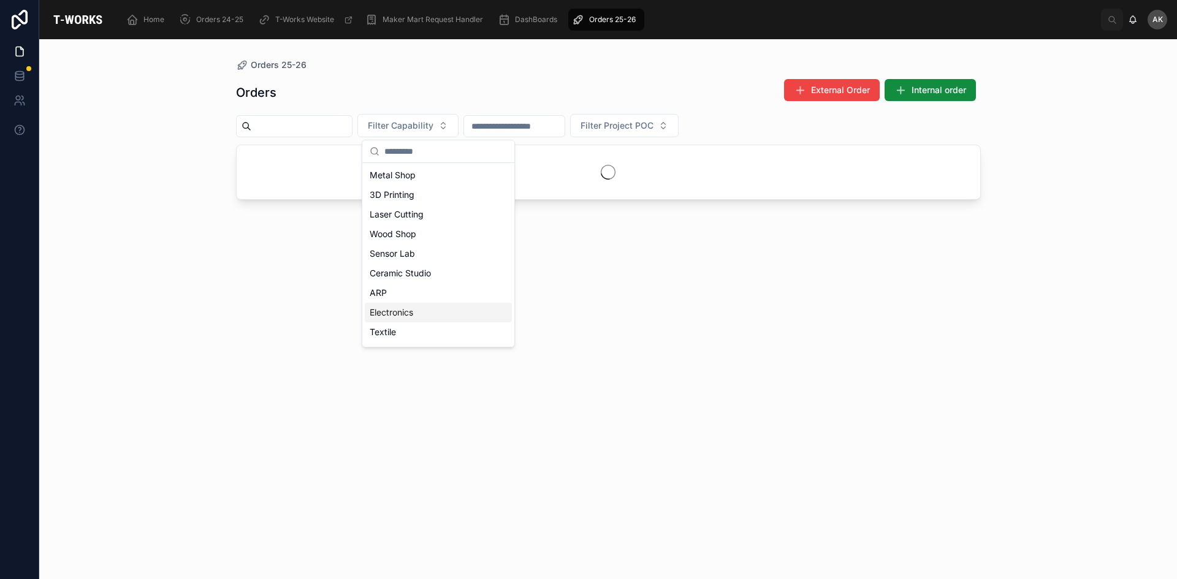
click at [446, 310] on div "Electronics" at bounding box center [438, 313] width 147 height 20
click at [165, 211] on div "Orders 25-26 Orders External Order Internal order Electronics Filter Project POC" at bounding box center [608, 309] width 1138 height 540
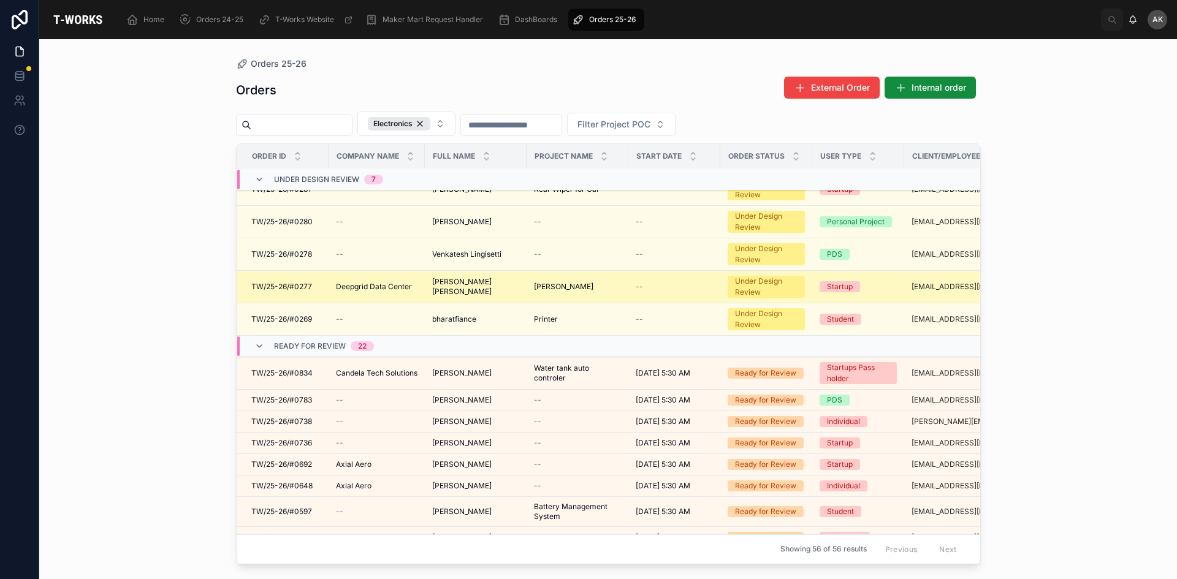
scroll to position [61, 0]
